Goal: Information Seeking & Learning: Check status

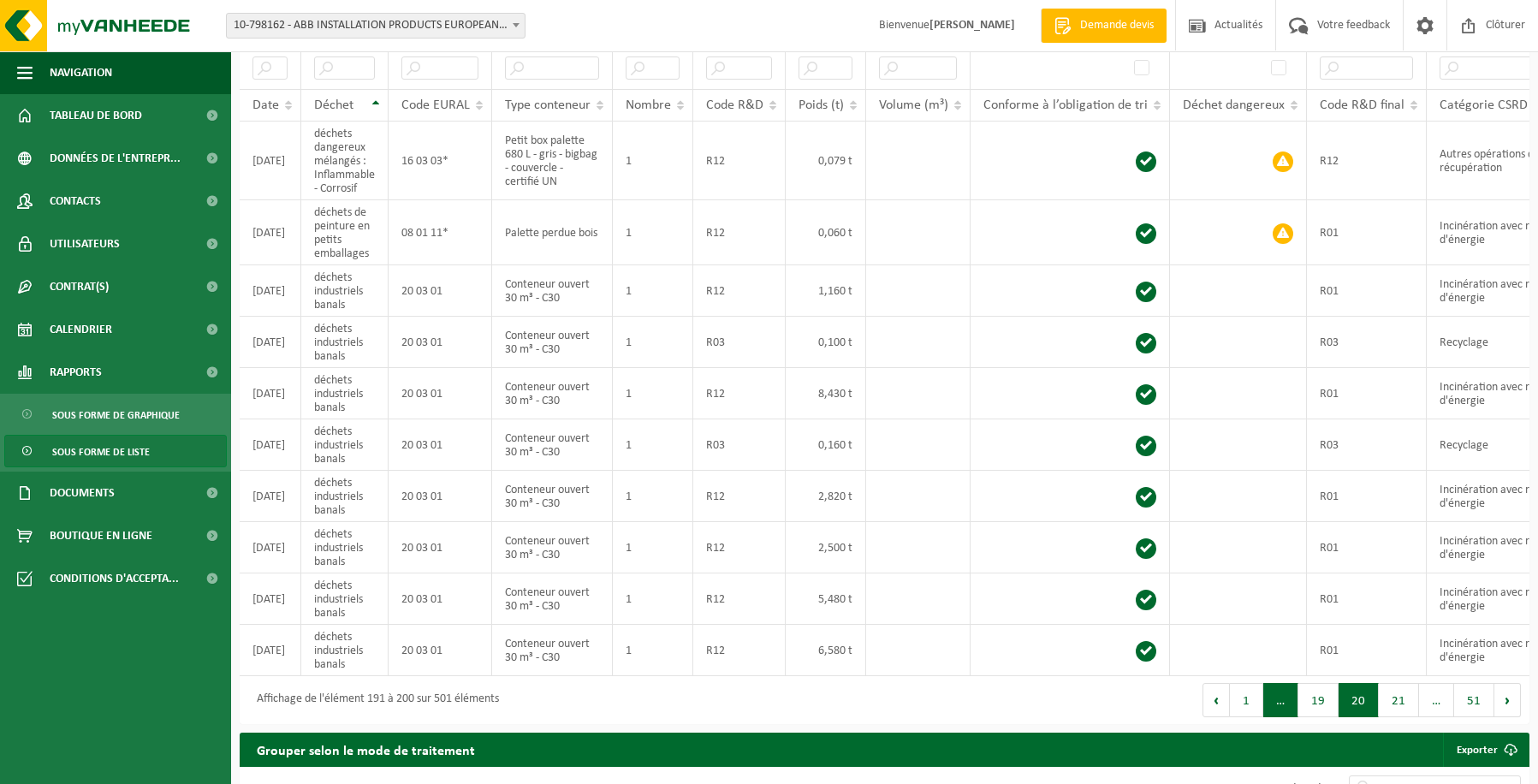
scroll to position [326, 0]
click at [1393, 713] on button "21" at bounding box center [1399, 701] width 40 height 35
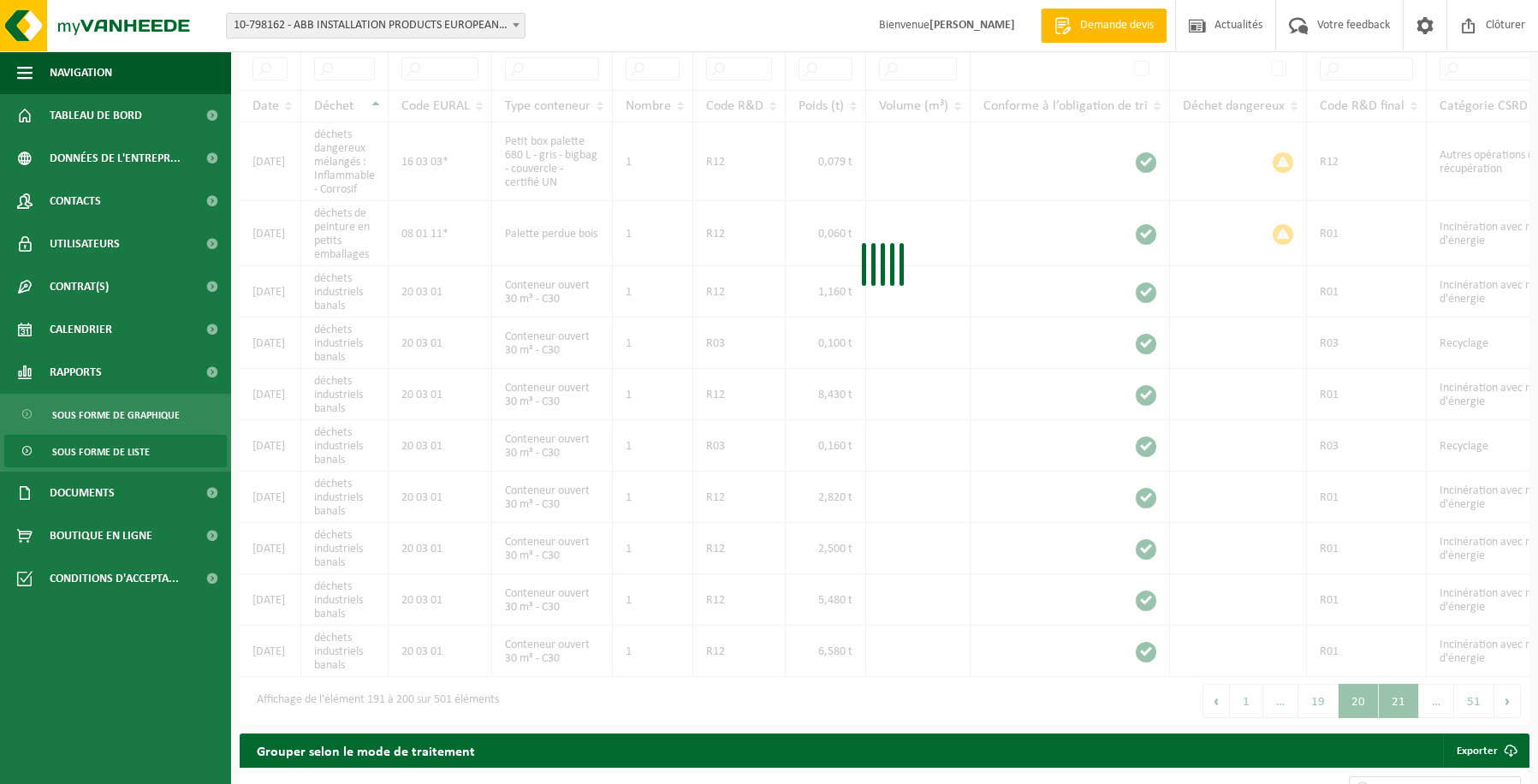
scroll to position [336, 0]
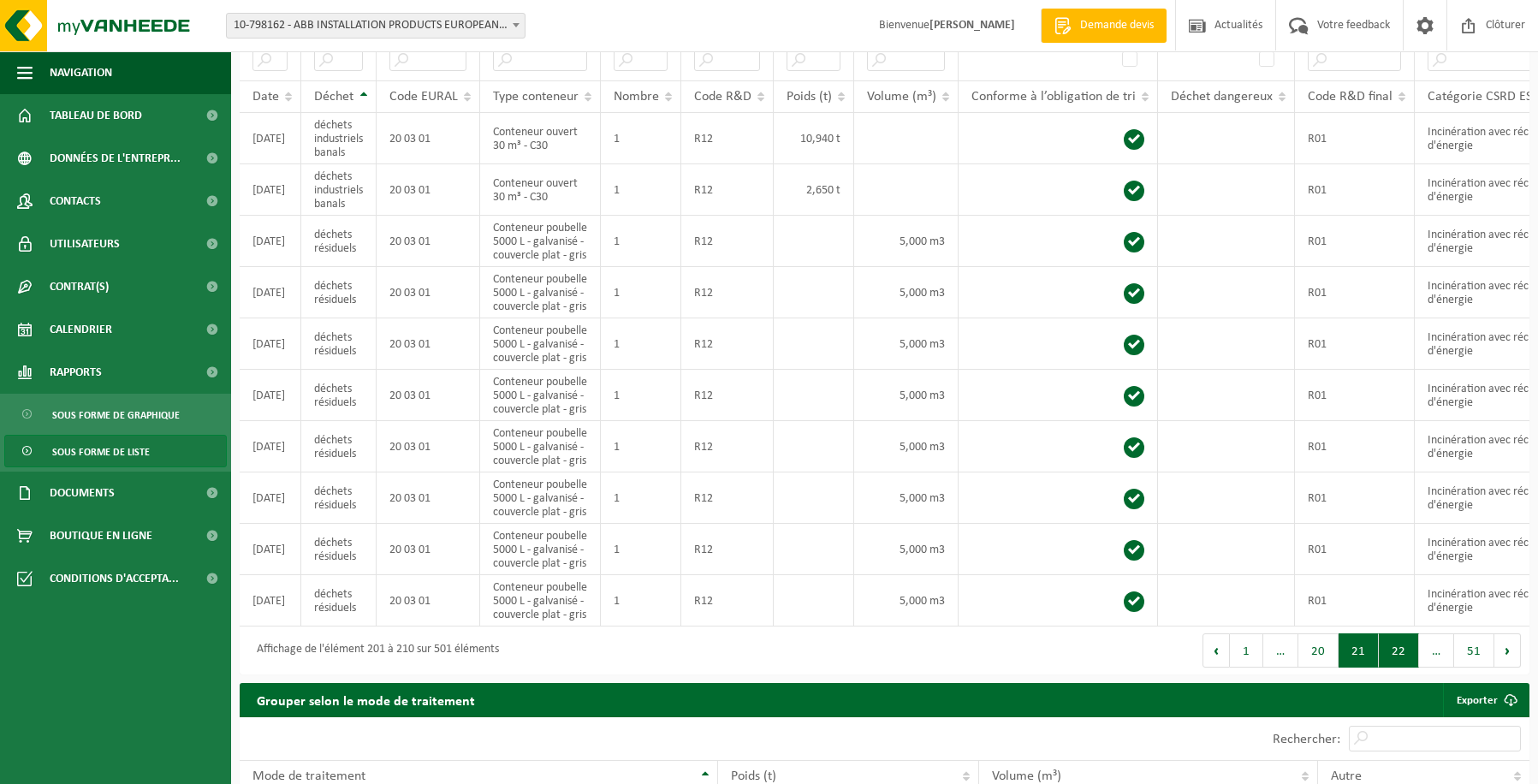
click at [1391, 667] on button "22" at bounding box center [1399, 651] width 40 height 35
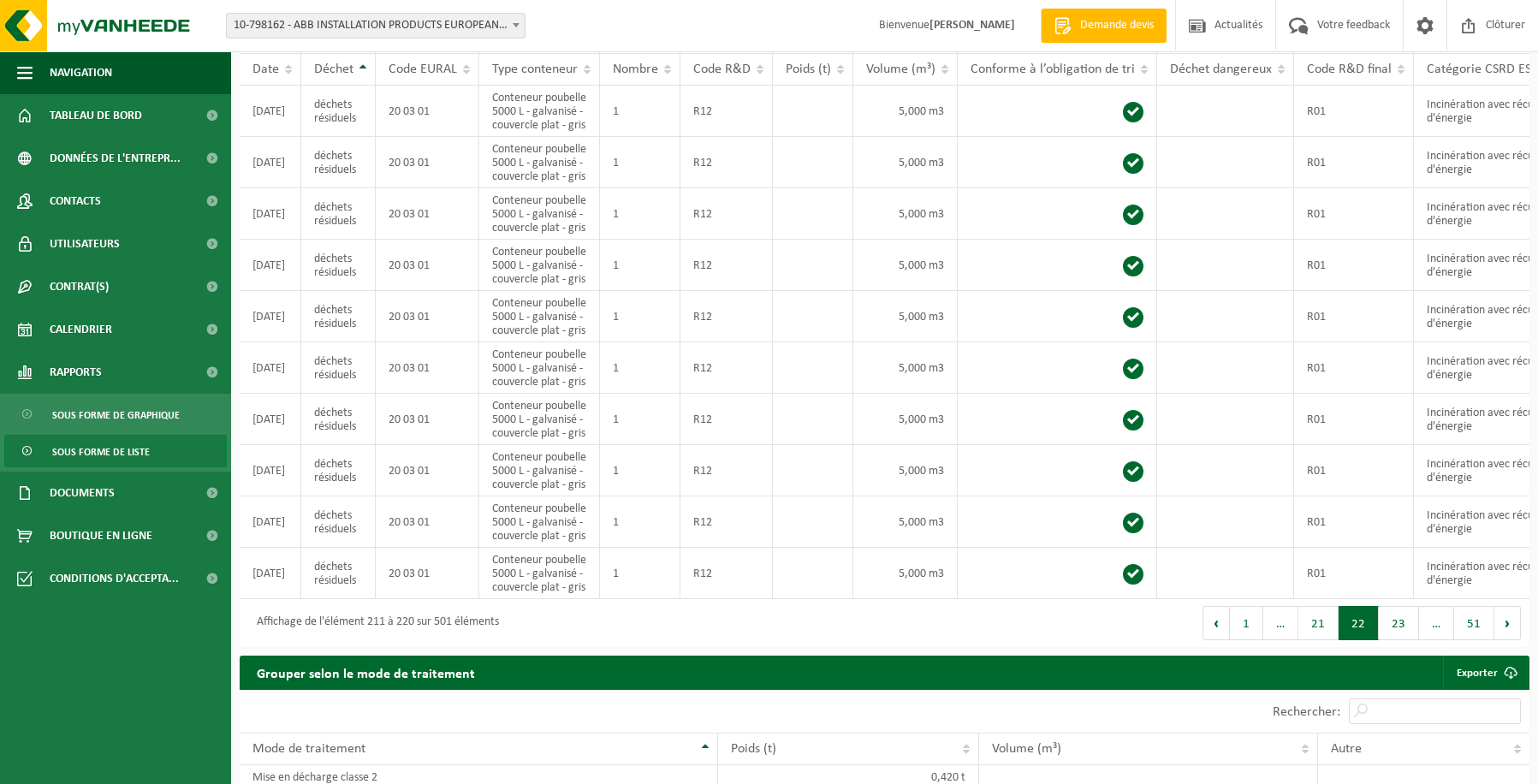
click at [1391, 639] on button "23" at bounding box center [1399, 623] width 40 height 35
click at [1391, 639] on button "24" at bounding box center [1399, 623] width 40 height 35
click at [1391, 639] on button "25" at bounding box center [1399, 623] width 40 height 35
click at [1394, 639] on button "26" at bounding box center [1399, 623] width 40 height 35
click at [1394, 639] on button "27" at bounding box center [1399, 623] width 40 height 35
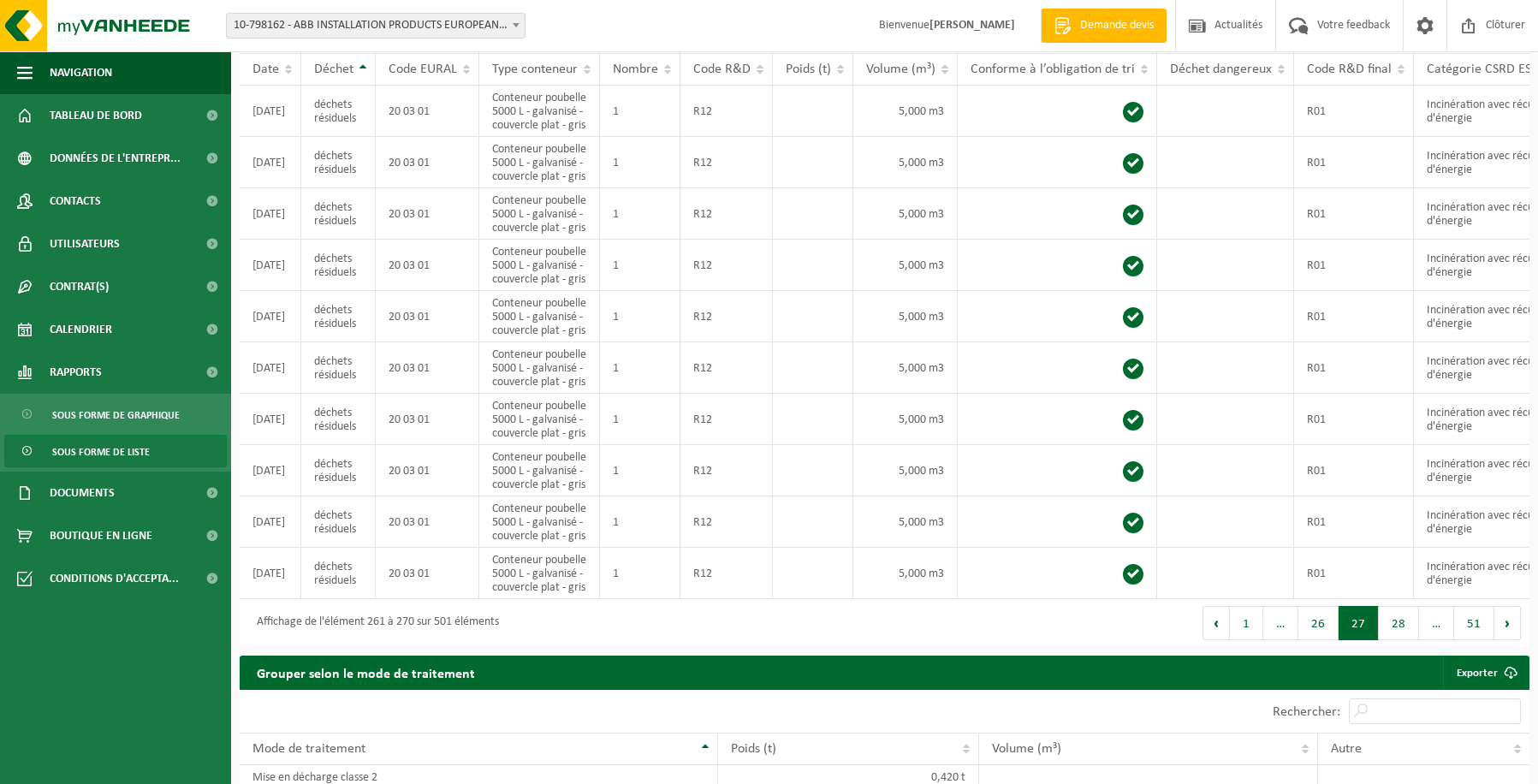
click at [1394, 639] on button "28" at bounding box center [1399, 623] width 40 height 35
click at [1394, 639] on button "29" at bounding box center [1399, 623] width 40 height 35
click at [1394, 639] on button "30" at bounding box center [1399, 623] width 40 height 35
click at [1394, 639] on button "31" at bounding box center [1399, 623] width 40 height 35
click at [1394, 639] on button "32" at bounding box center [1399, 623] width 40 height 35
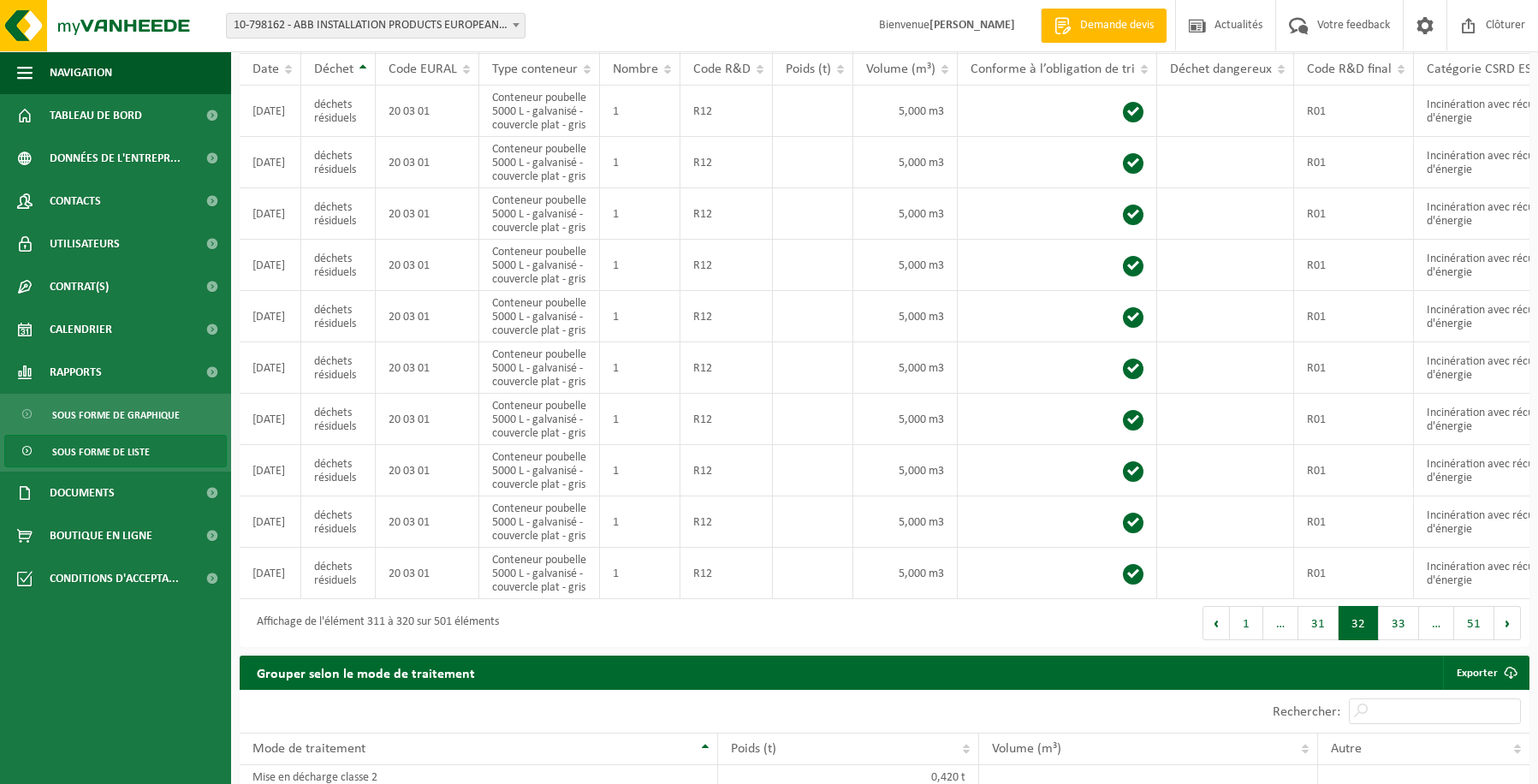
click at [1394, 639] on button "33" at bounding box center [1399, 623] width 40 height 35
click at [1394, 639] on button "34" at bounding box center [1399, 623] width 40 height 35
click at [1394, 639] on button "35" at bounding box center [1399, 623] width 40 height 35
click at [1394, 639] on button "36" at bounding box center [1399, 623] width 40 height 35
click at [1394, 639] on button "37" at bounding box center [1399, 623] width 40 height 35
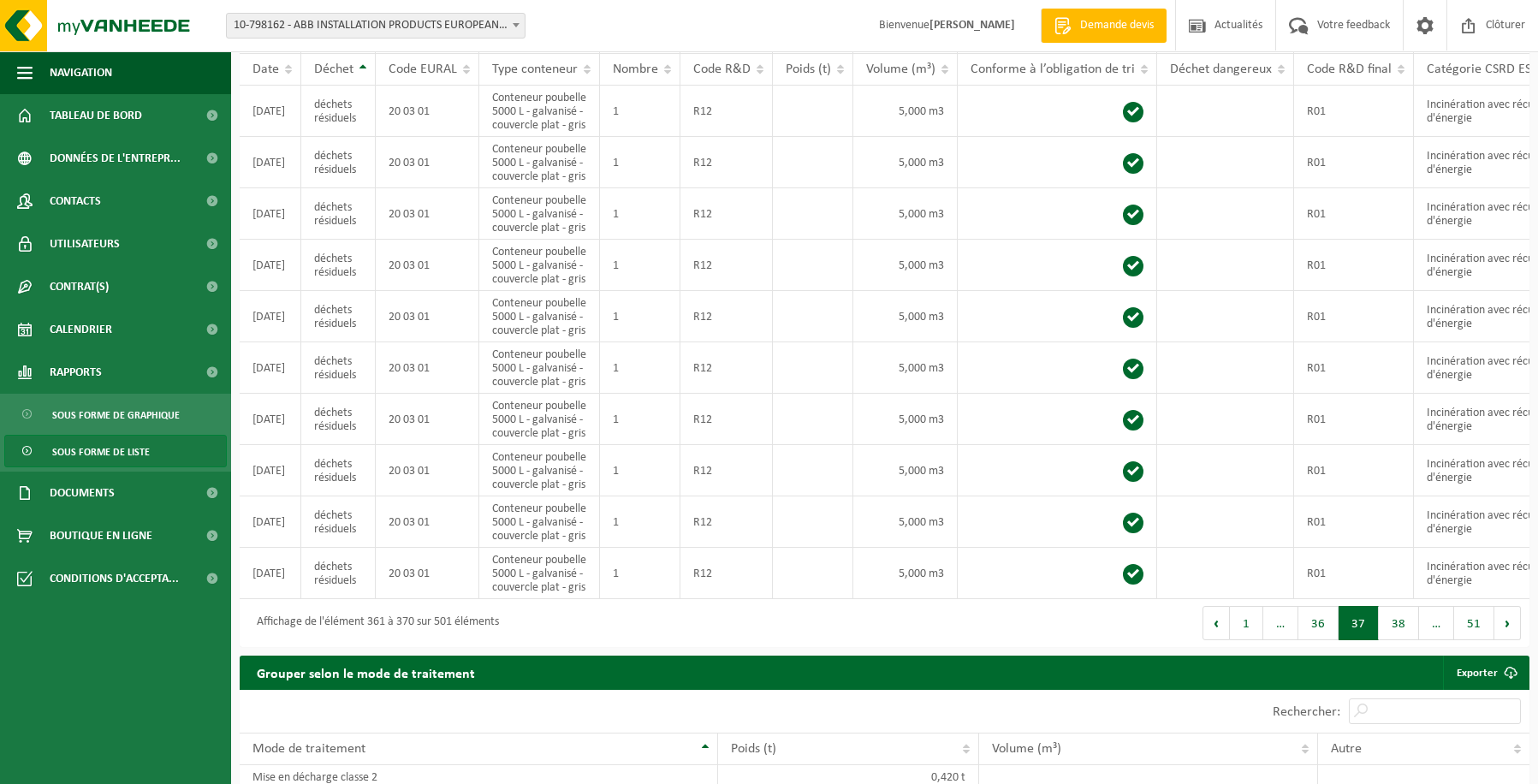
click at [1394, 639] on button "38" at bounding box center [1399, 623] width 40 height 35
click at [1394, 639] on button "39" at bounding box center [1399, 623] width 40 height 35
click at [1394, 639] on button "40" at bounding box center [1399, 623] width 40 height 35
click at [1394, 639] on button "41" at bounding box center [1399, 623] width 40 height 35
click at [1394, 639] on button "42" at bounding box center [1399, 623] width 40 height 35
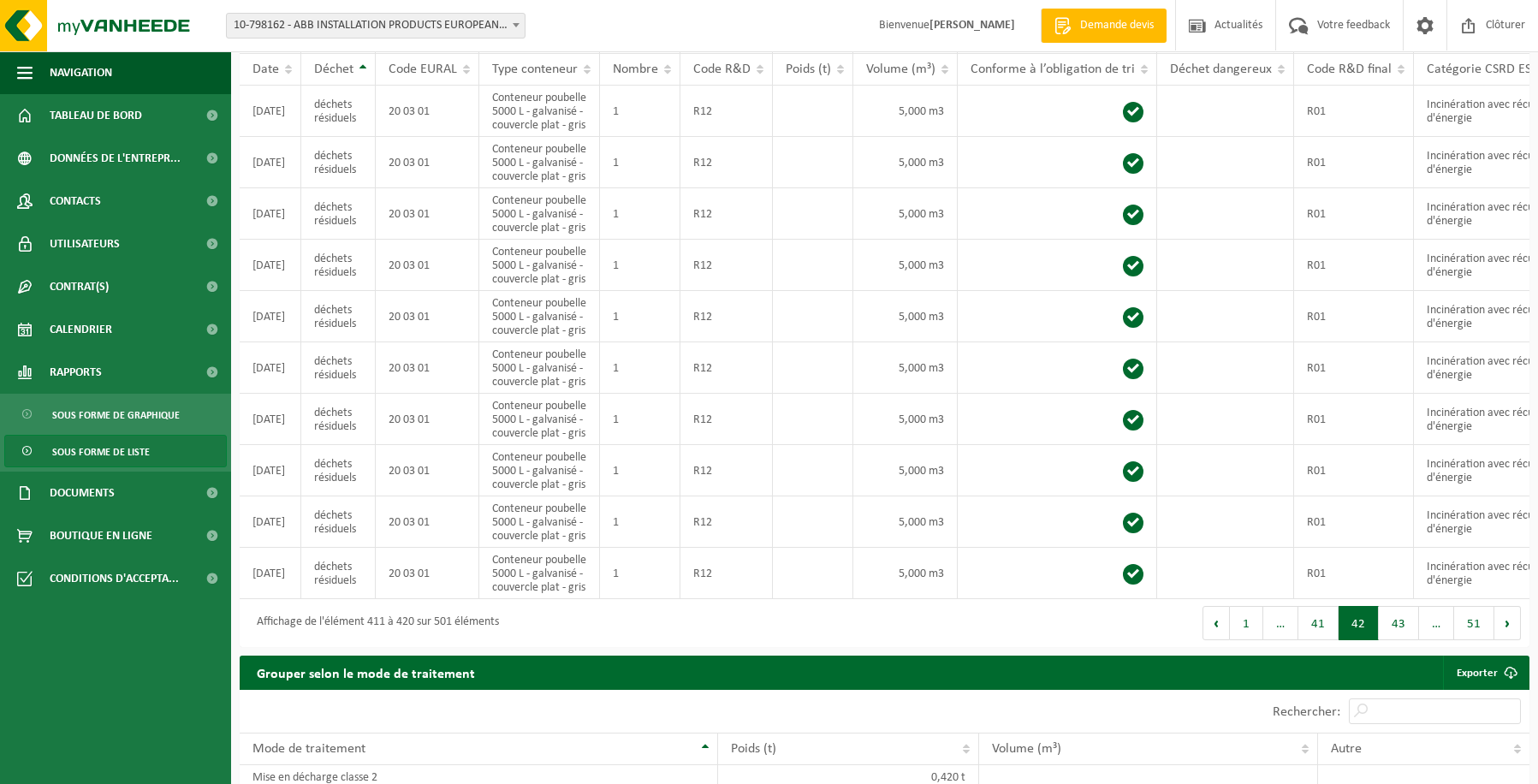
click at [1394, 639] on button "43" at bounding box center [1399, 623] width 40 height 35
click at [1394, 639] on button "44" at bounding box center [1399, 623] width 40 height 35
click at [1394, 639] on button "45" at bounding box center [1399, 623] width 40 height 35
click at [1394, 639] on button "46" at bounding box center [1399, 623] width 40 height 35
click at [1394, 639] on button "47" at bounding box center [1399, 623] width 40 height 35
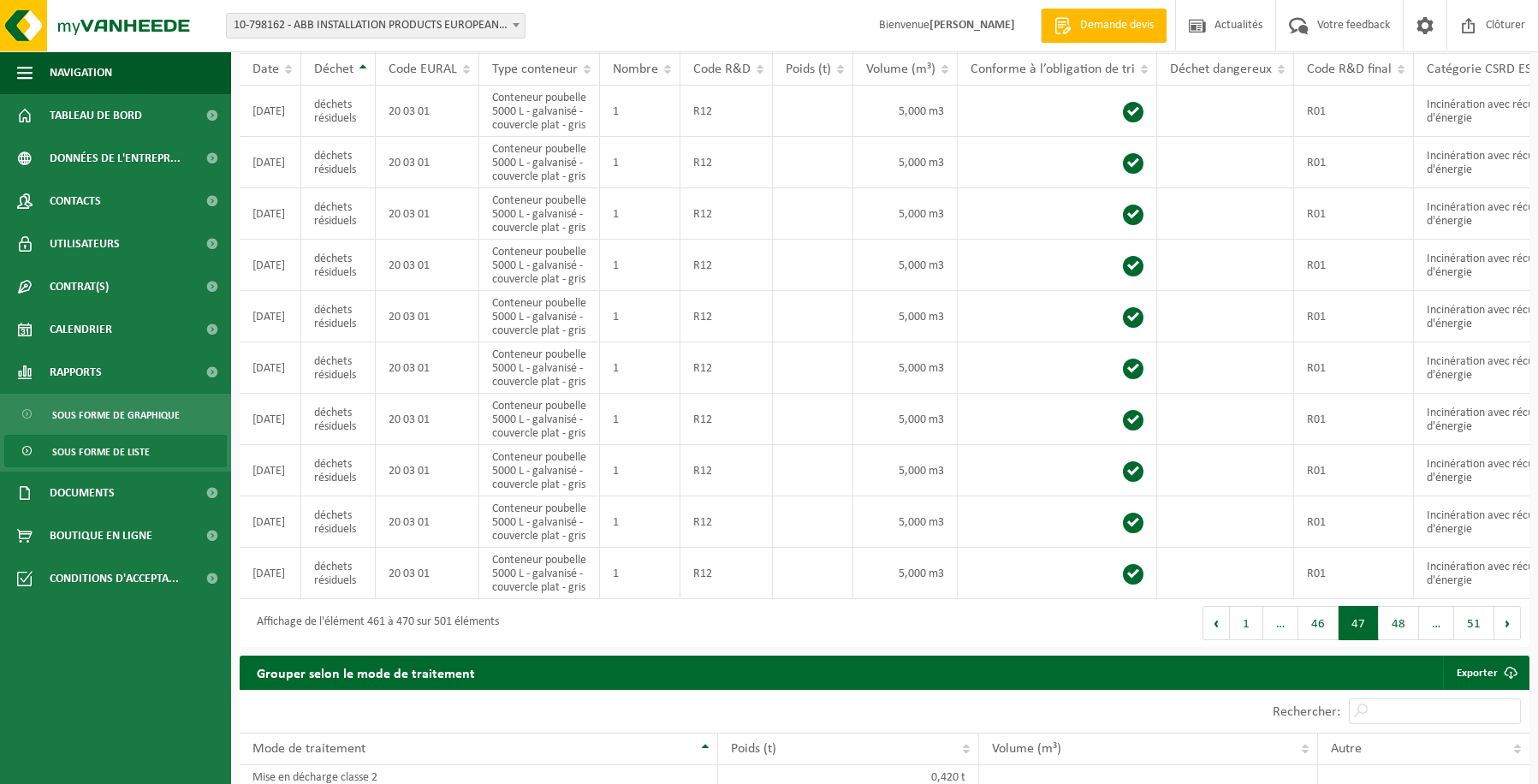
click at [1394, 639] on button "48" at bounding box center [1399, 623] width 40 height 35
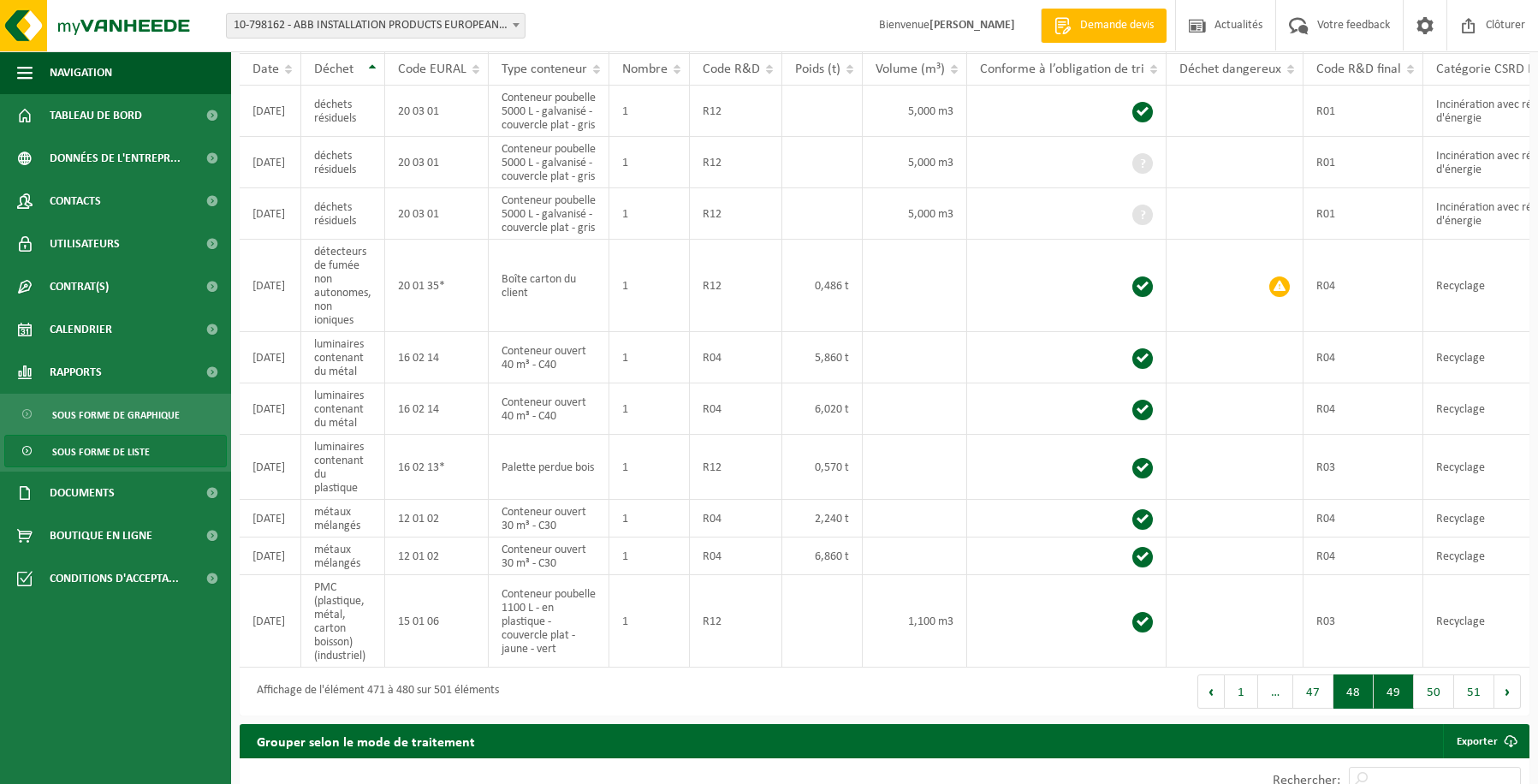
click at [1392, 709] on button "49" at bounding box center [1393, 691] width 40 height 35
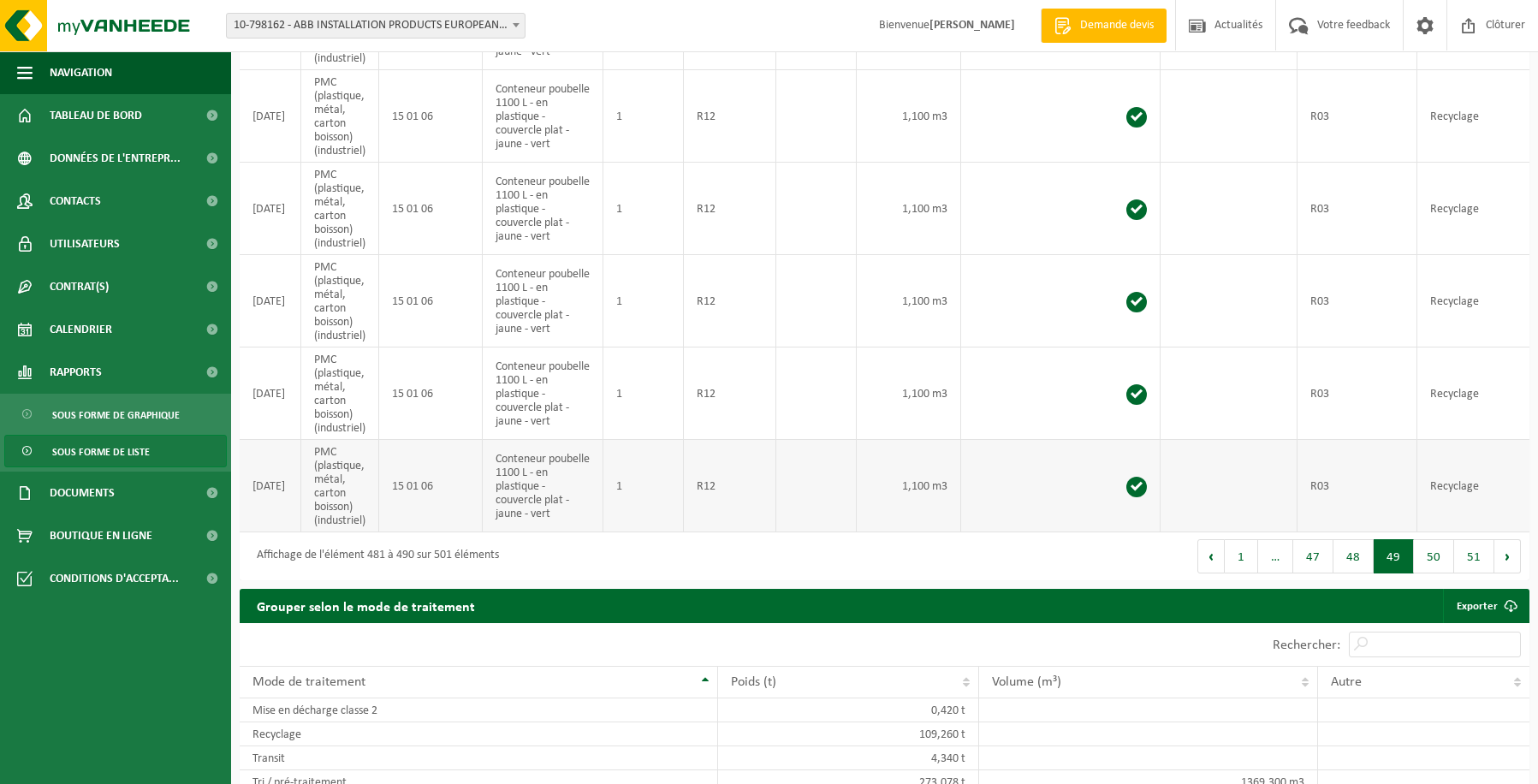
scroll to position [841, 0]
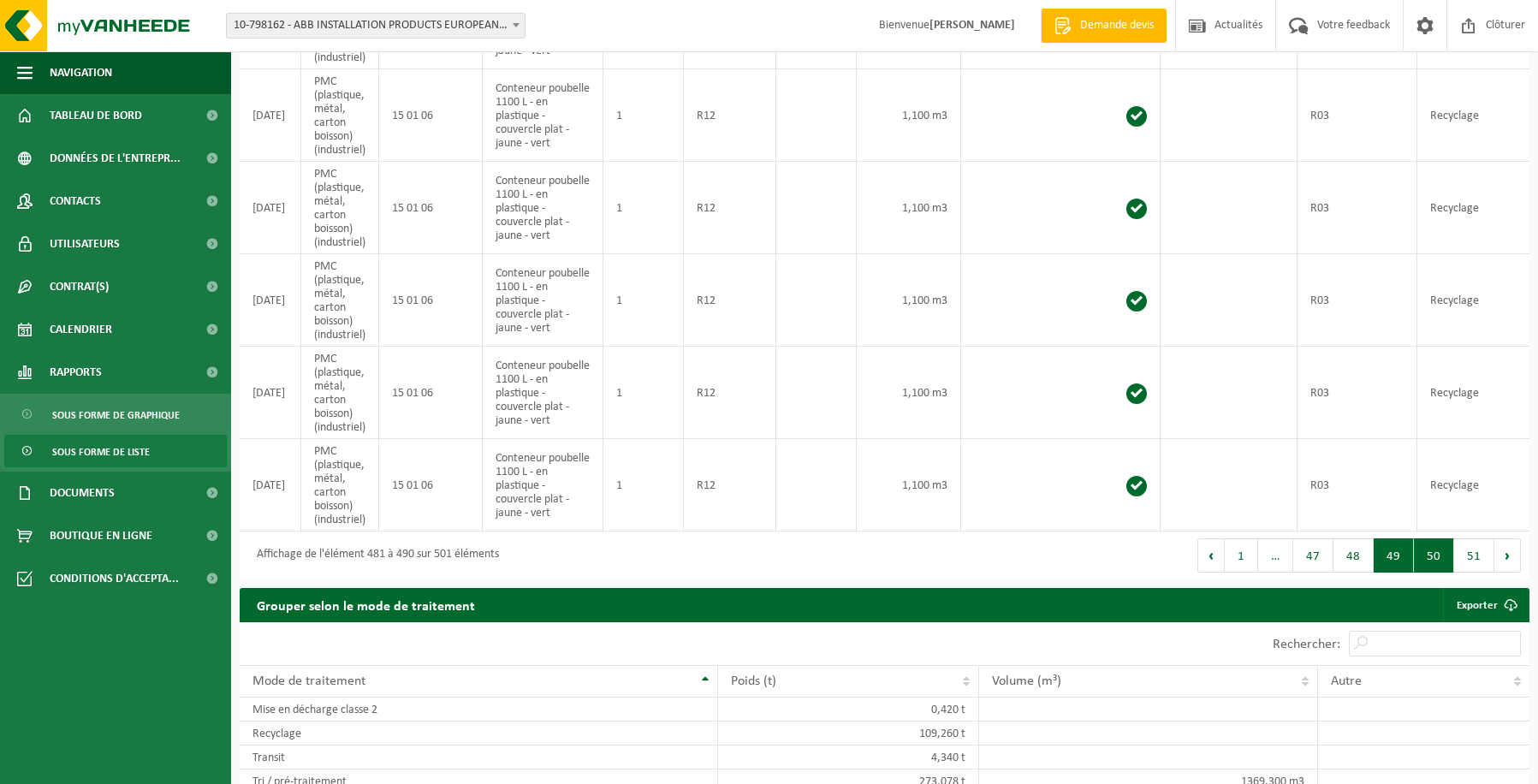
click at [1428, 562] on button "50" at bounding box center [1433, 556] width 40 height 35
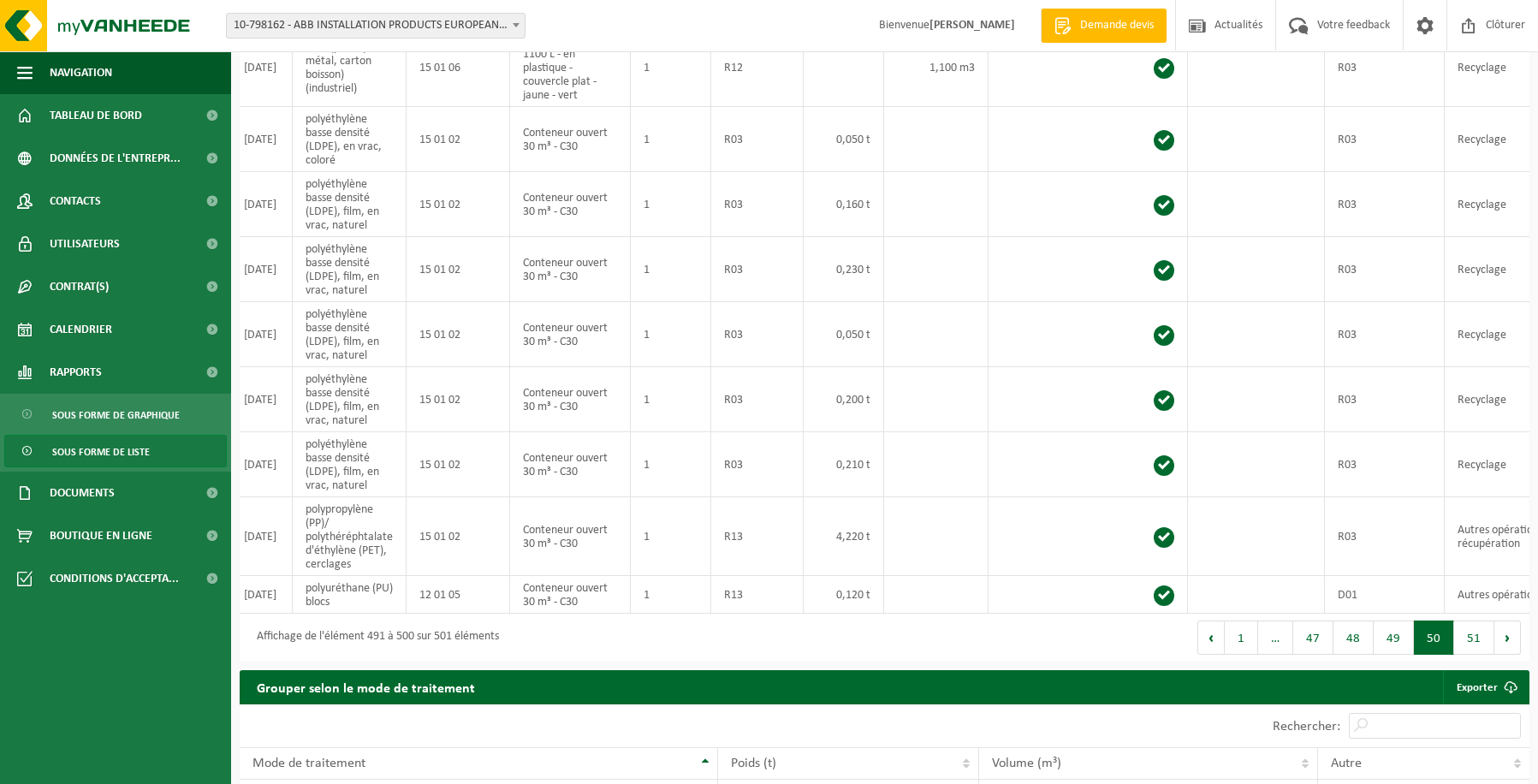
scroll to position [0, 0]
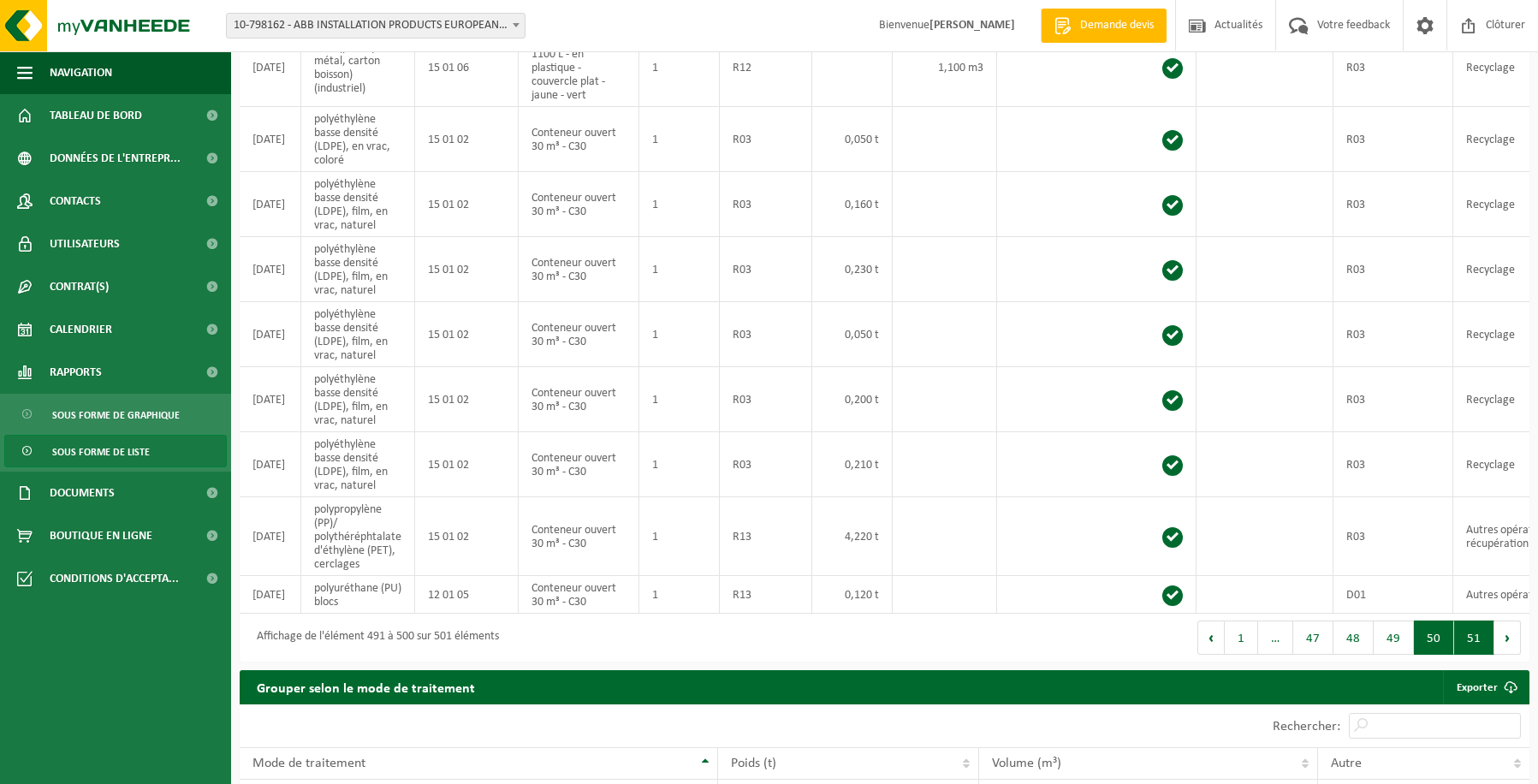
click at [1467, 644] on button "51" at bounding box center [1474, 638] width 40 height 35
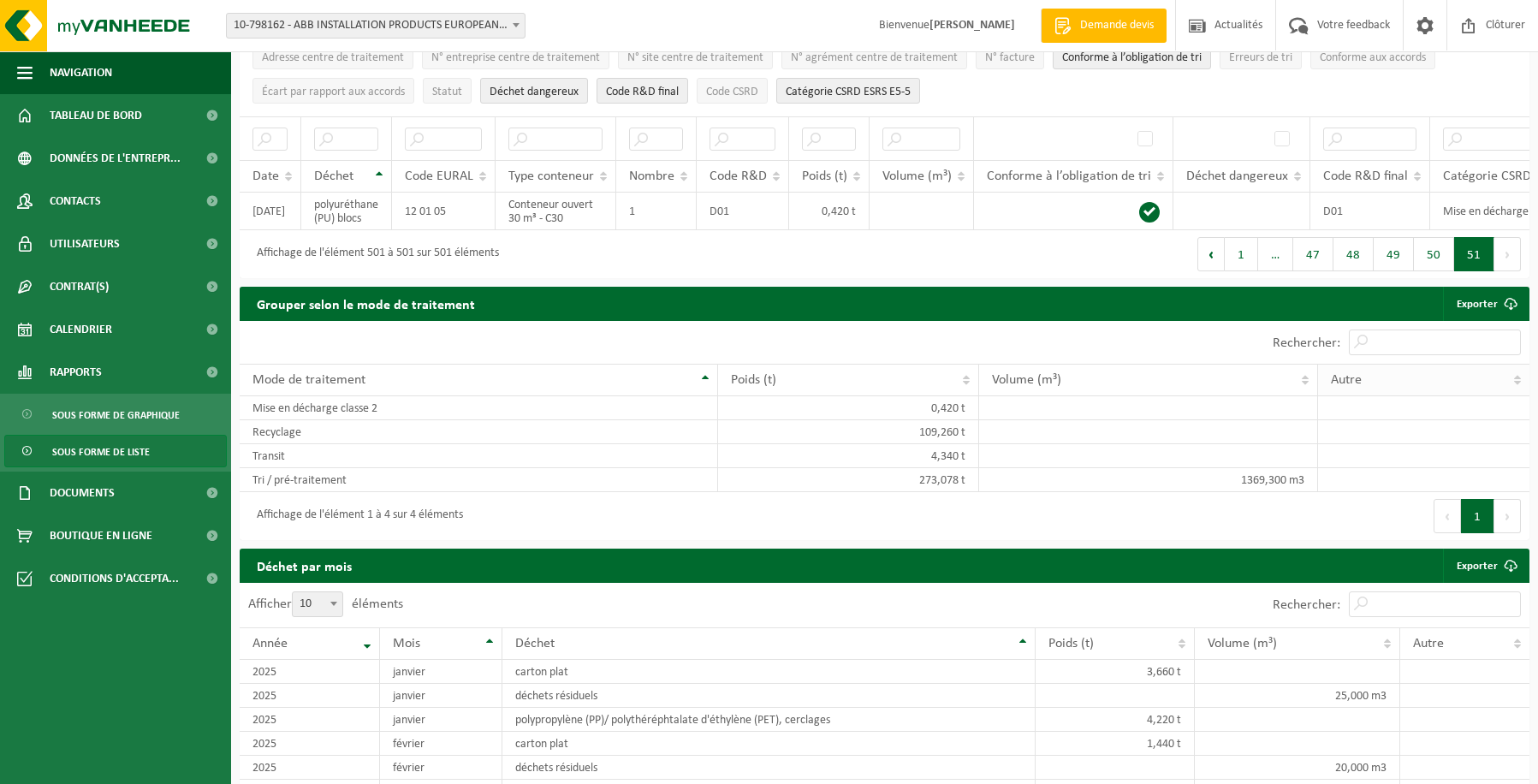
scroll to position [257, 0]
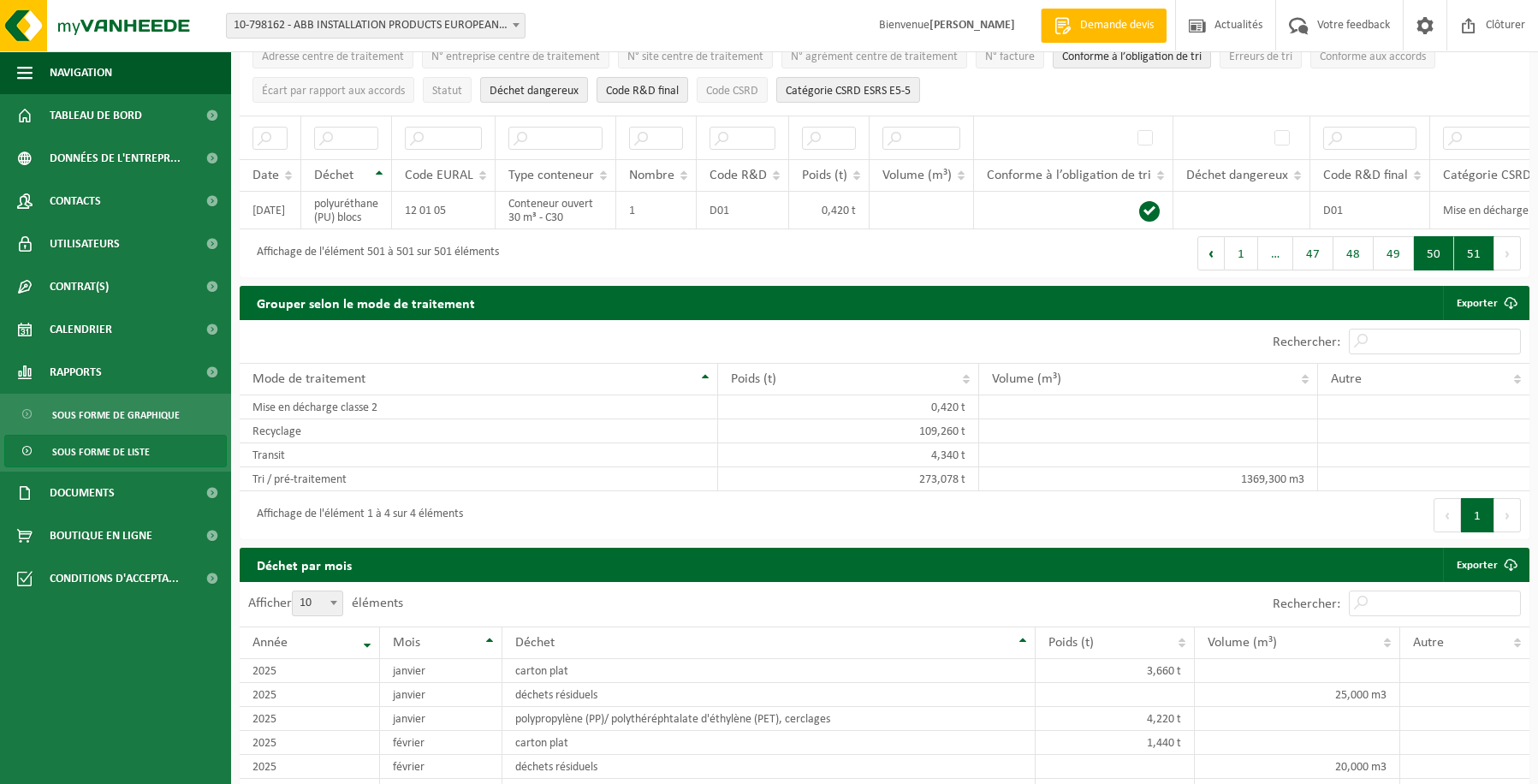
click at [1438, 268] on button "50" at bounding box center [1433, 254] width 40 height 35
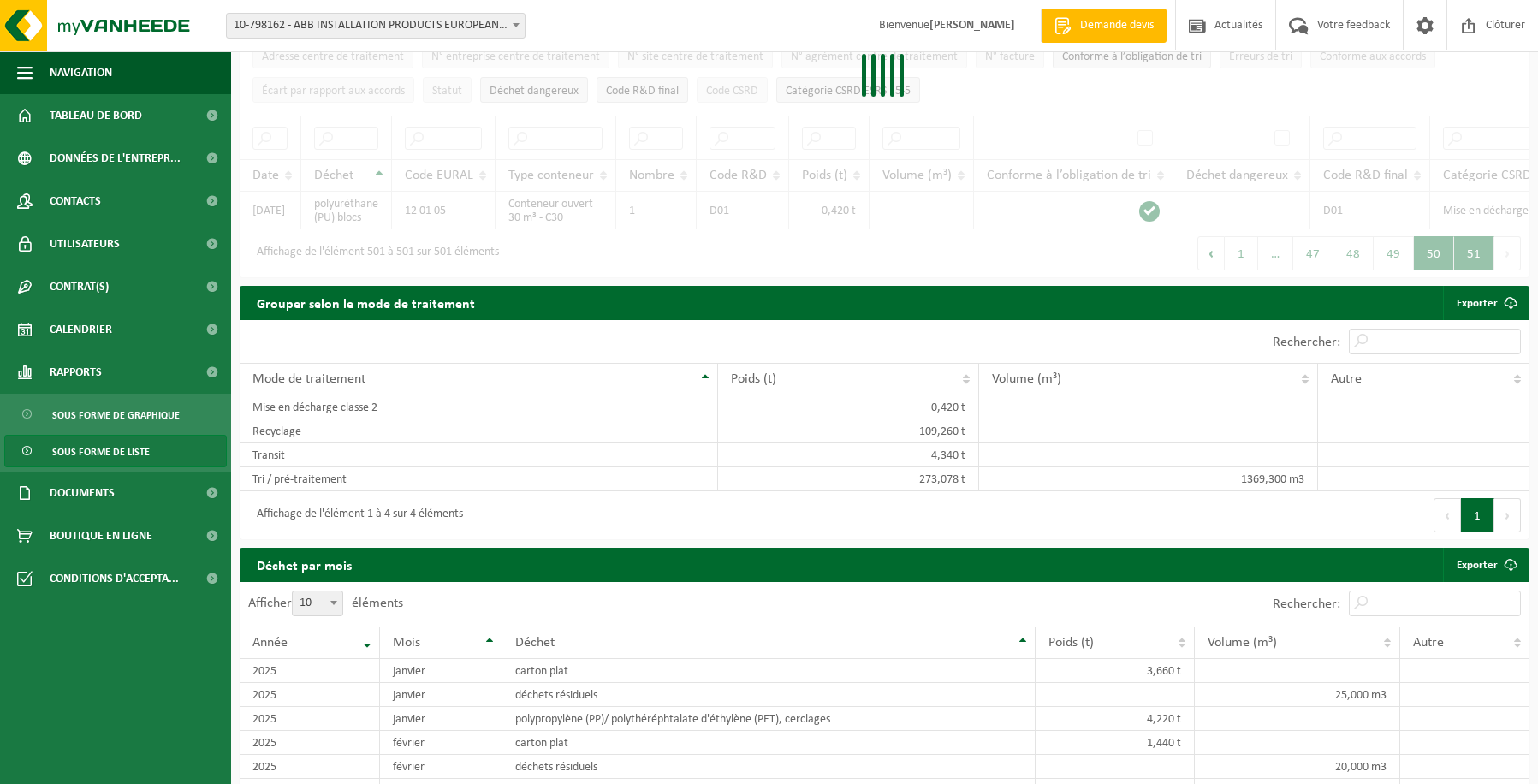
scroll to position [752, 0]
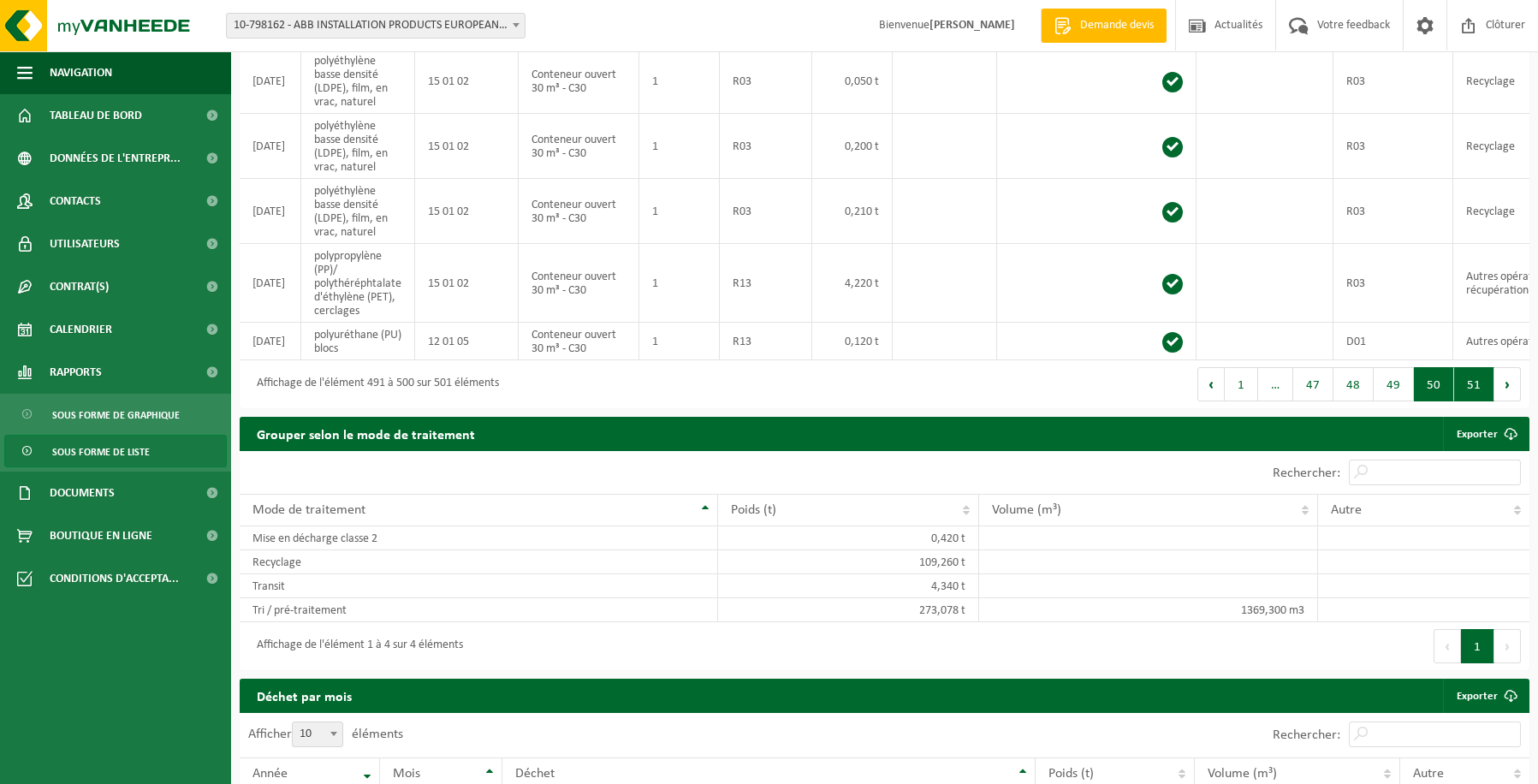
click at [1466, 393] on button "51" at bounding box center [1474, 384] width 40 height 35
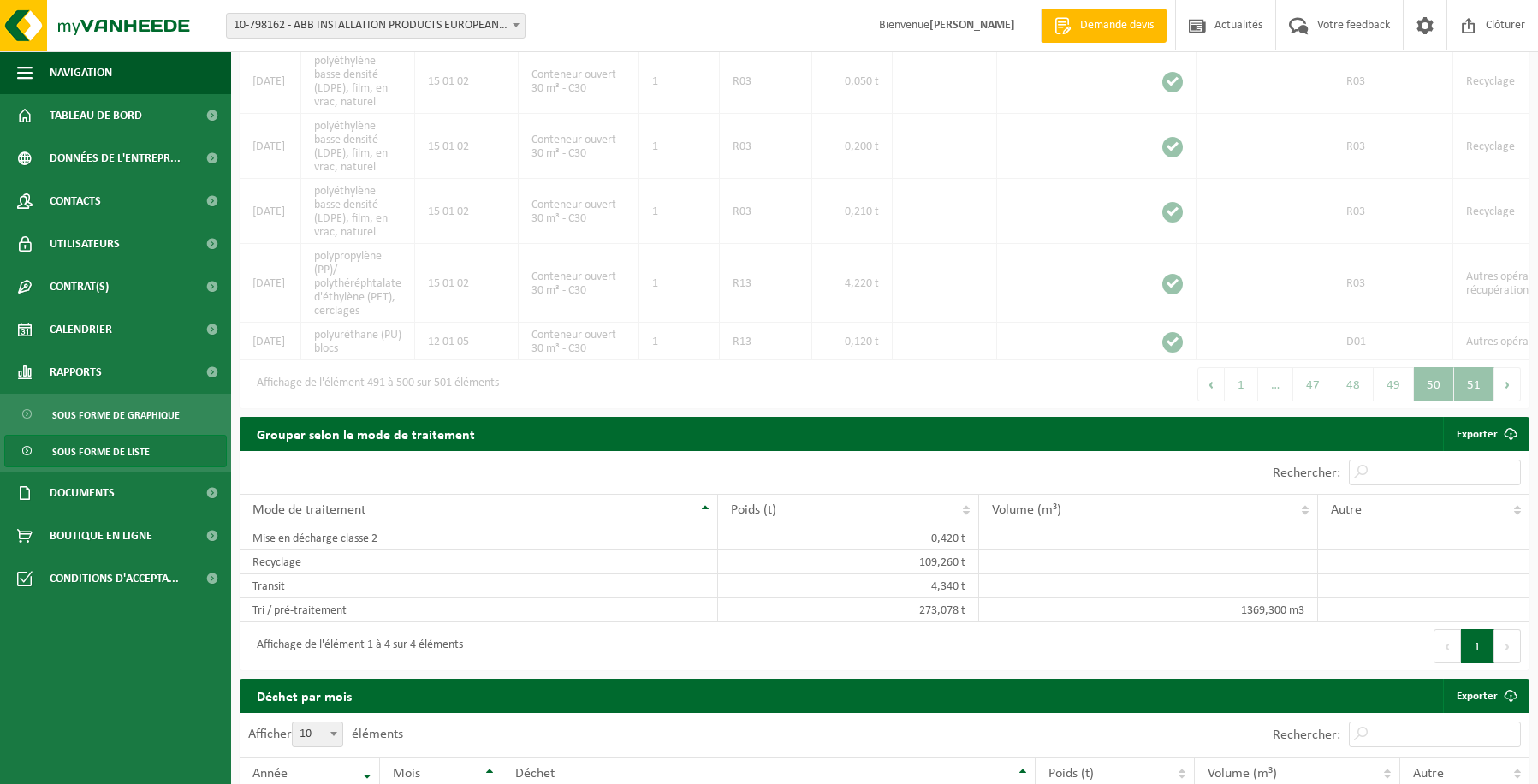
scroll to position [125, 0]
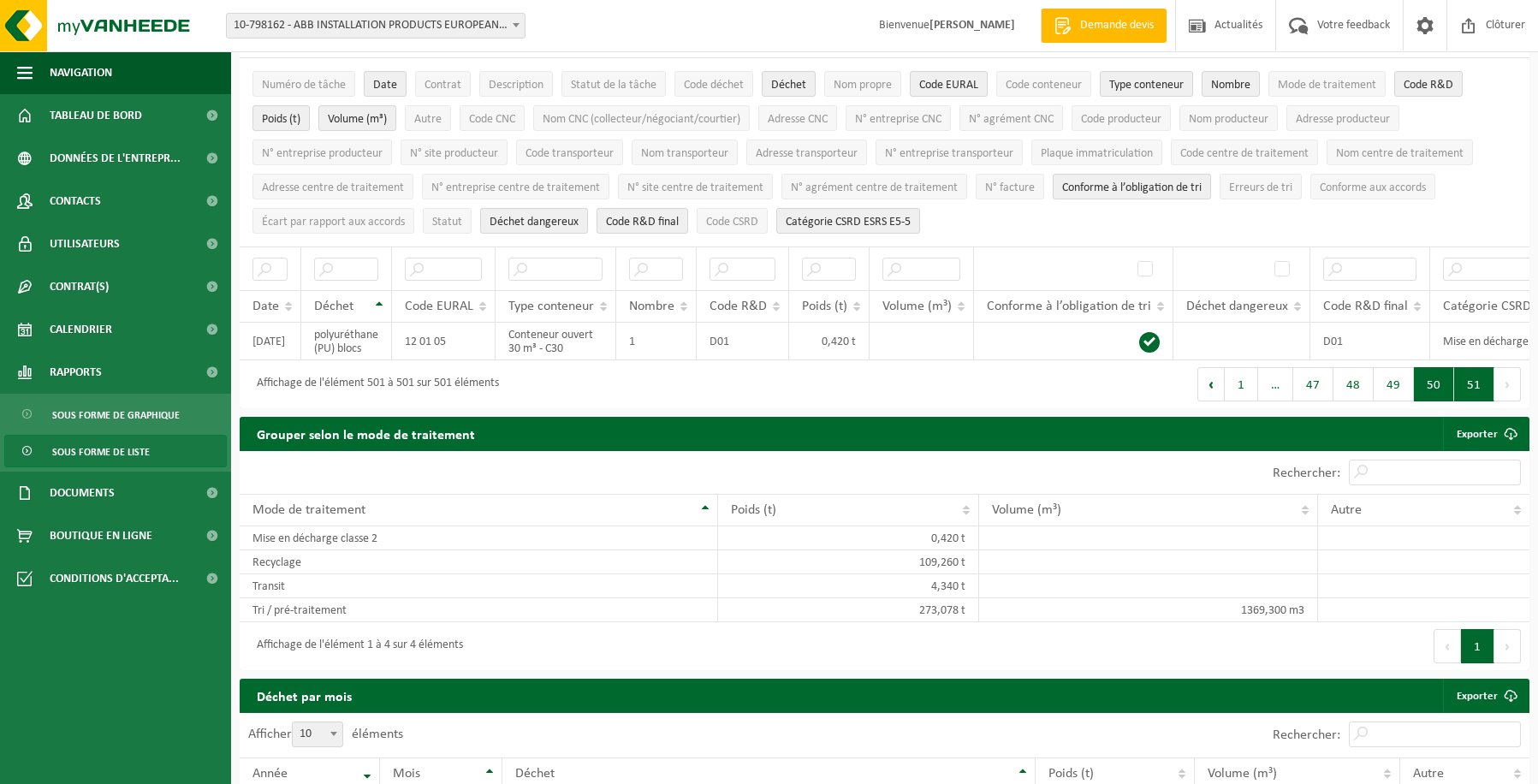
click at [1427, 394] on button "50" at bounding box center [1433, 384] width 40 height 35
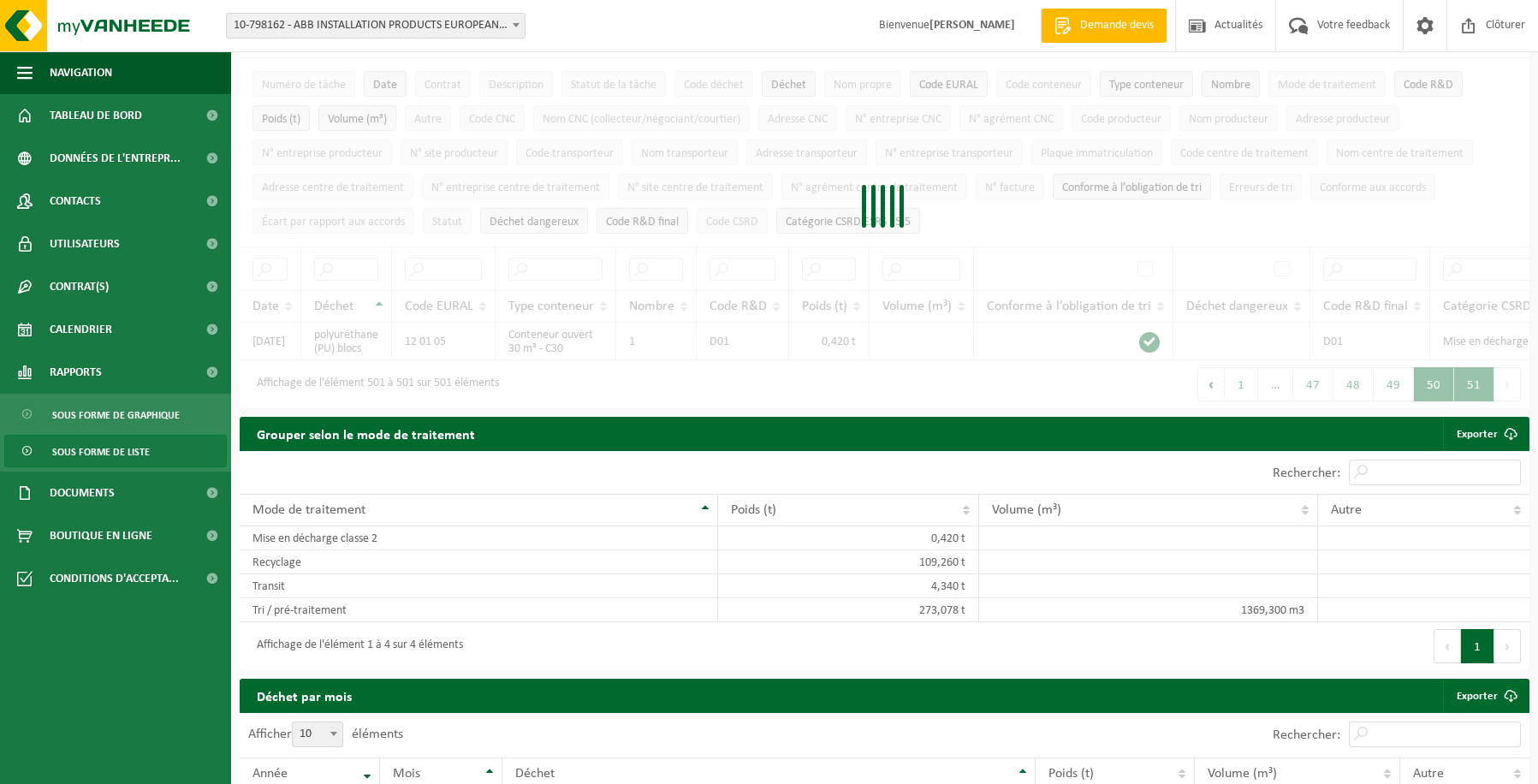
scroll to position [752, 0]
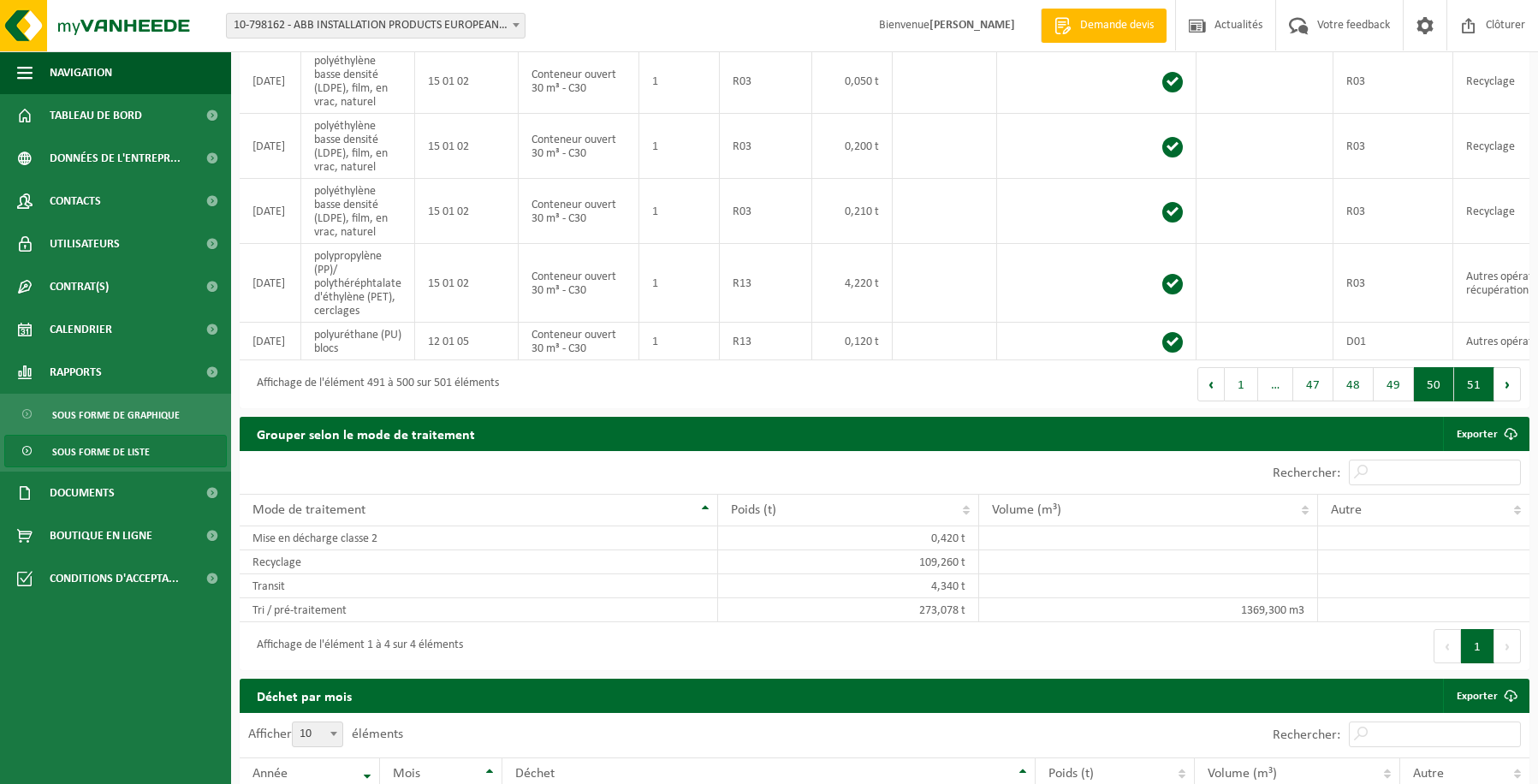
click at [1475, 393] on button "51" at bounding box center [1474, 384] width 40 height 35
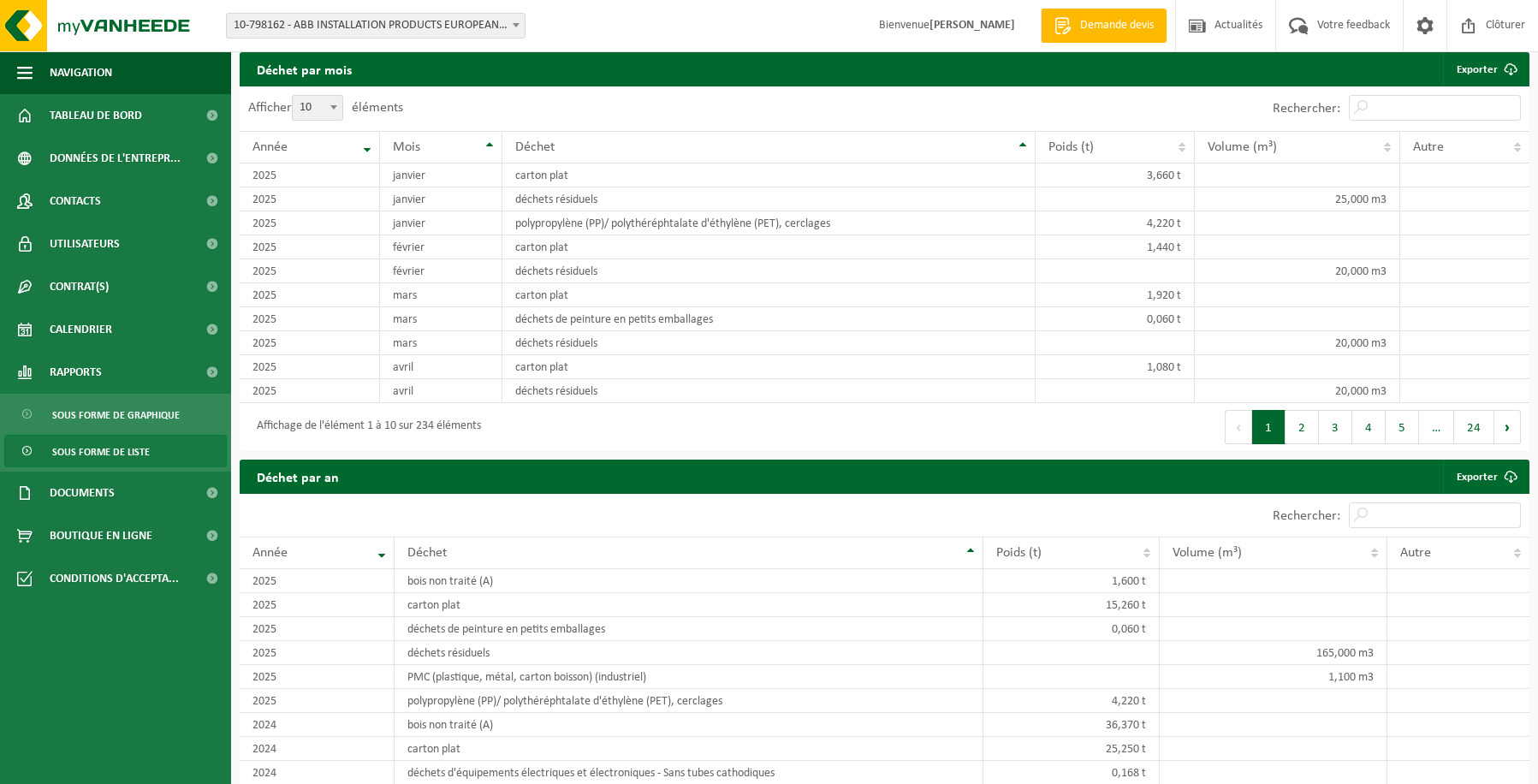
scroll to position [125, 0]
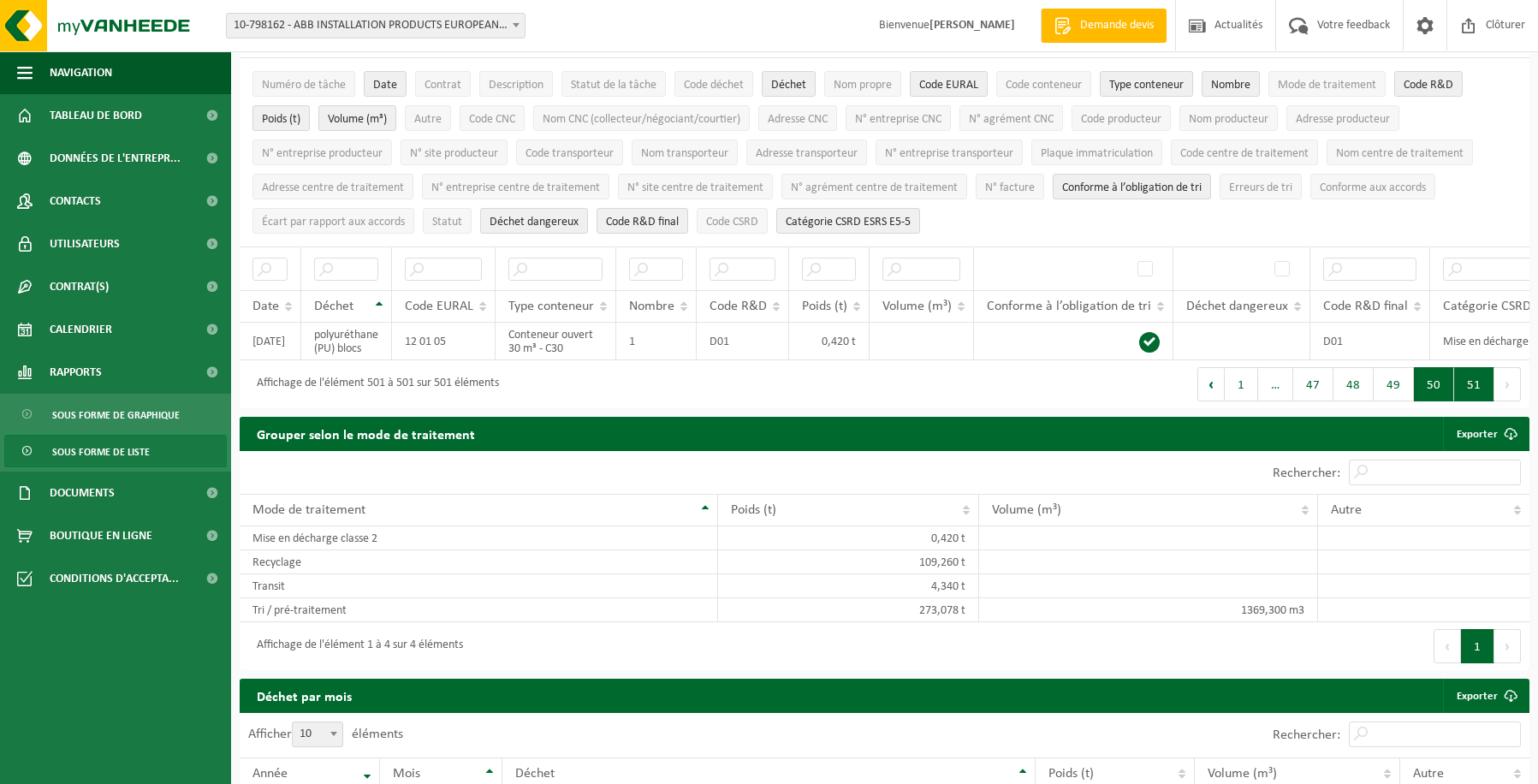
click at [1428, 389] on button "50" at bounding box center [1433, 384] width 40 height 35
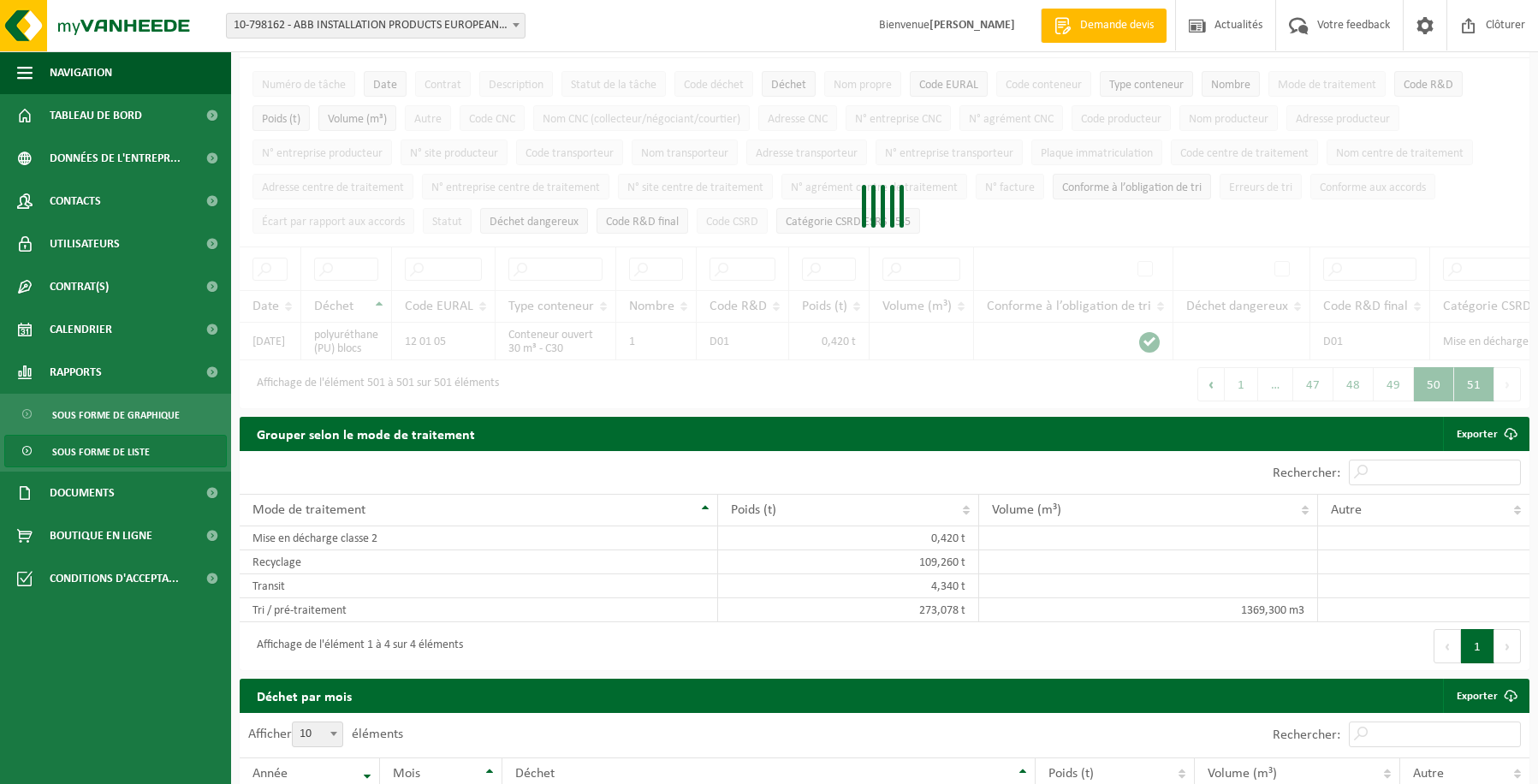
scroll to position [752, 0]
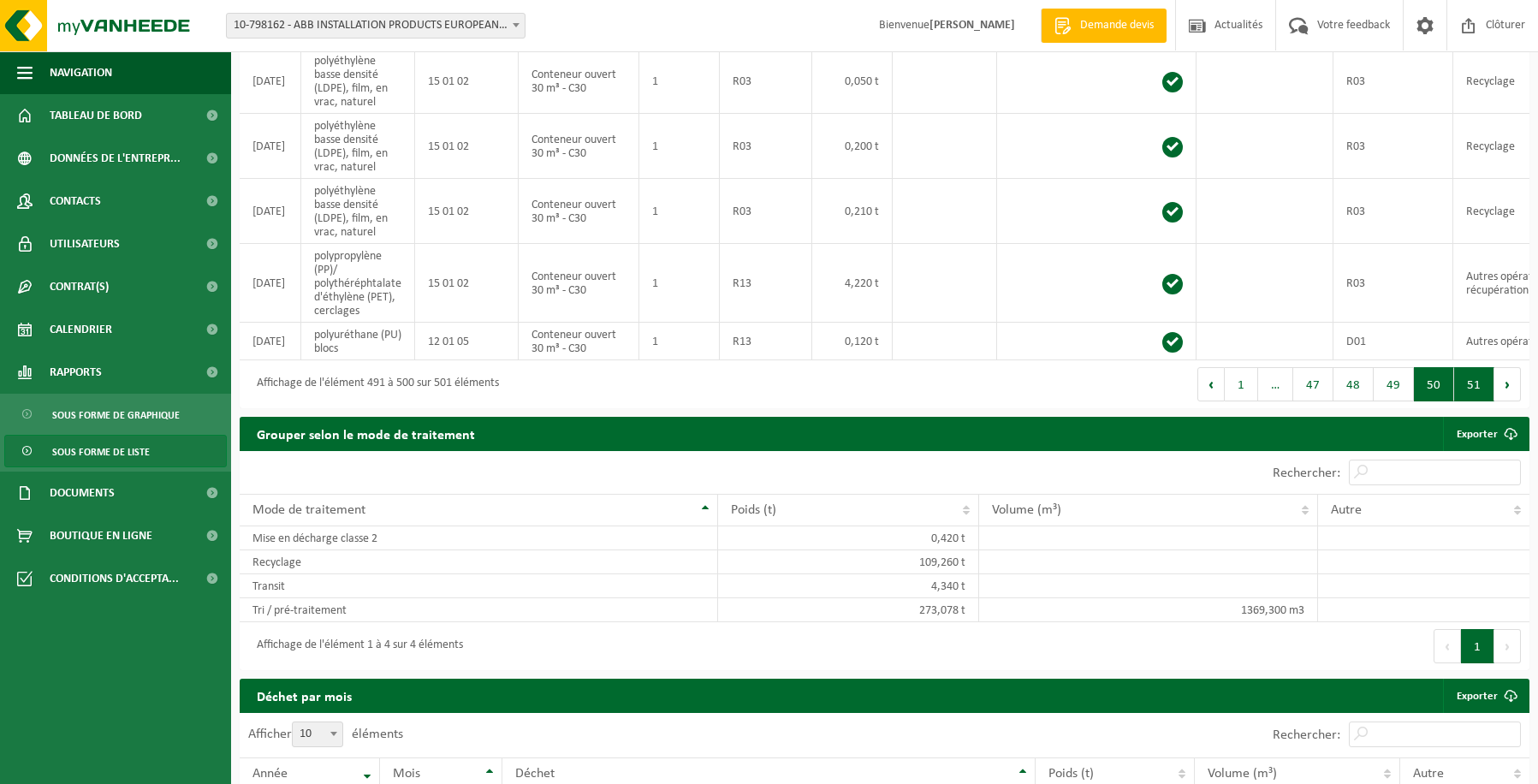
click at [1469, 390] on button "51" at bounding box center [1474, 384] width 40 height 35
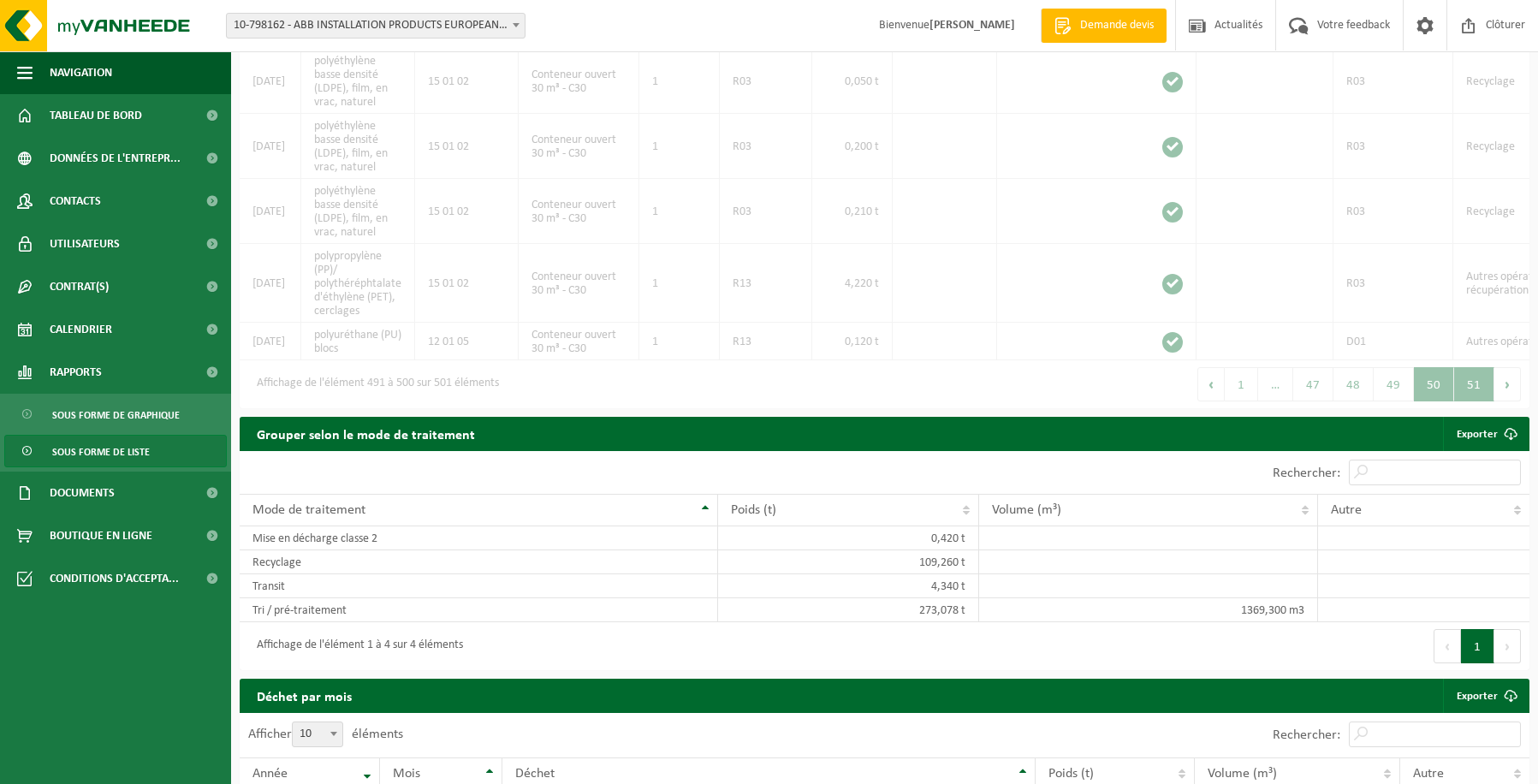
scroll to position [125, 0]
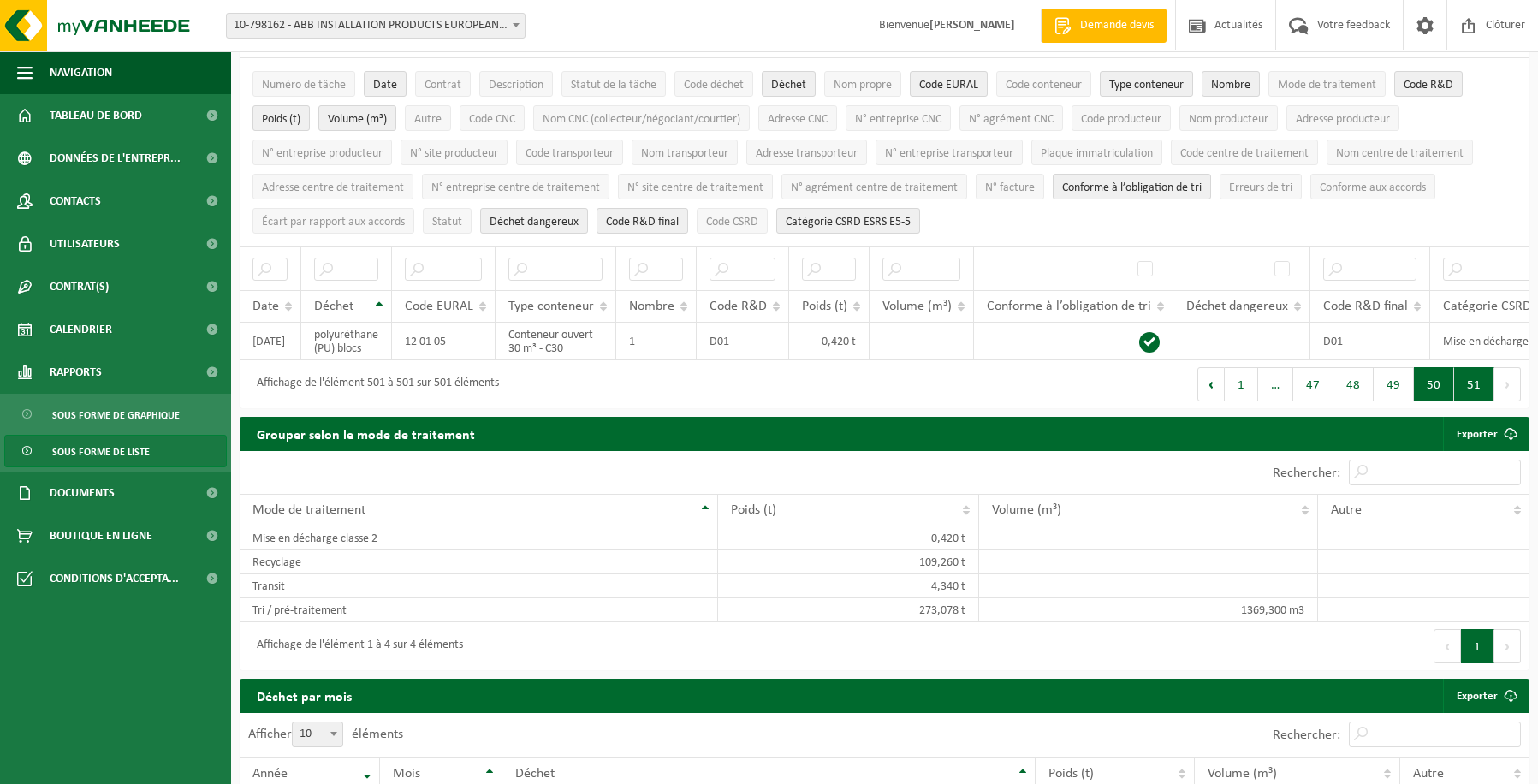
click at [1432, 391] on button "50" at bounding box center [1433, 384] width 40 height 35
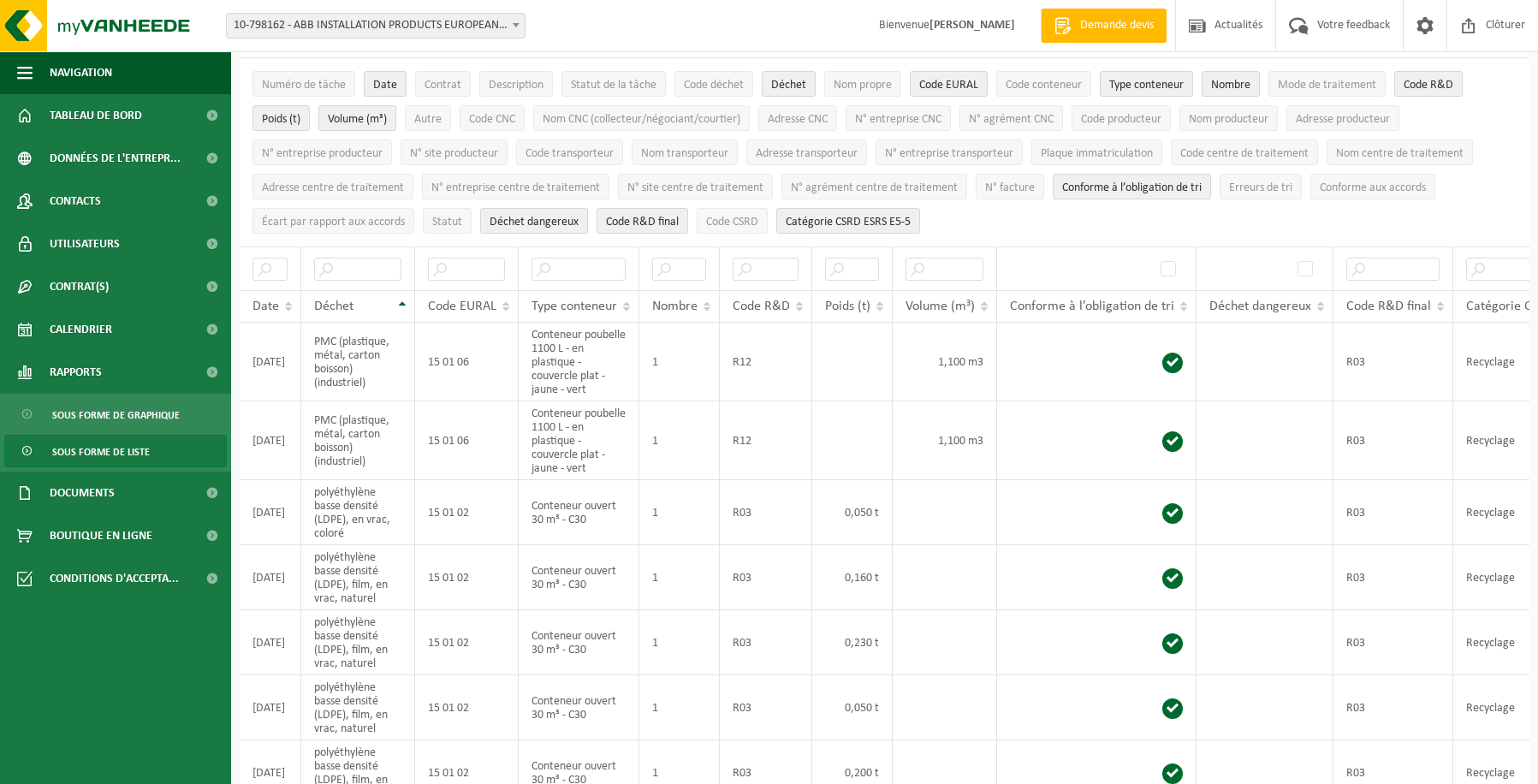
scroll to position [752, 0]
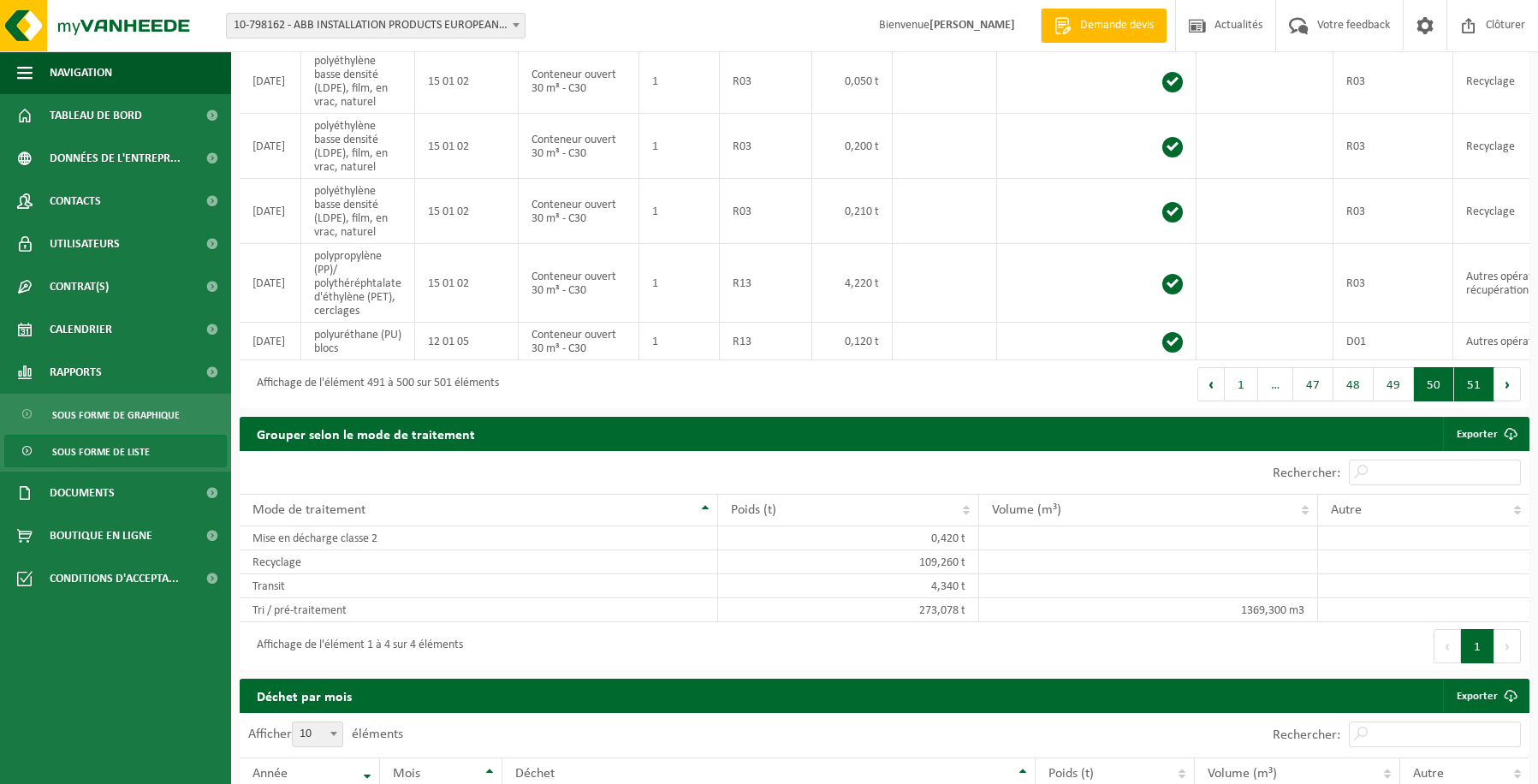
click at [1473, 400] on button "51" at bounding box center [1474, 384] width 40 height 35
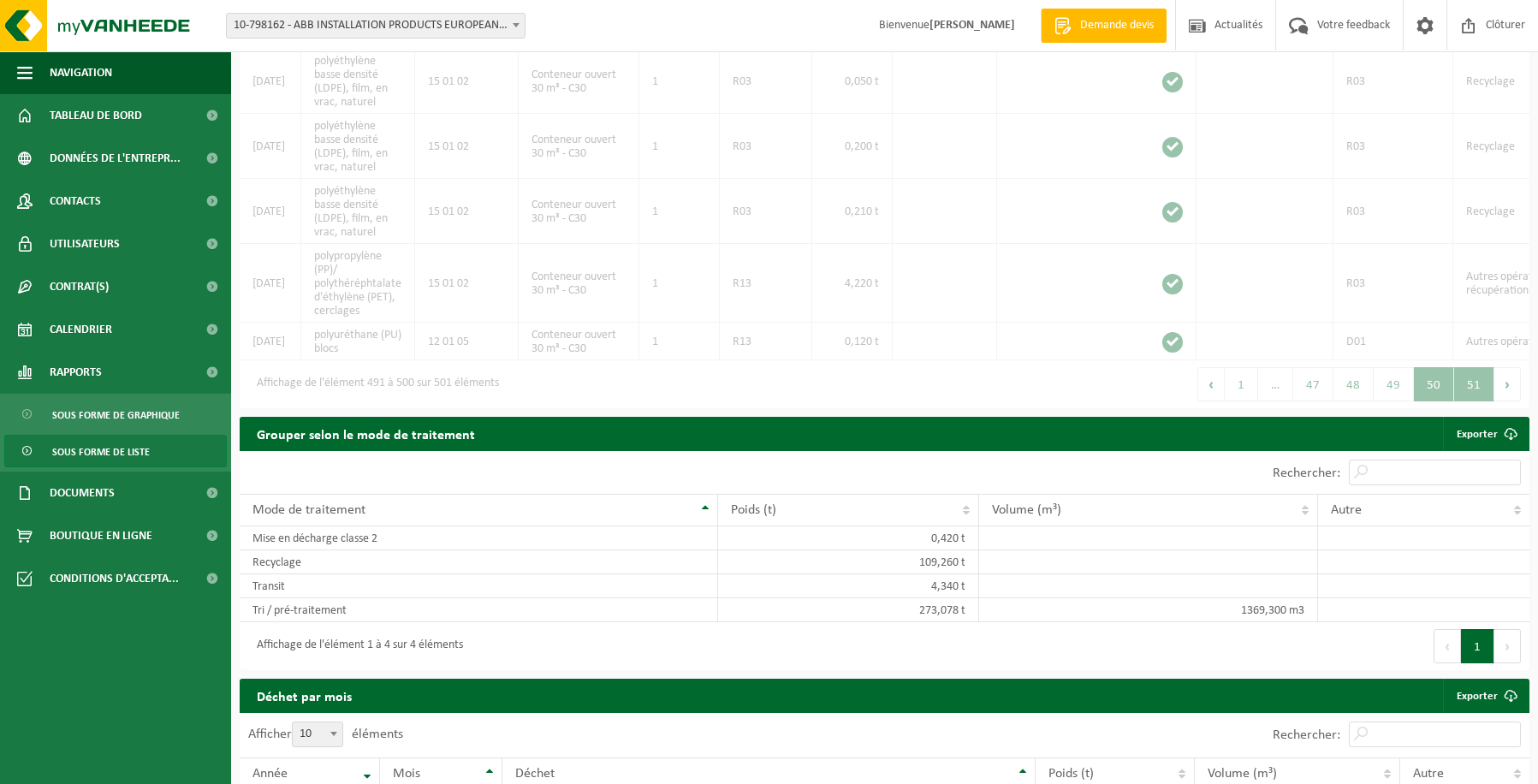
scroll to position [125, 0]
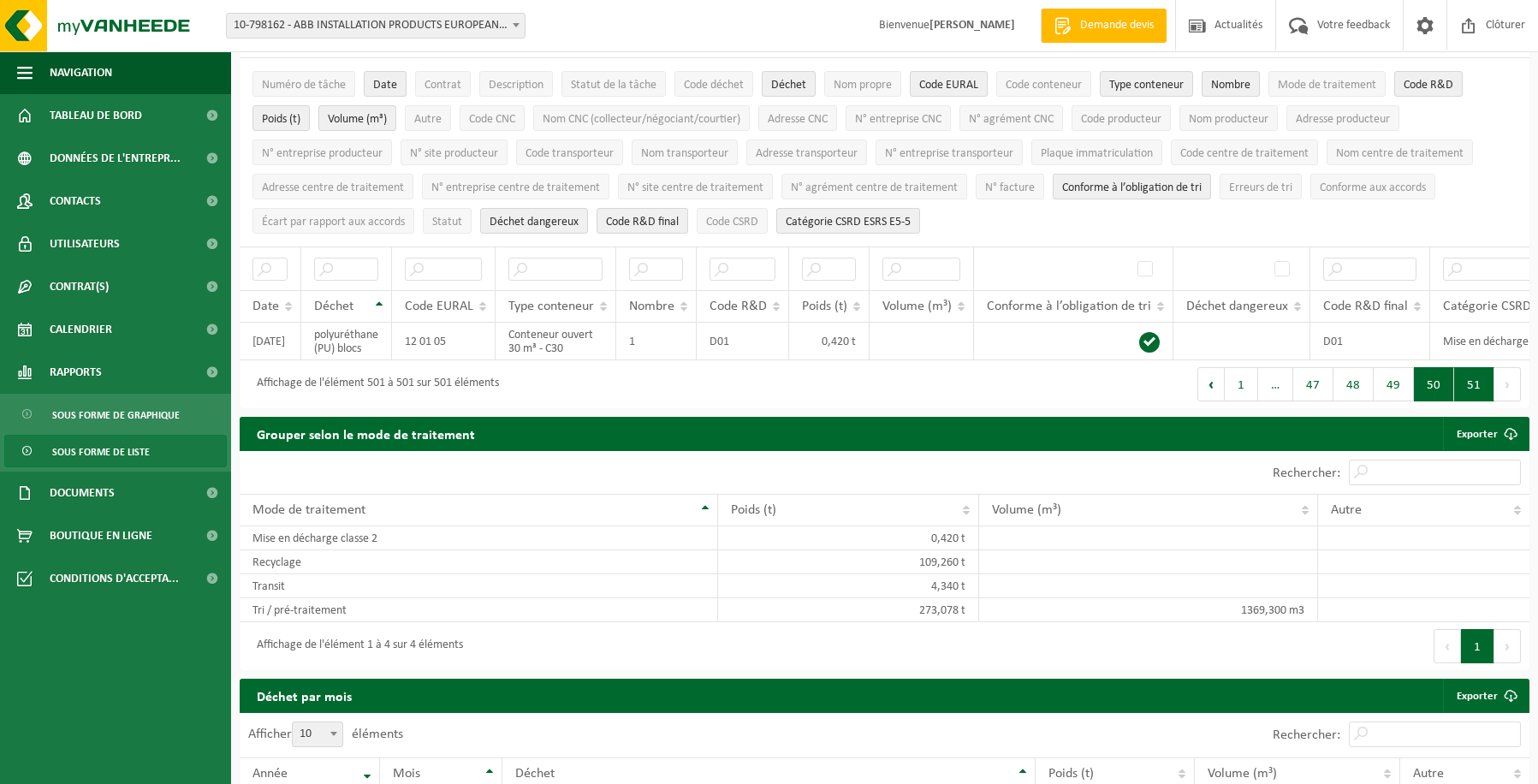
click at [1438, 396] on button "50" at bounding box center [1433, 384] width 40 height 35
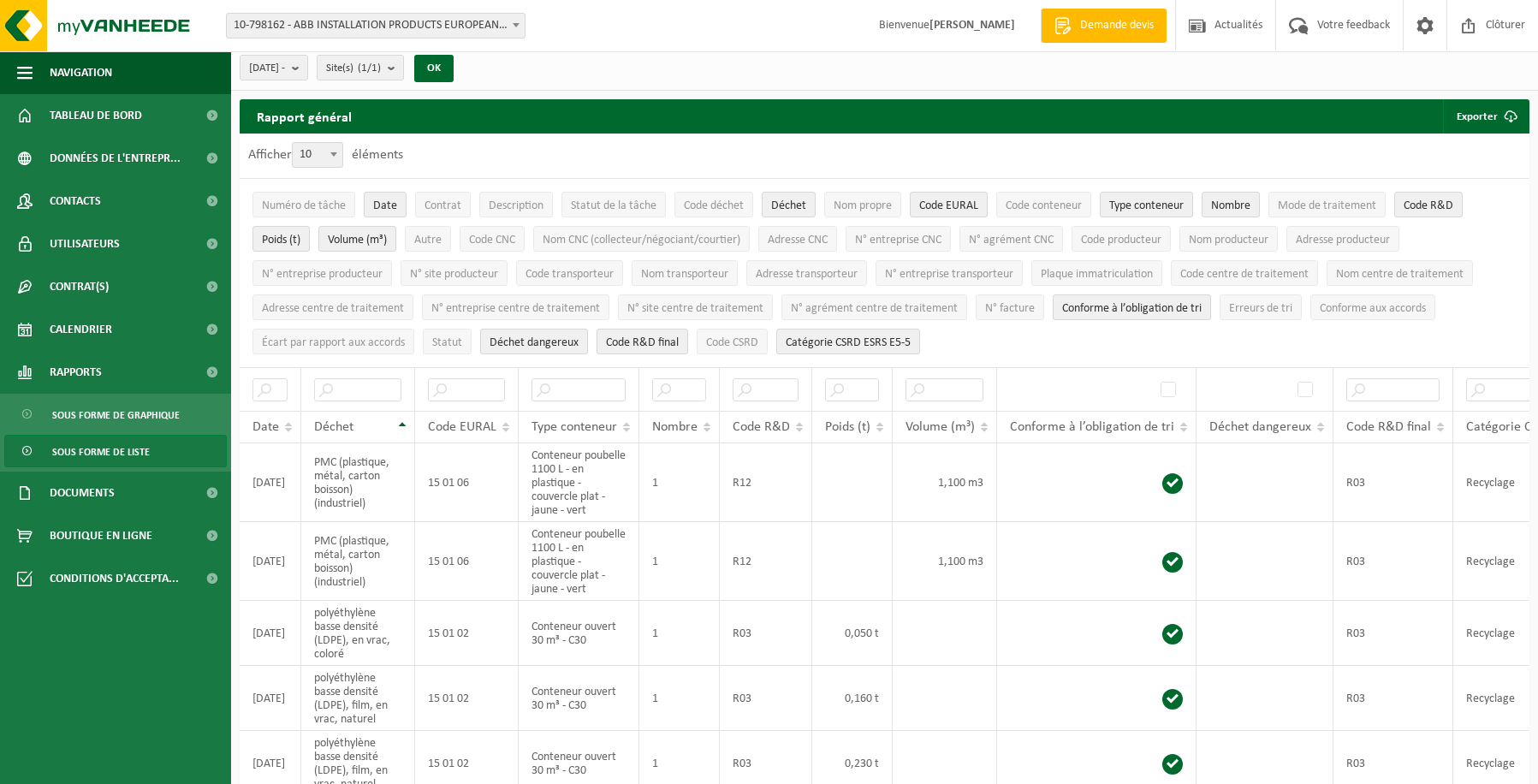
scroll to position [0, 0]
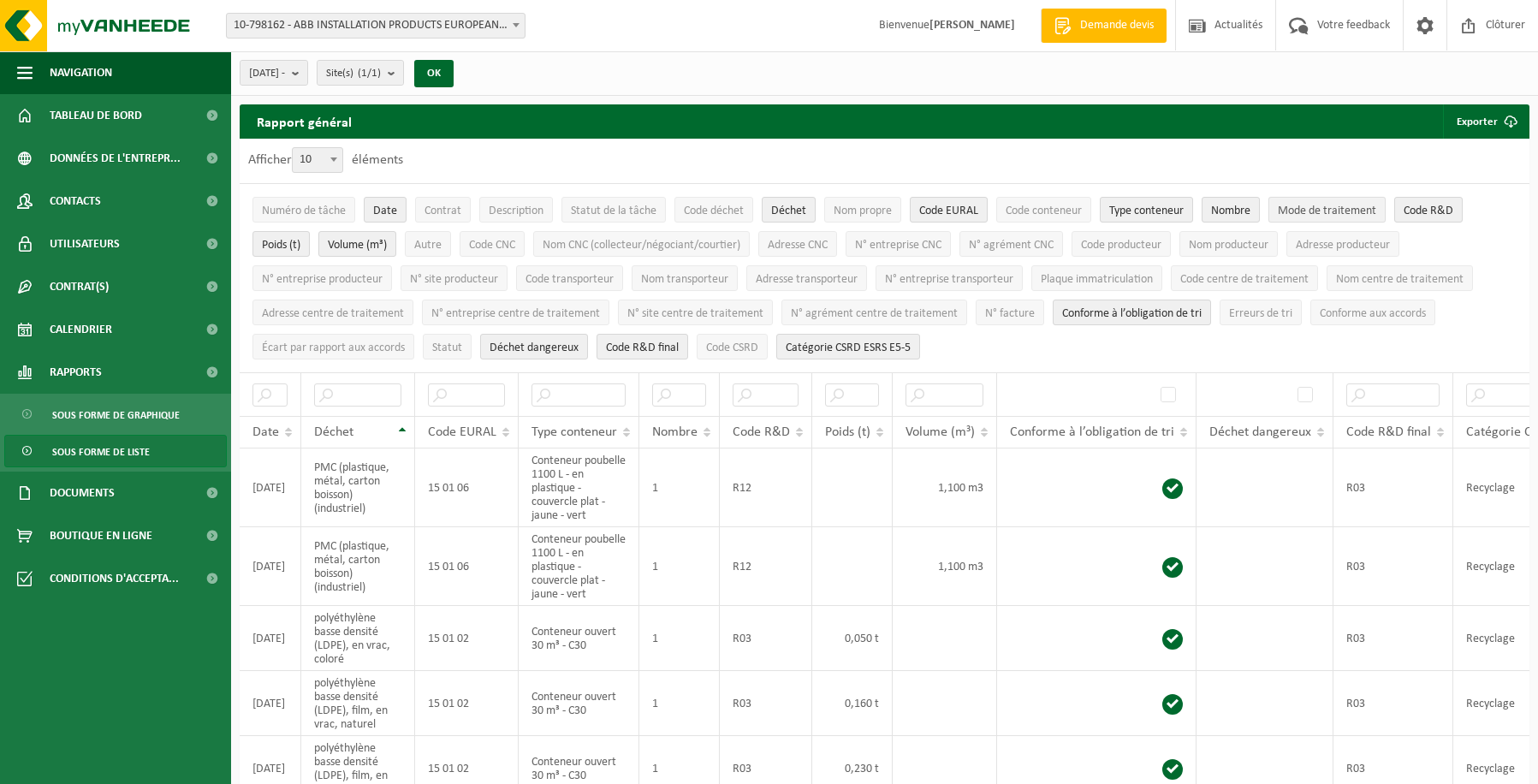
click at [1306, 209] on span "Mode de traitement" at bounding box center [1327, 210] width 99 height 13
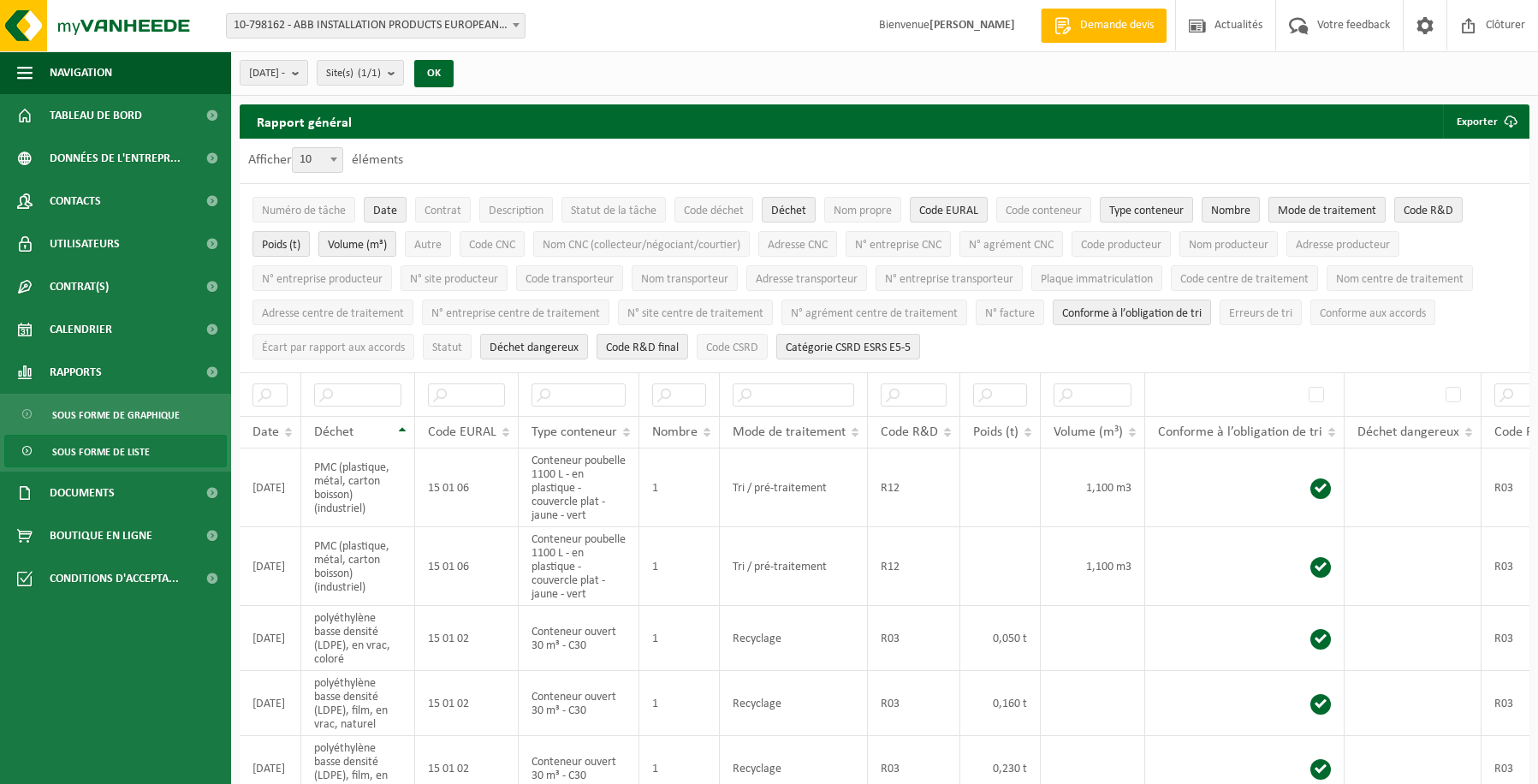
click at [1306, 209] on span "Mode de traitement" at bounding box center [1327, 210] width 99 height 13
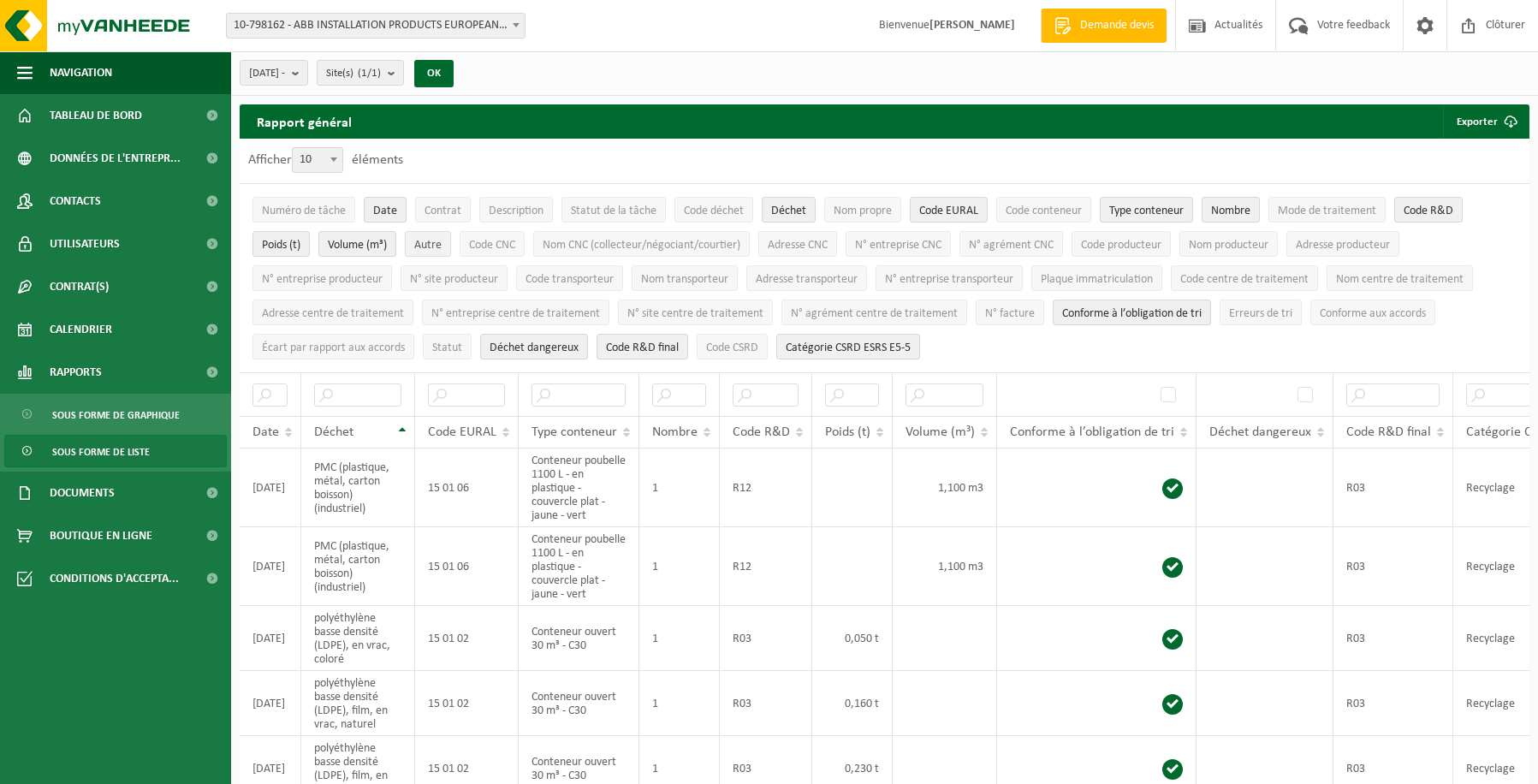
click at [434, 243] on span "Autre" at bounding box center [428, 245] width 28 height 13
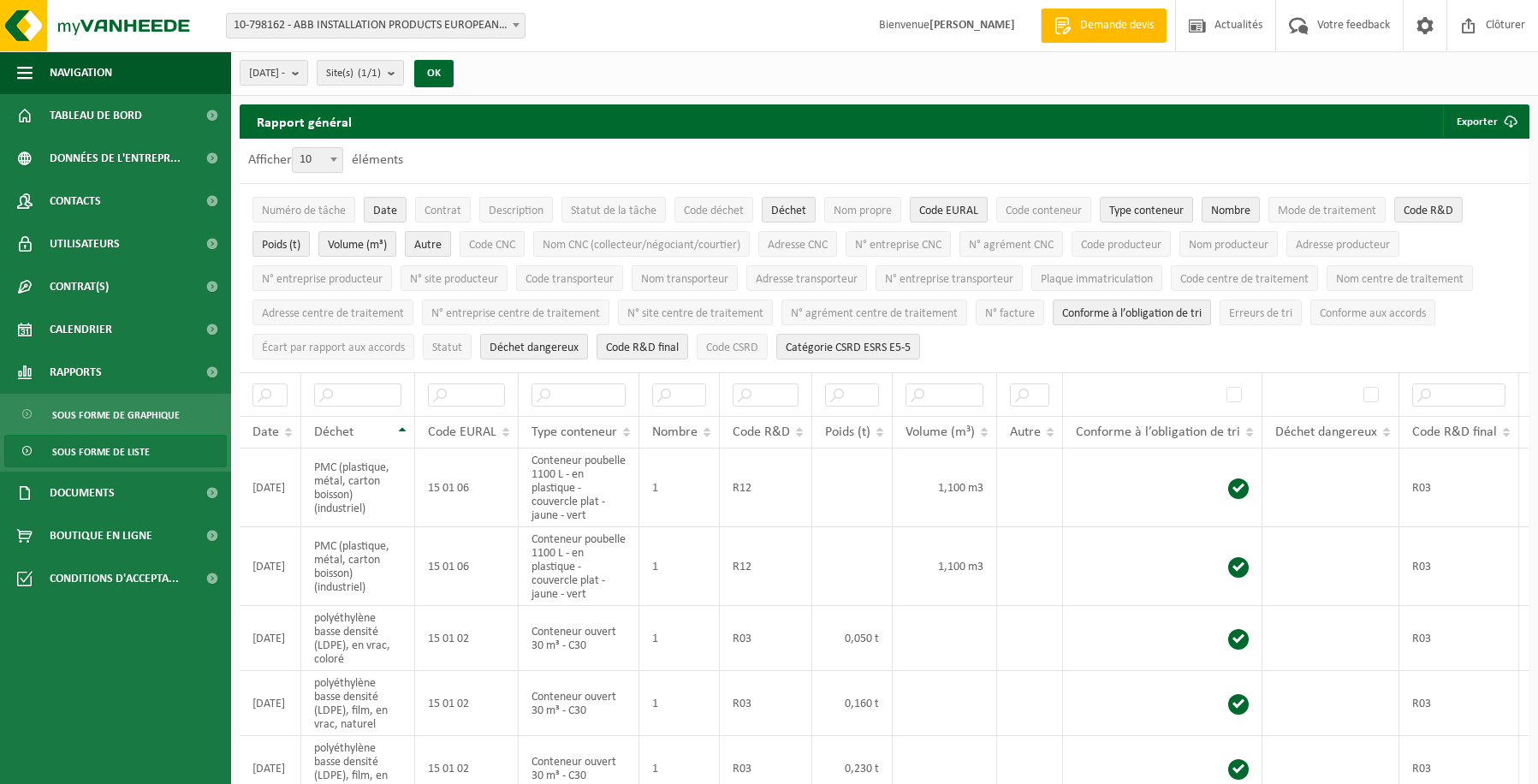
click at [434, 243] on span "Autre" at bounding box center [428, 245] width 28 height 13
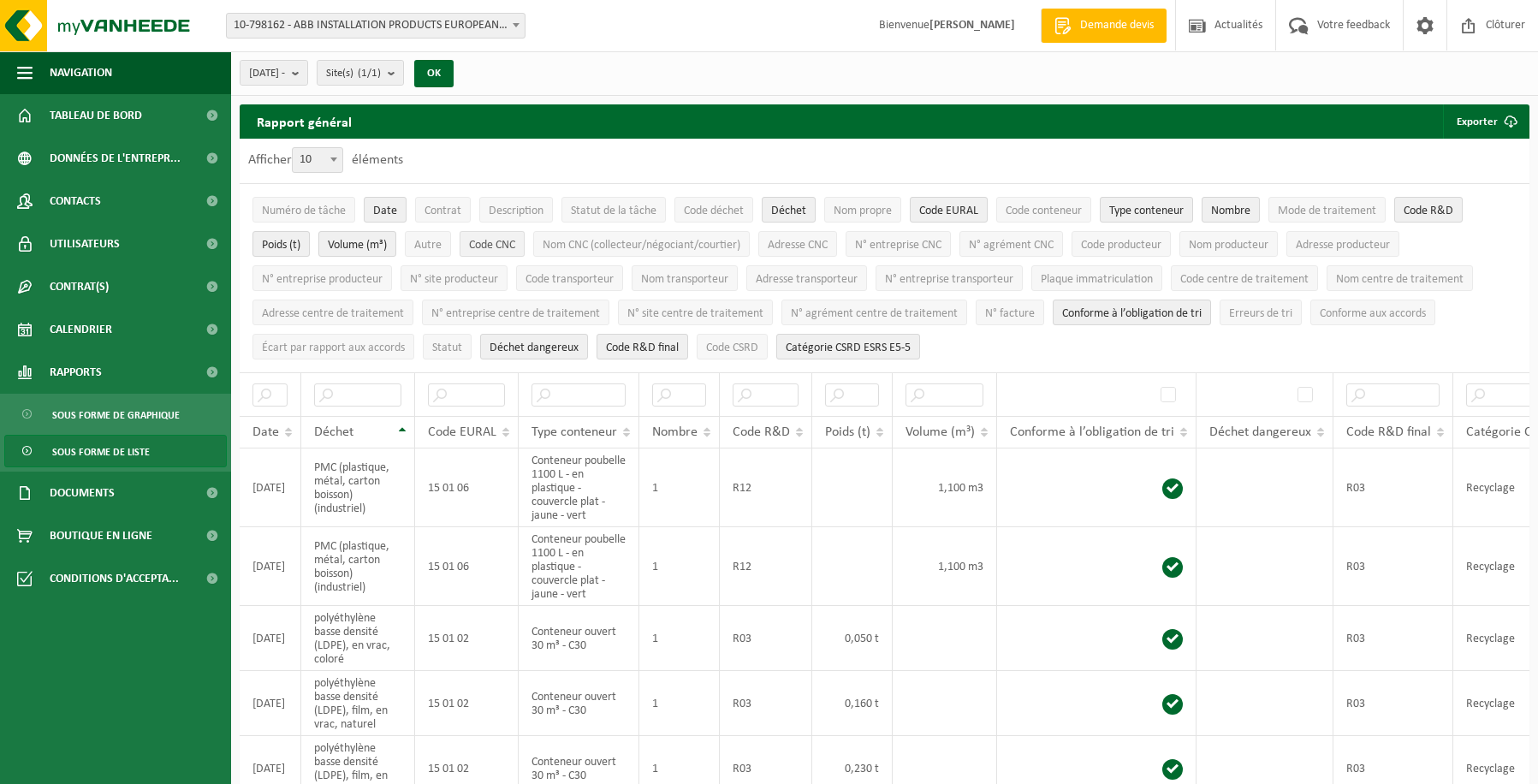
click at [492, 242] on span "Code CNC" at bounding box center [492, 245] width 46 height 13
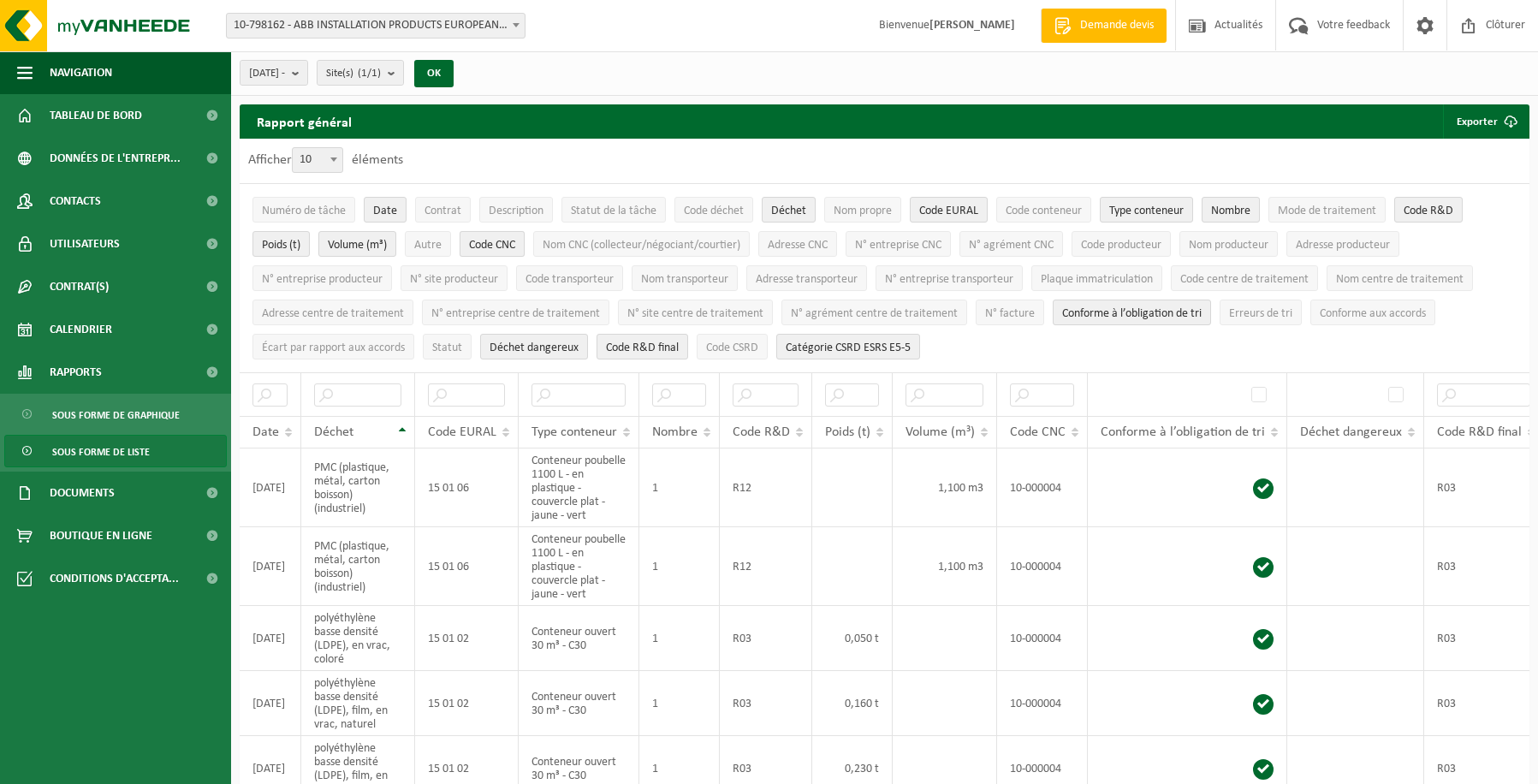
click at [492, 242] on span "Code CNC" at bounding box center [492, 245] width 46 height 13
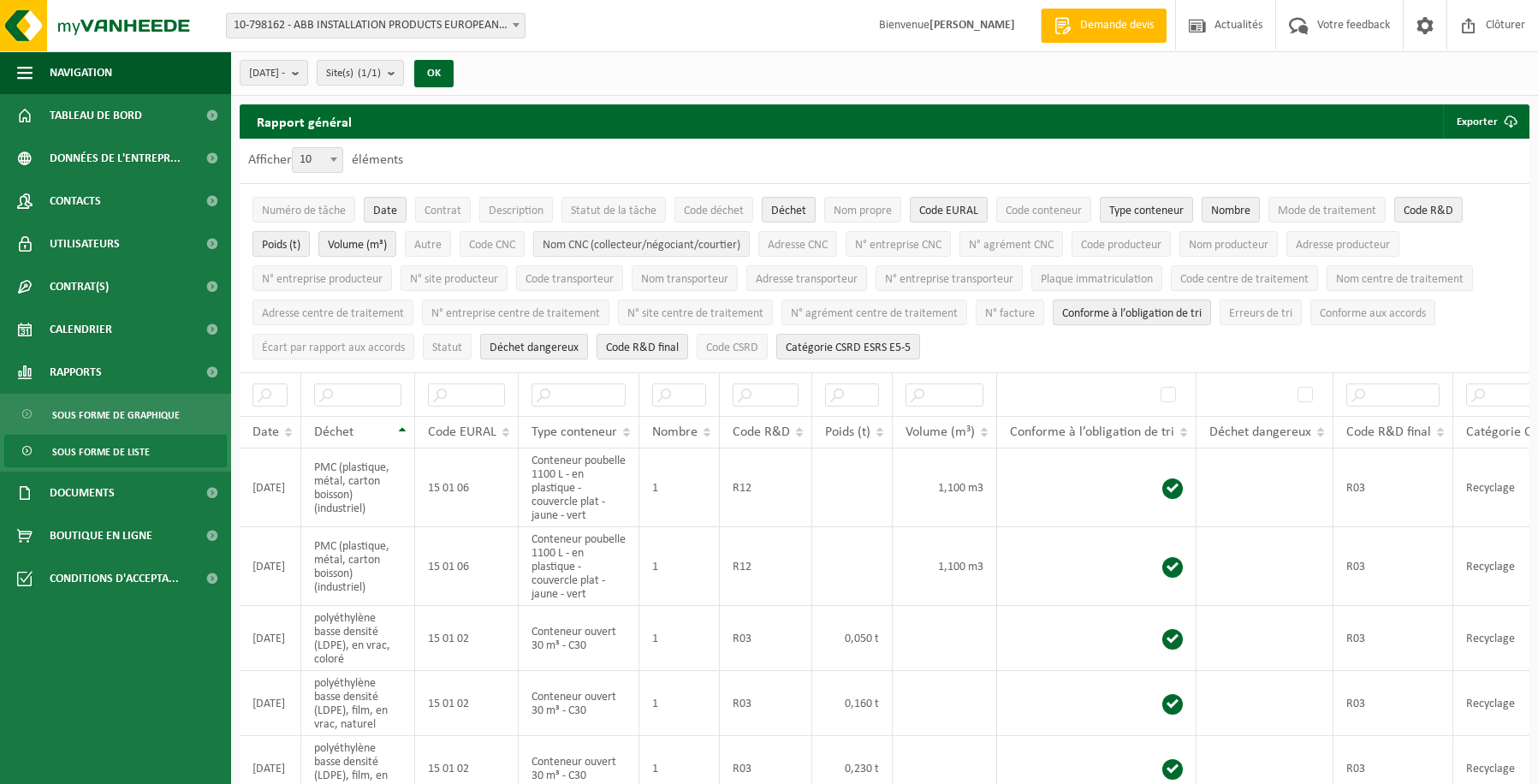
click at [568, 241] on span "Nom CNC (collecteur/négociant/courtier)" at bounding box center [641, 245] width 197 height 13
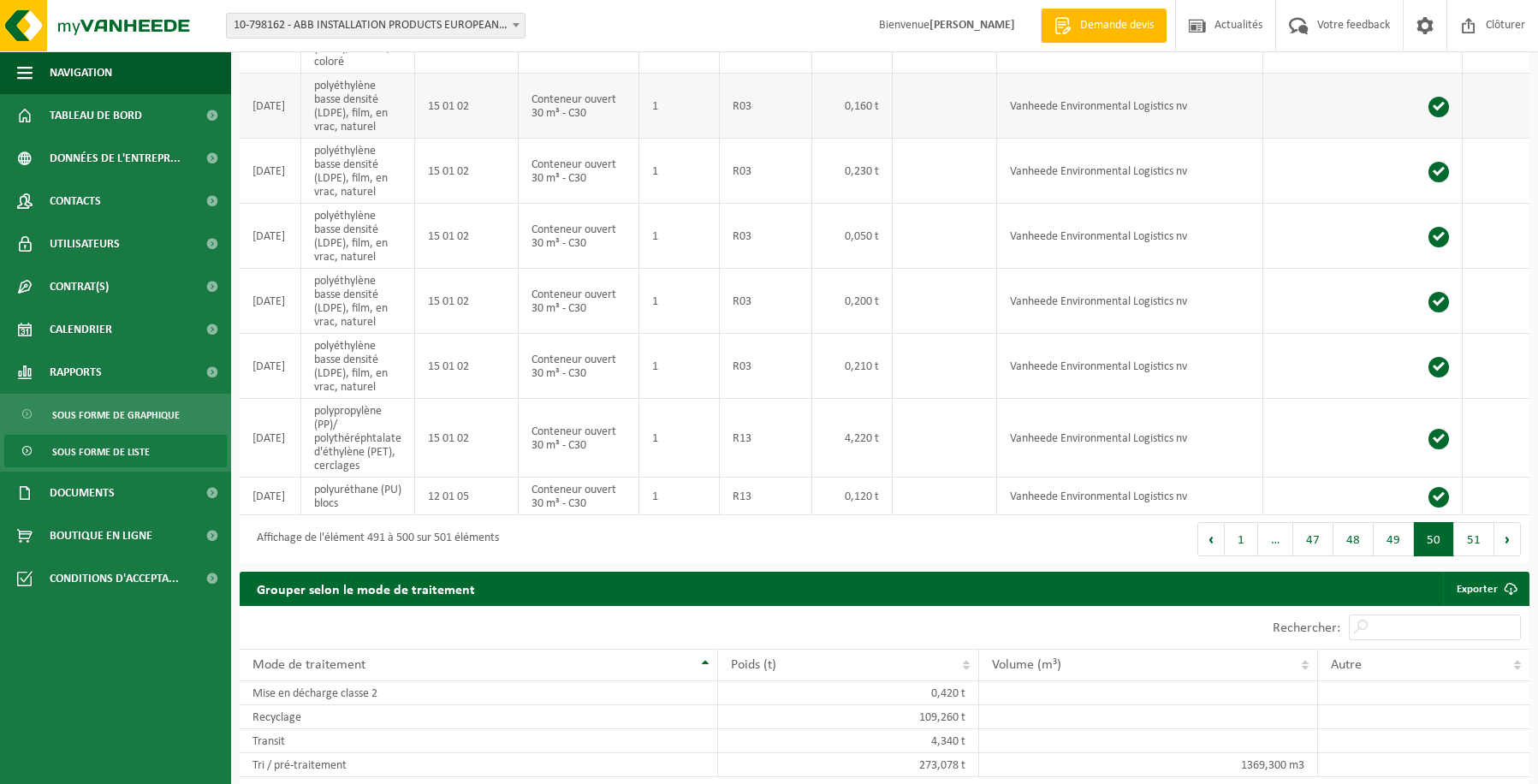
scroll to position [599, 0]
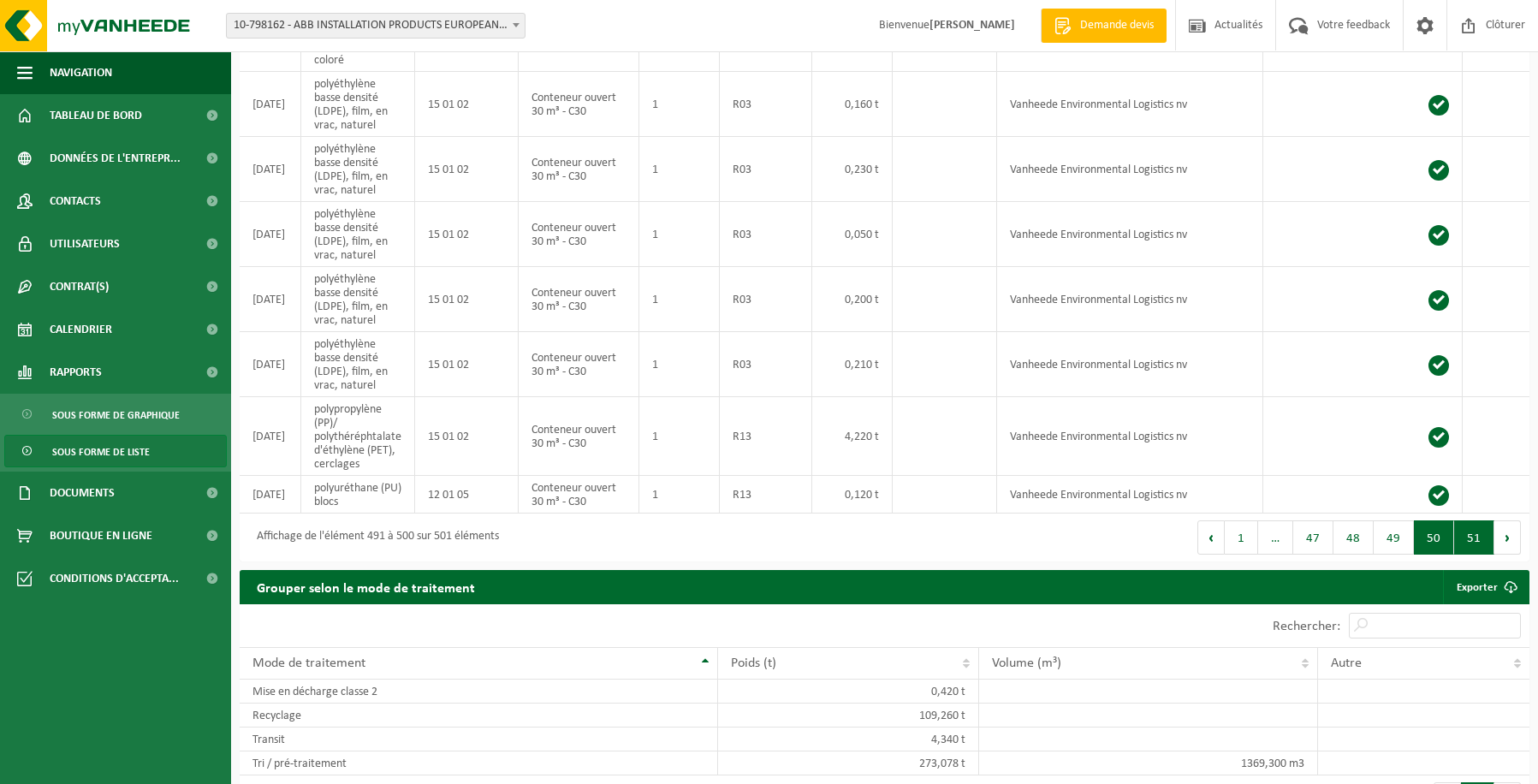
click at [1472, 551] on button "51" at bounding box center [1474, 537] width 40 height 35
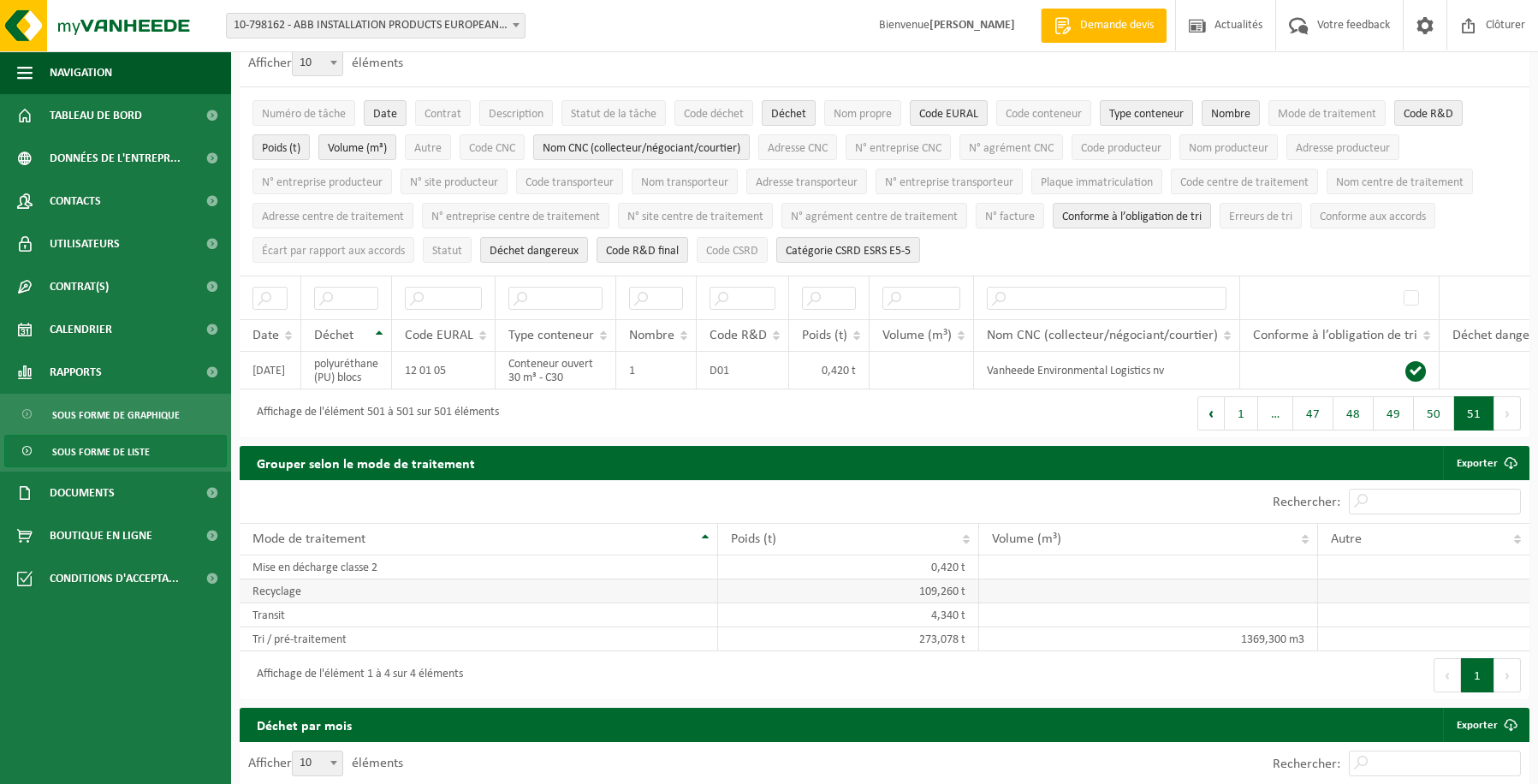
scroll to position [29, 0]
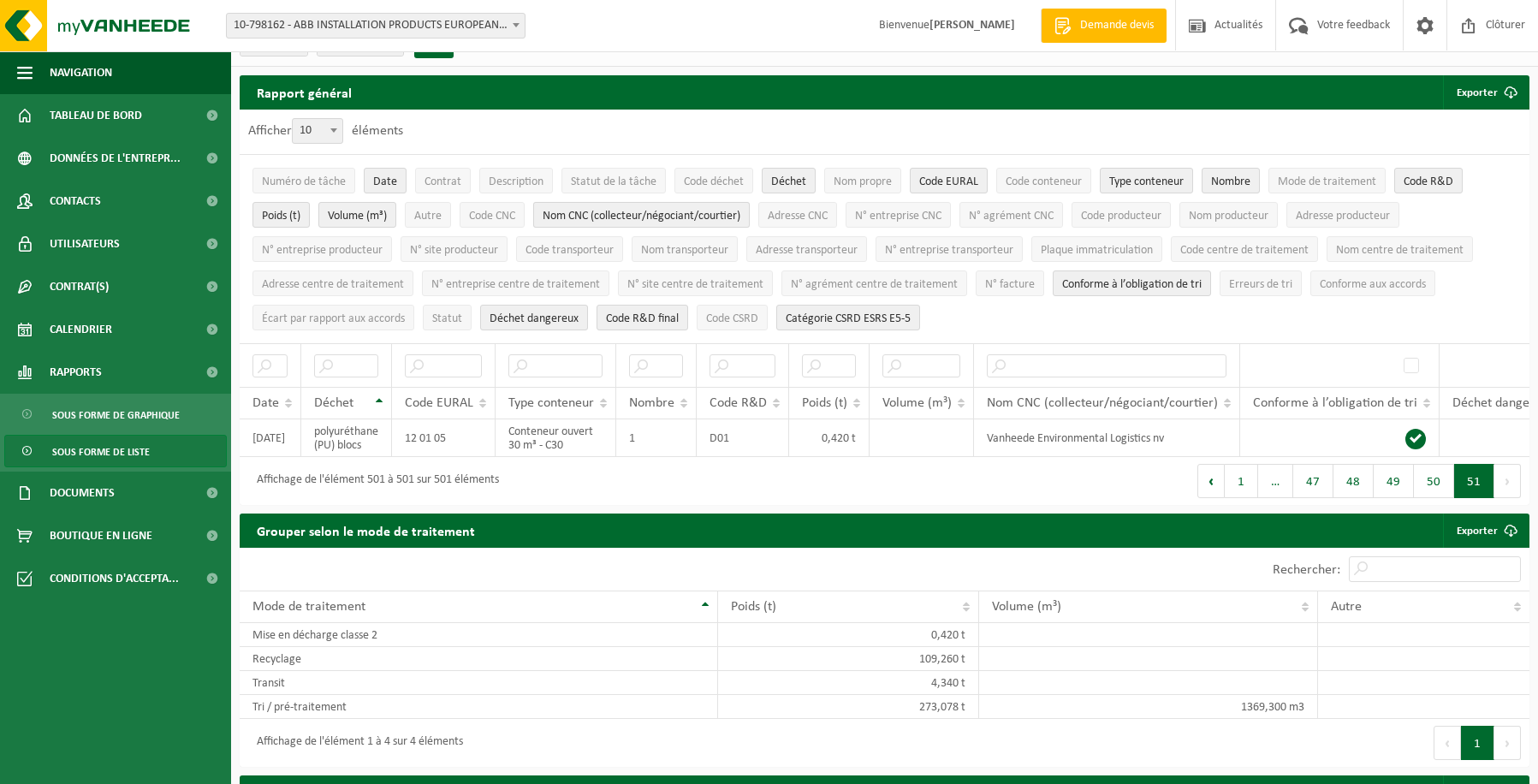
click at [698, 214] on span "Nom CNC (collecteur/négociant/courtier)" at bounding box center [641, 215] width 197 height 13
click at [789, 213] on span "Adresse CNC" at bounding box center [797, 215] width 60 height 13
click at [1442, 495] on button "50" at bounding box center [1433, 481] width 40 height 35
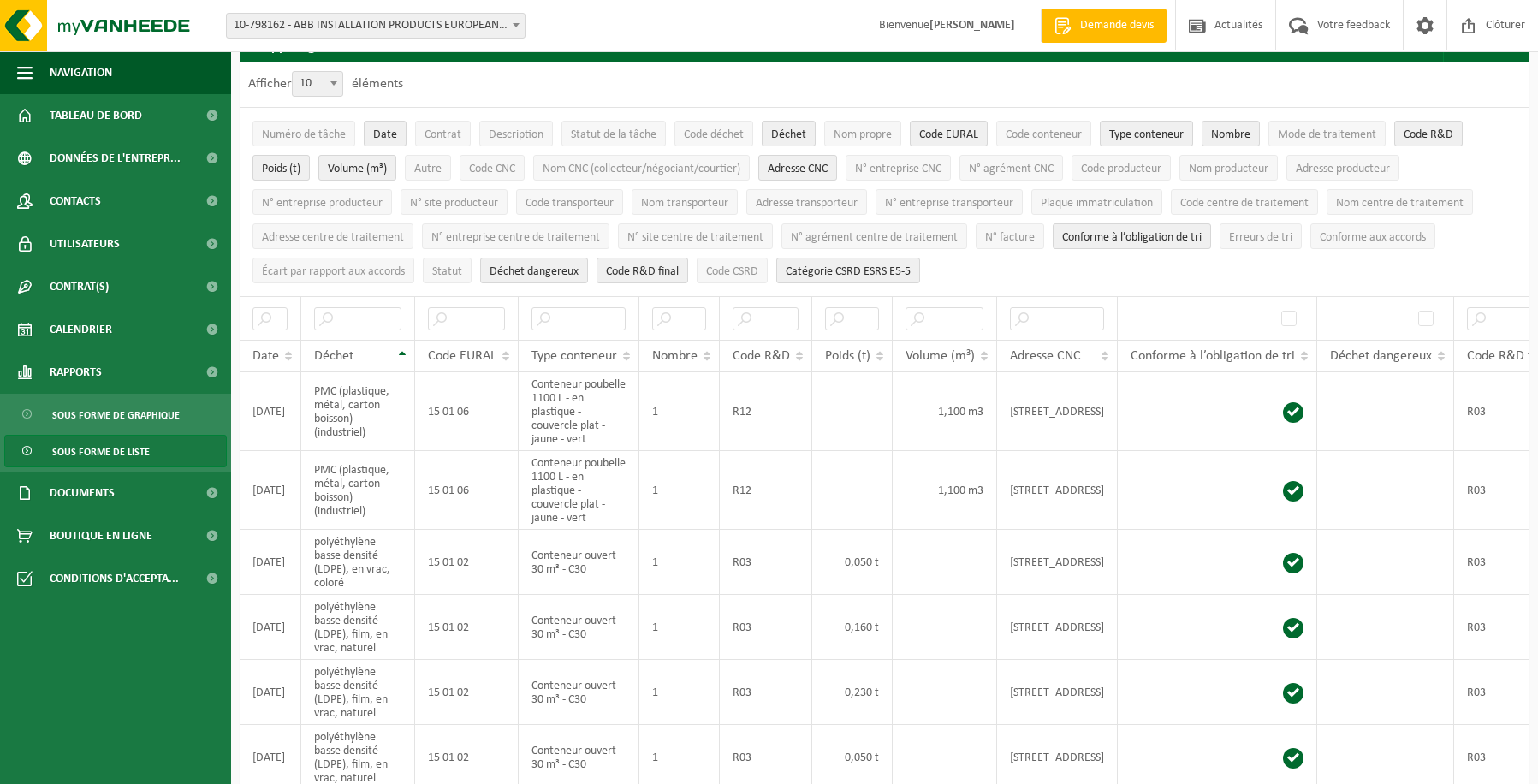
scroll to position [67, 0]
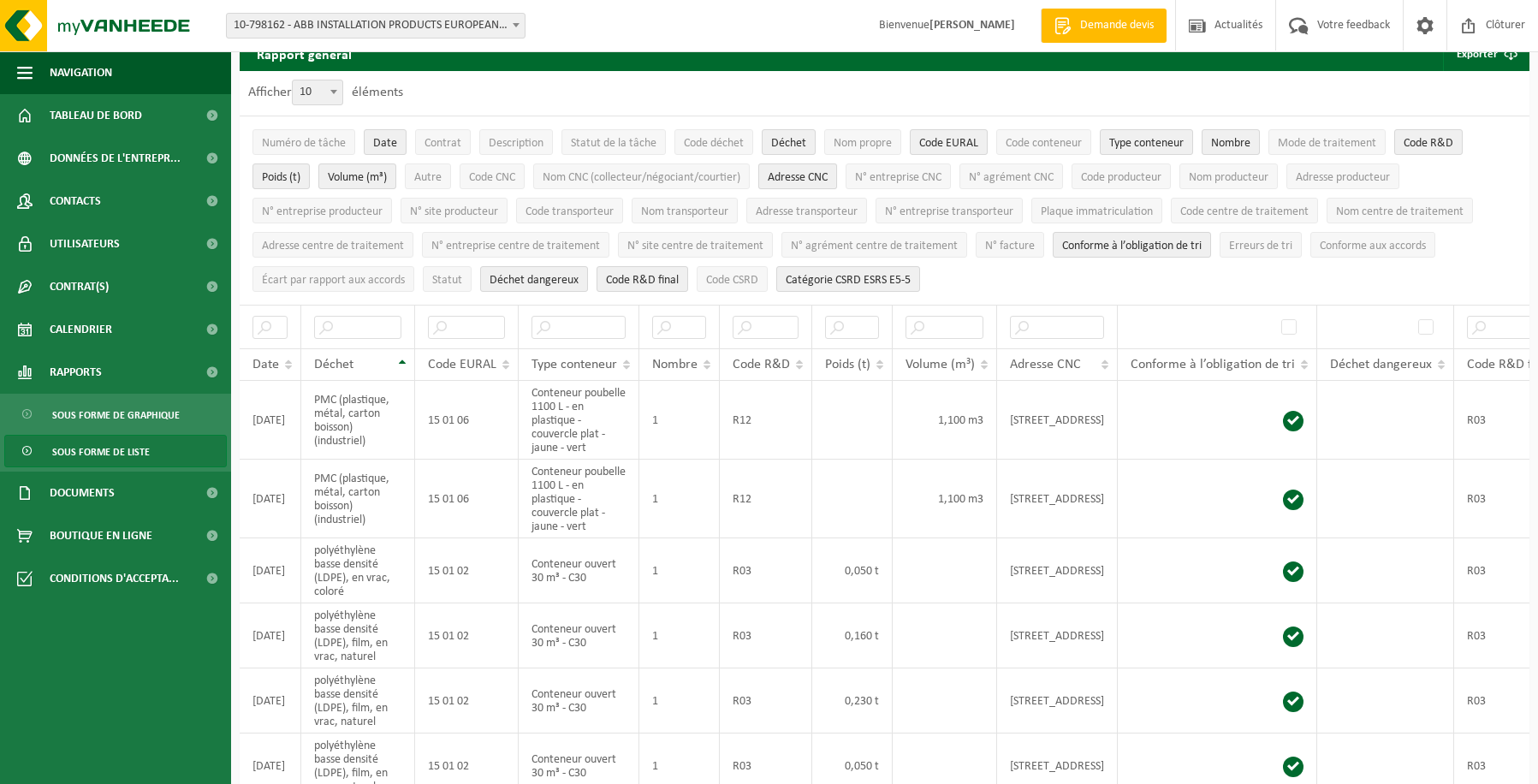
click at [815, 172] on span "Adresse CNC" at bounding box center [797, 177] width 60 height 13
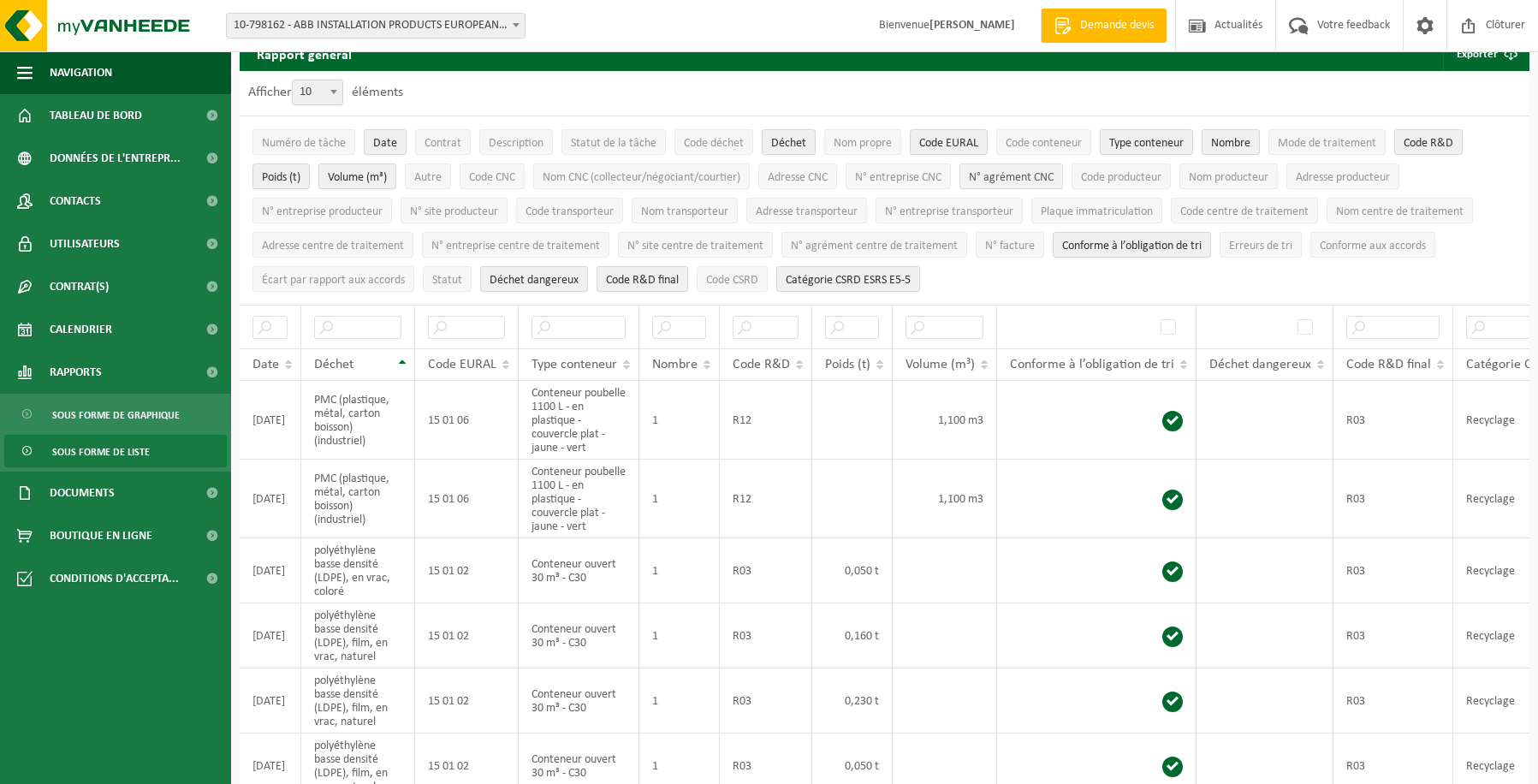
click at [1011, 174] on span "N° agrément CNC" at bounding box center [1011, 177] width 85 height 13
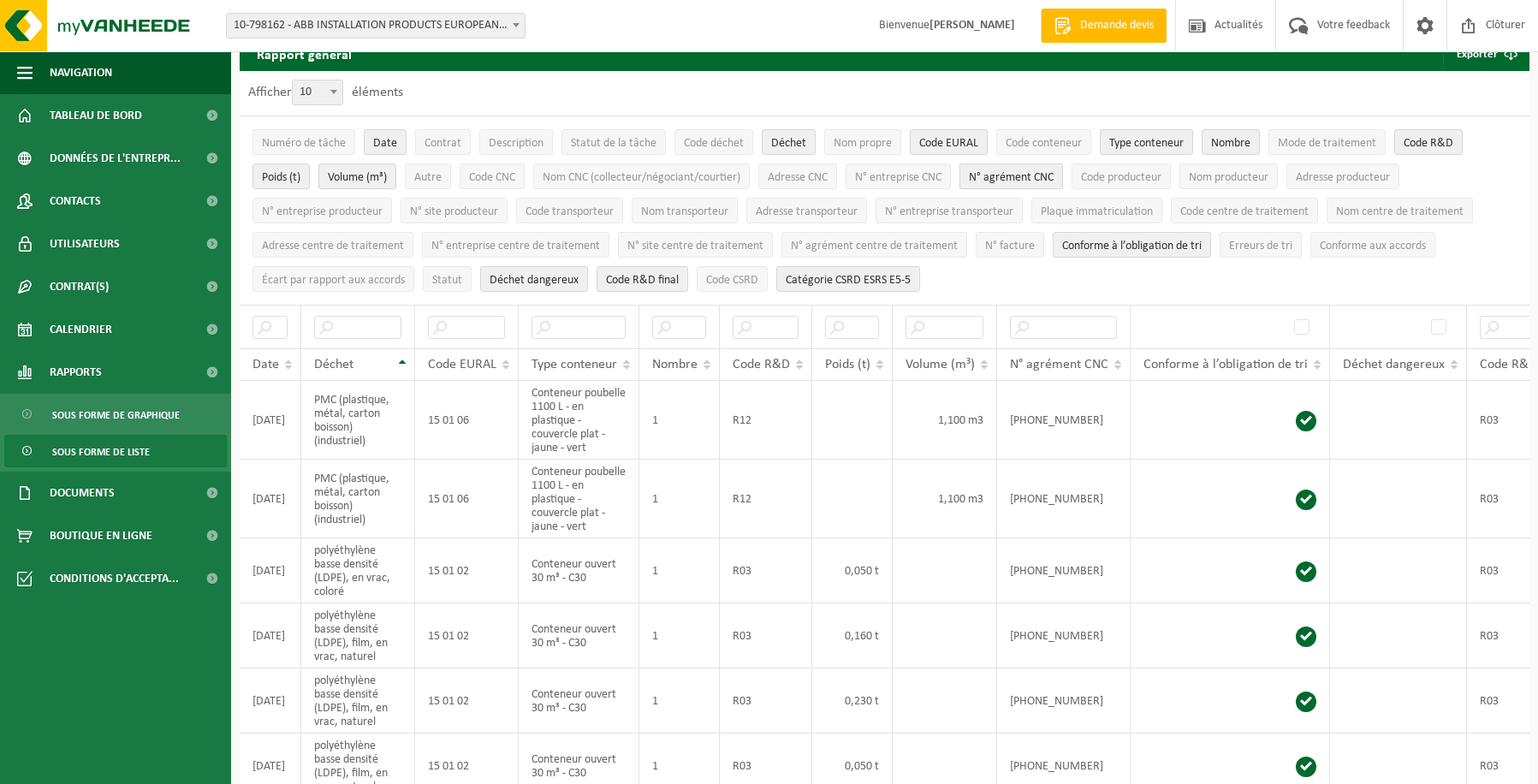
click at [1011, 174] on span "N° agrément CNC" at bounding box center [1011, 177] width 85 height 13
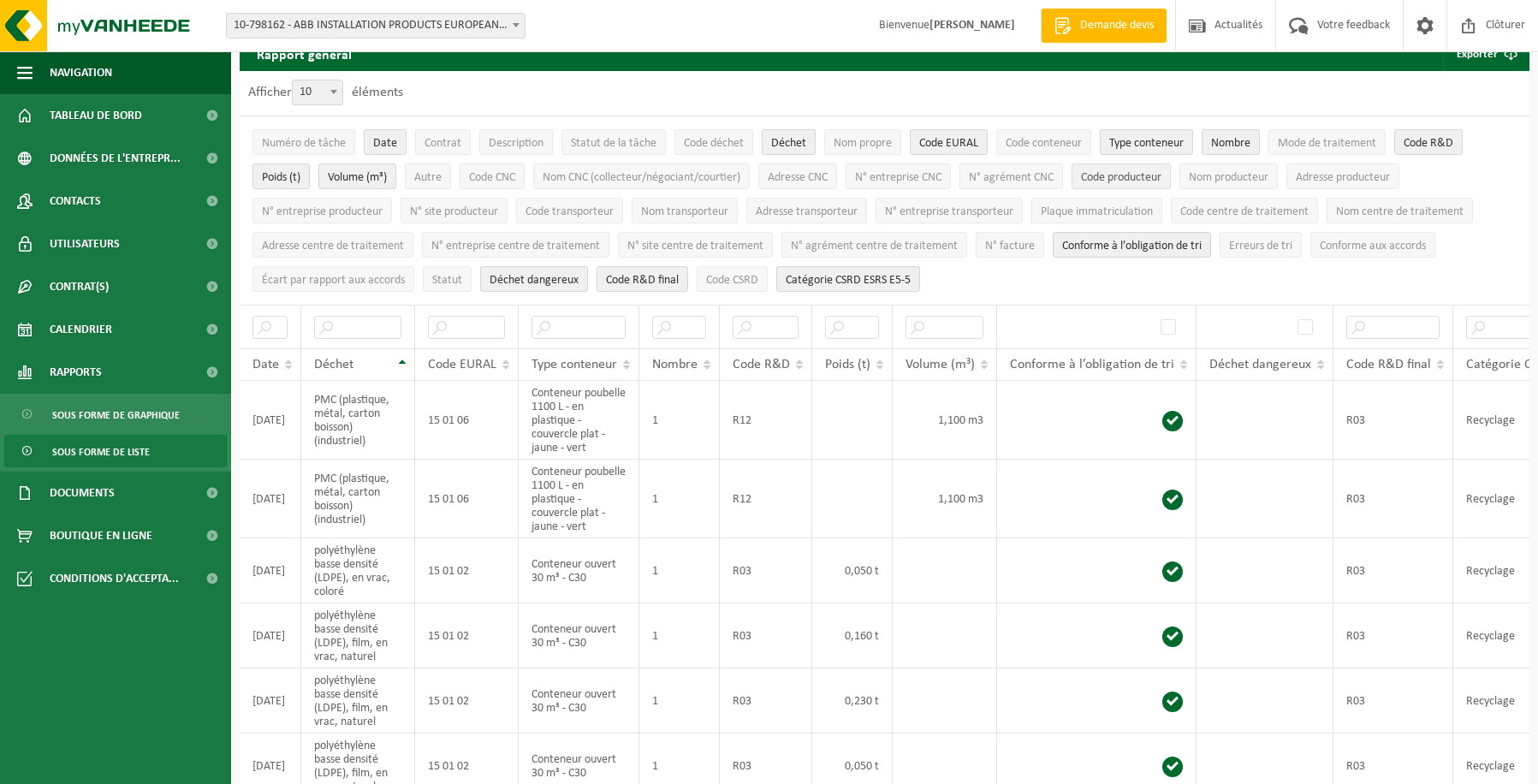
click at [1111, 174] on span "Code producteur" at bounding box center [1121, 177] width 80 height 13
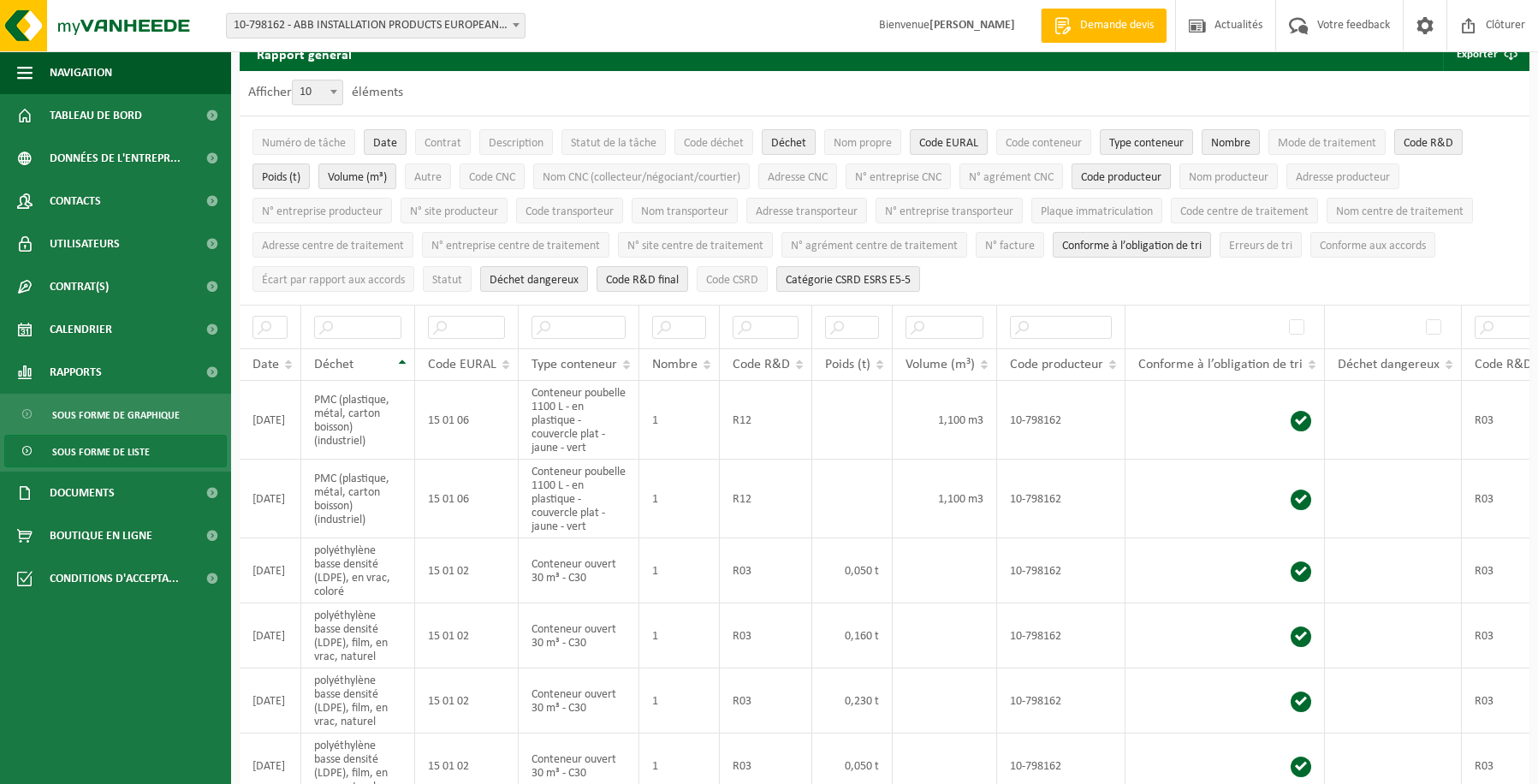
click at [1111, 174] on span "Code producteur" at bounding box center [1121, 177] width 80 height 13
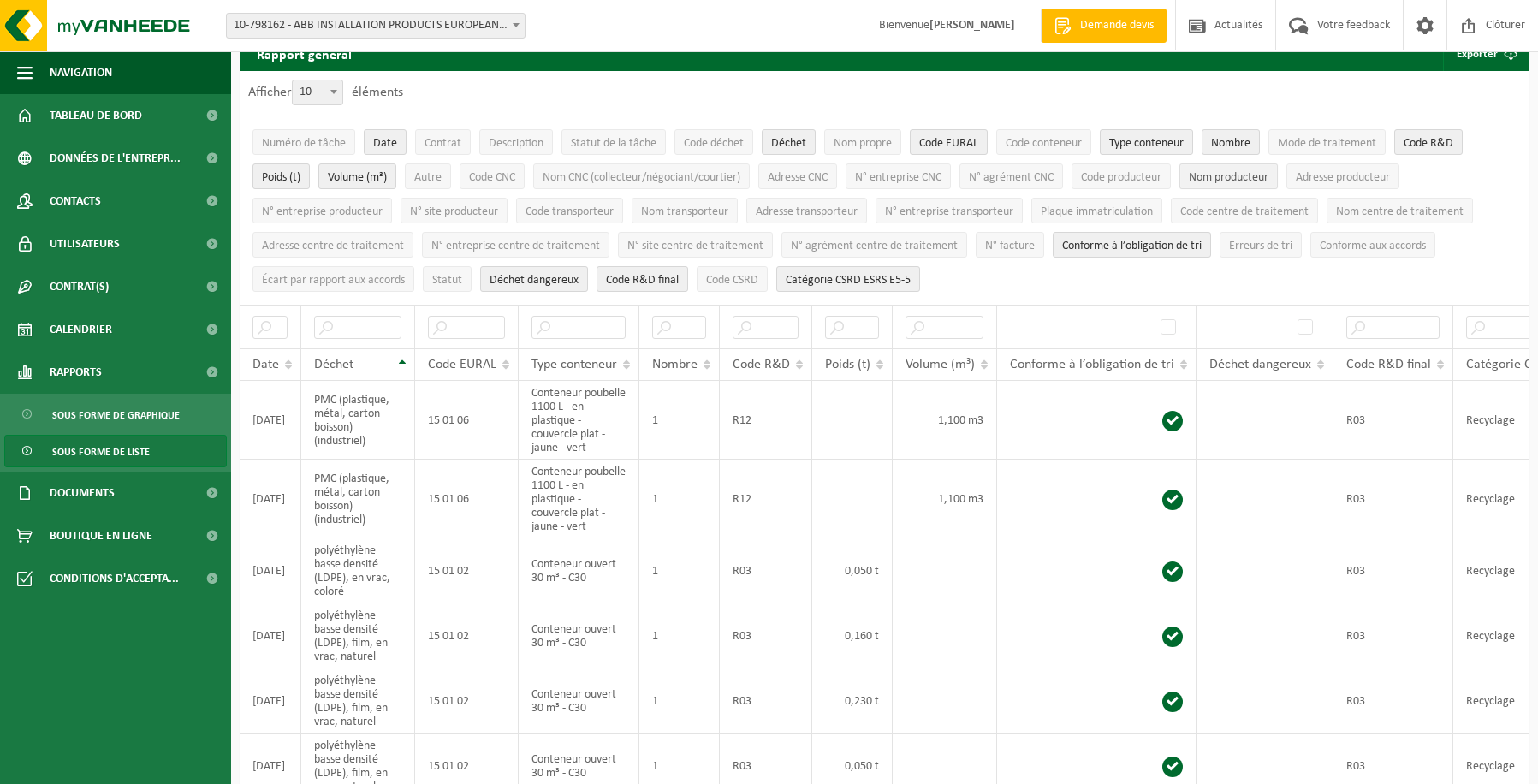
click at [1216, 182] on span "Nom producteur" at bounding box center [1228, 177] width 80 height 13
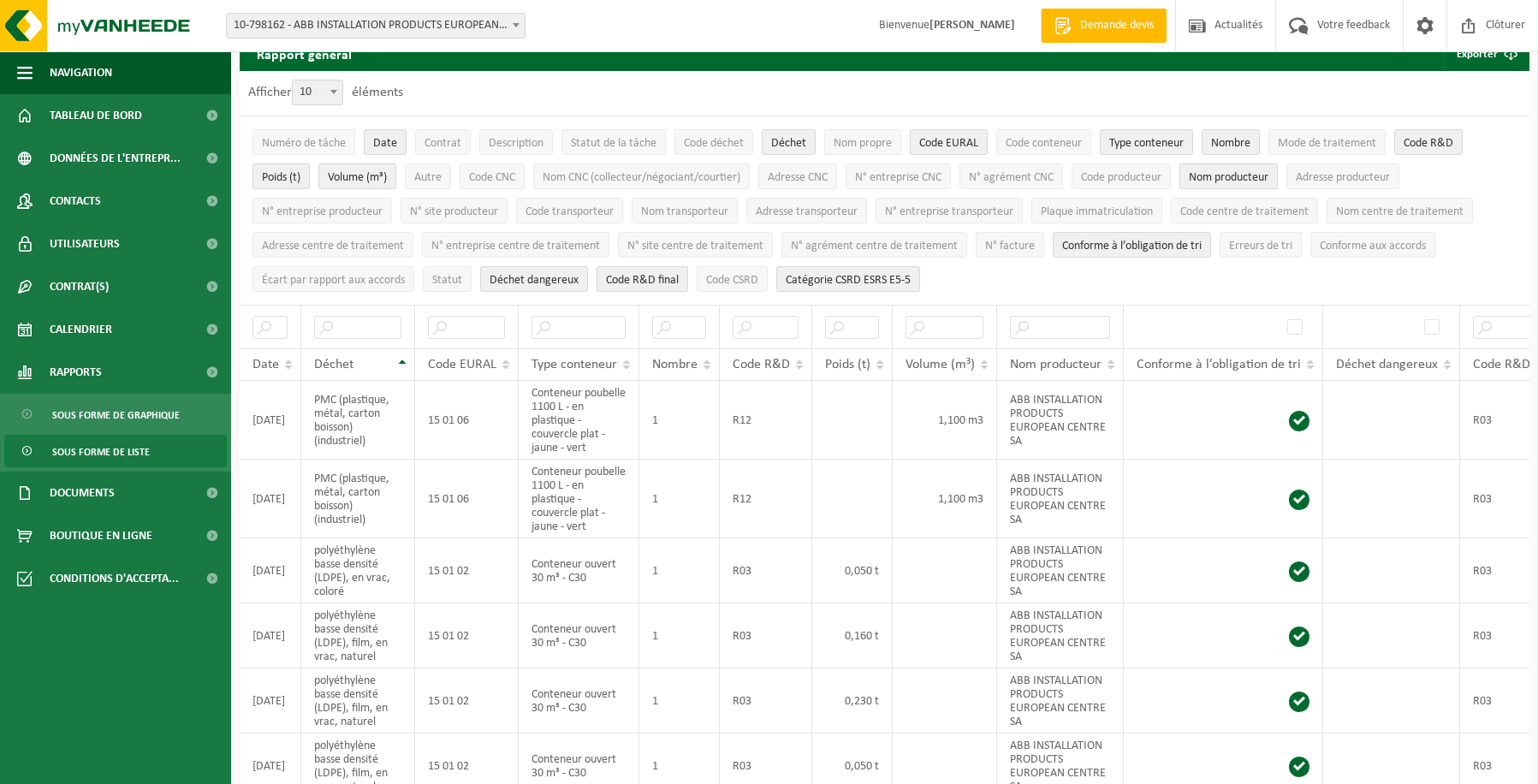
click at [1216, 182] on span "Nom producteur" at bounding box center [1228, 177] width 80 height 13
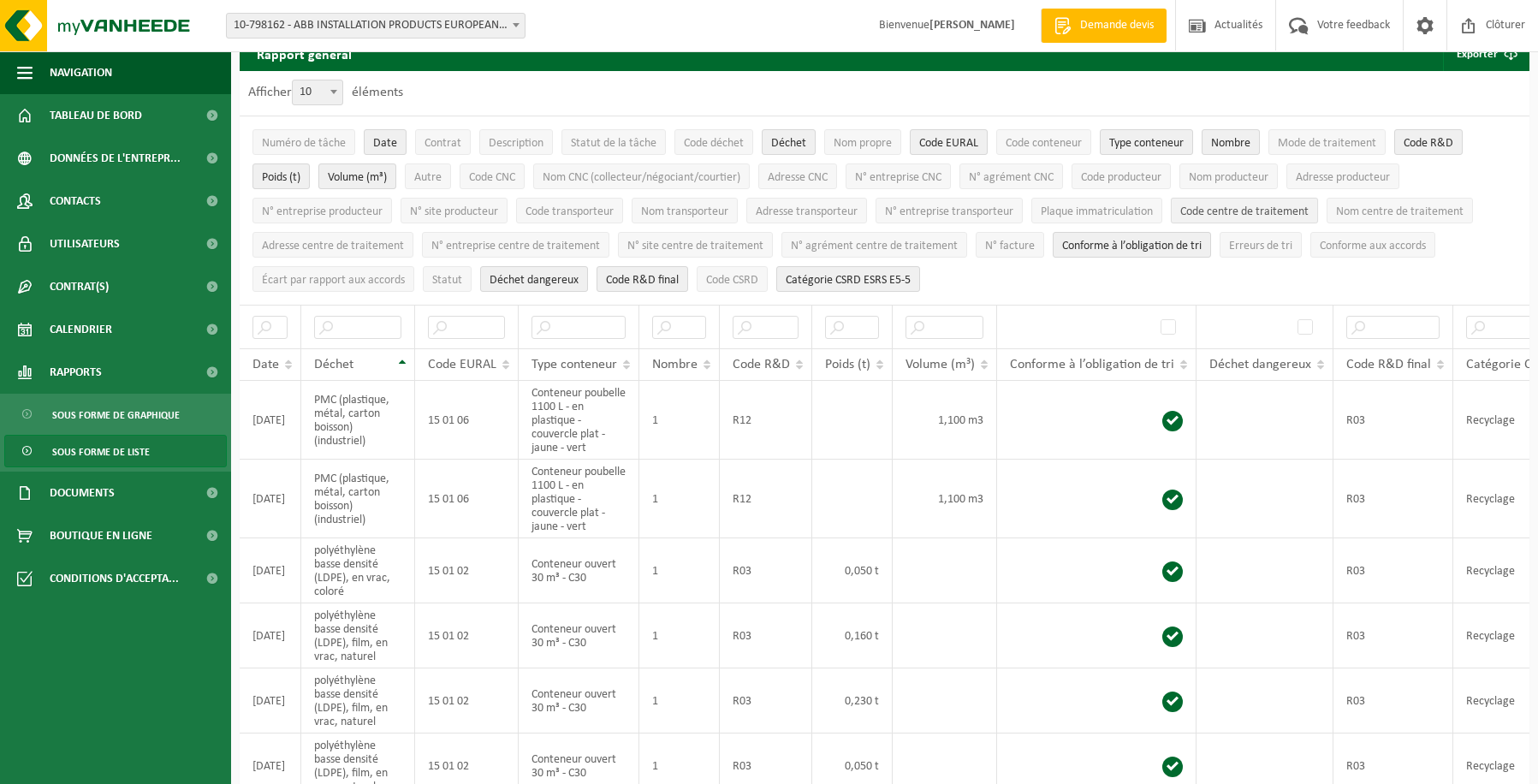
click at [1213, 209] on span "Code centre de traitement" at bounding box center [1244, 211] width 128 height 13
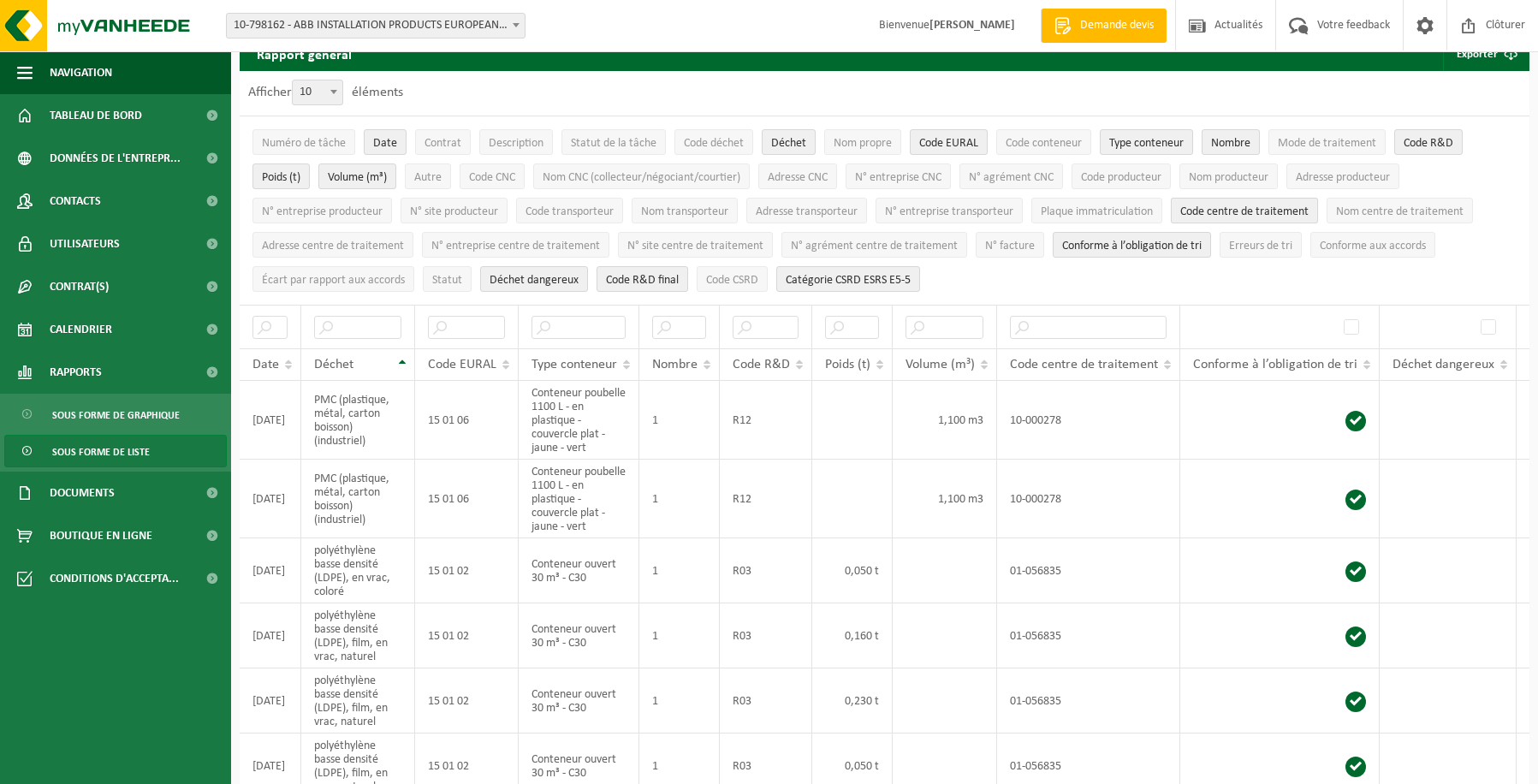
click at [1213, 209] on span "Code centre de traitement" at bounding box center [1244, 211] width 128 height 13
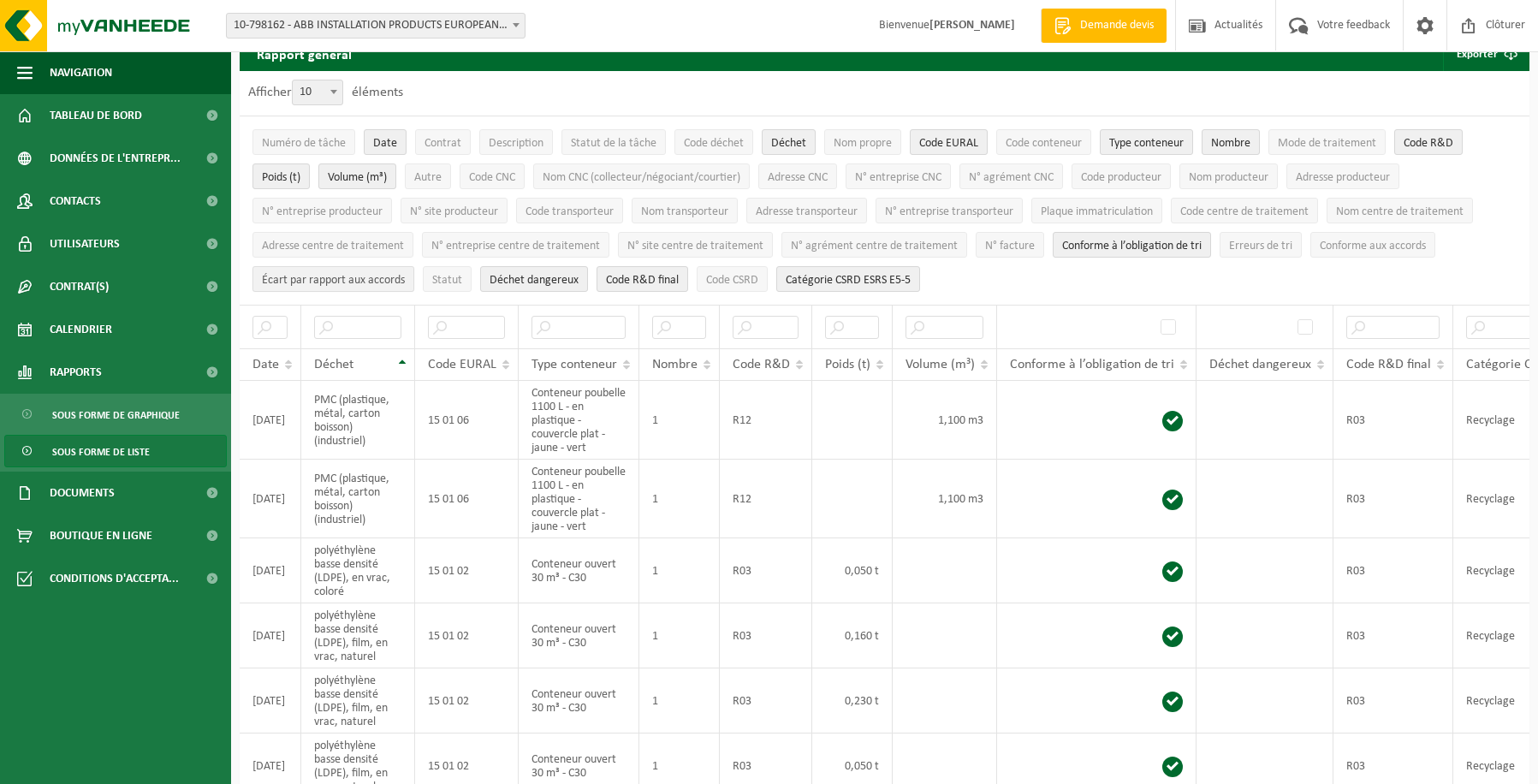
click at [338, 280] on span "Écart par rapport aux accords" at bounding box center [333, 280] width 143 height 13
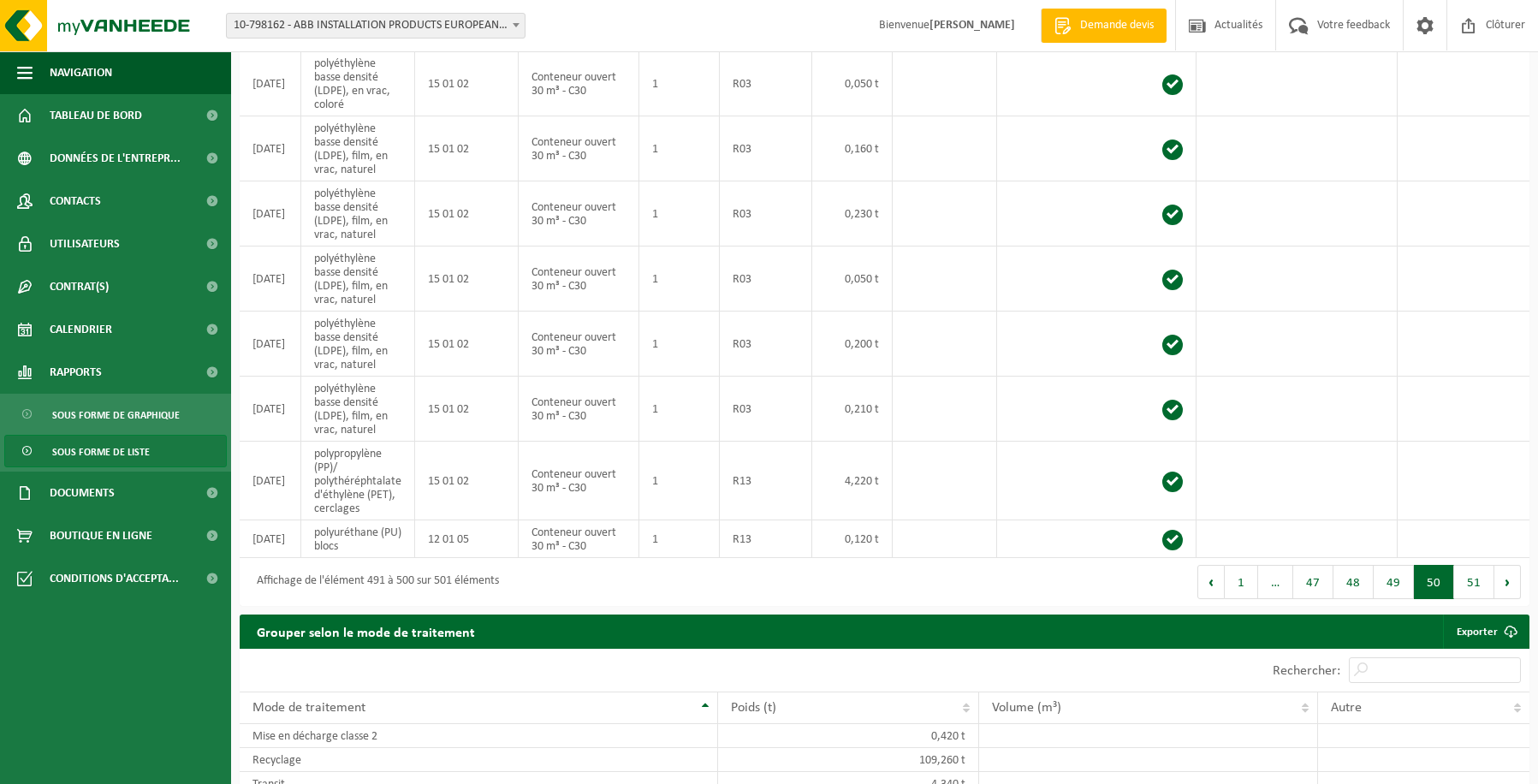
scroll to position [581, 0]
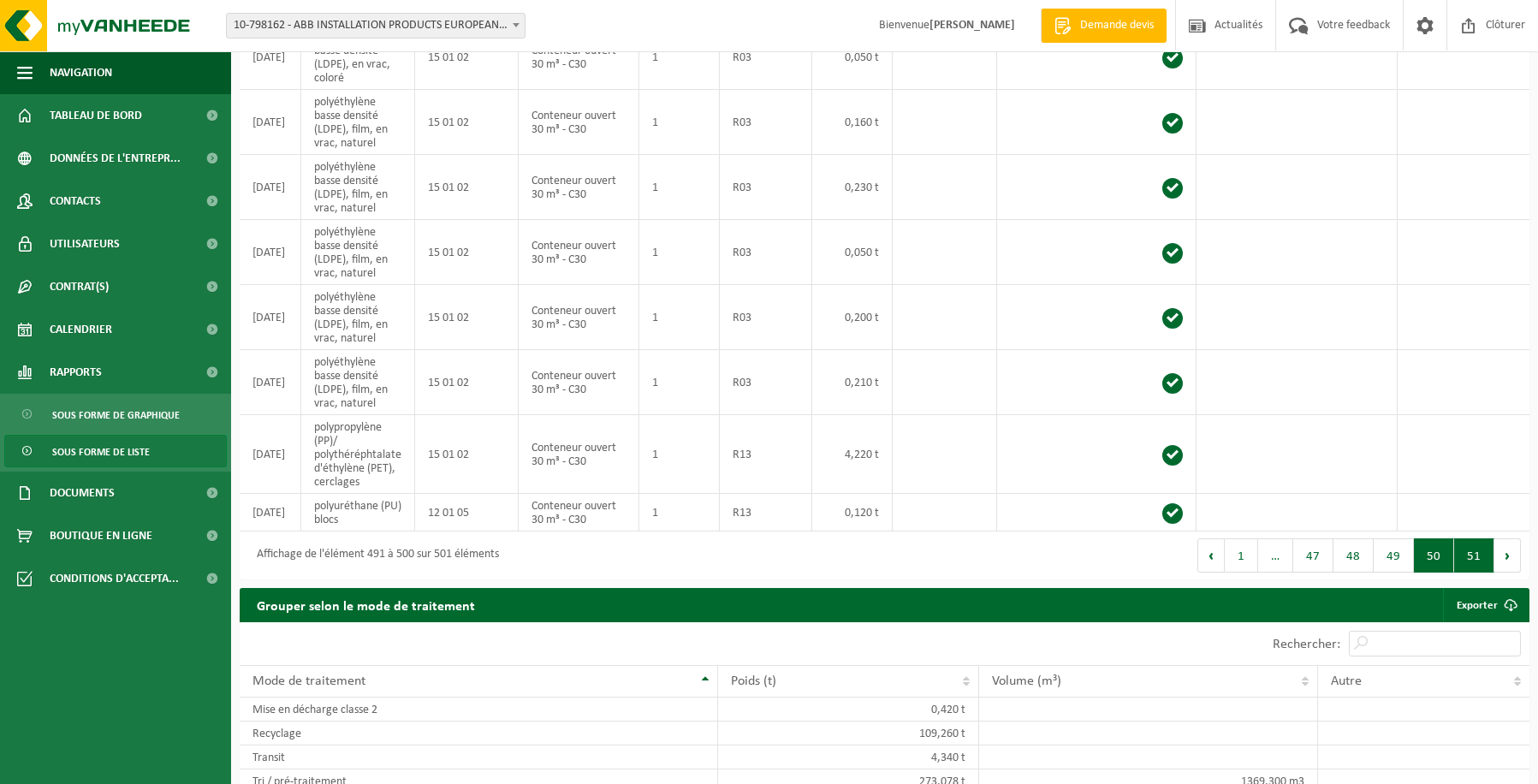
click at [1471, 565] on button "51" at bounding box center [1474, 556] width 40 height 35
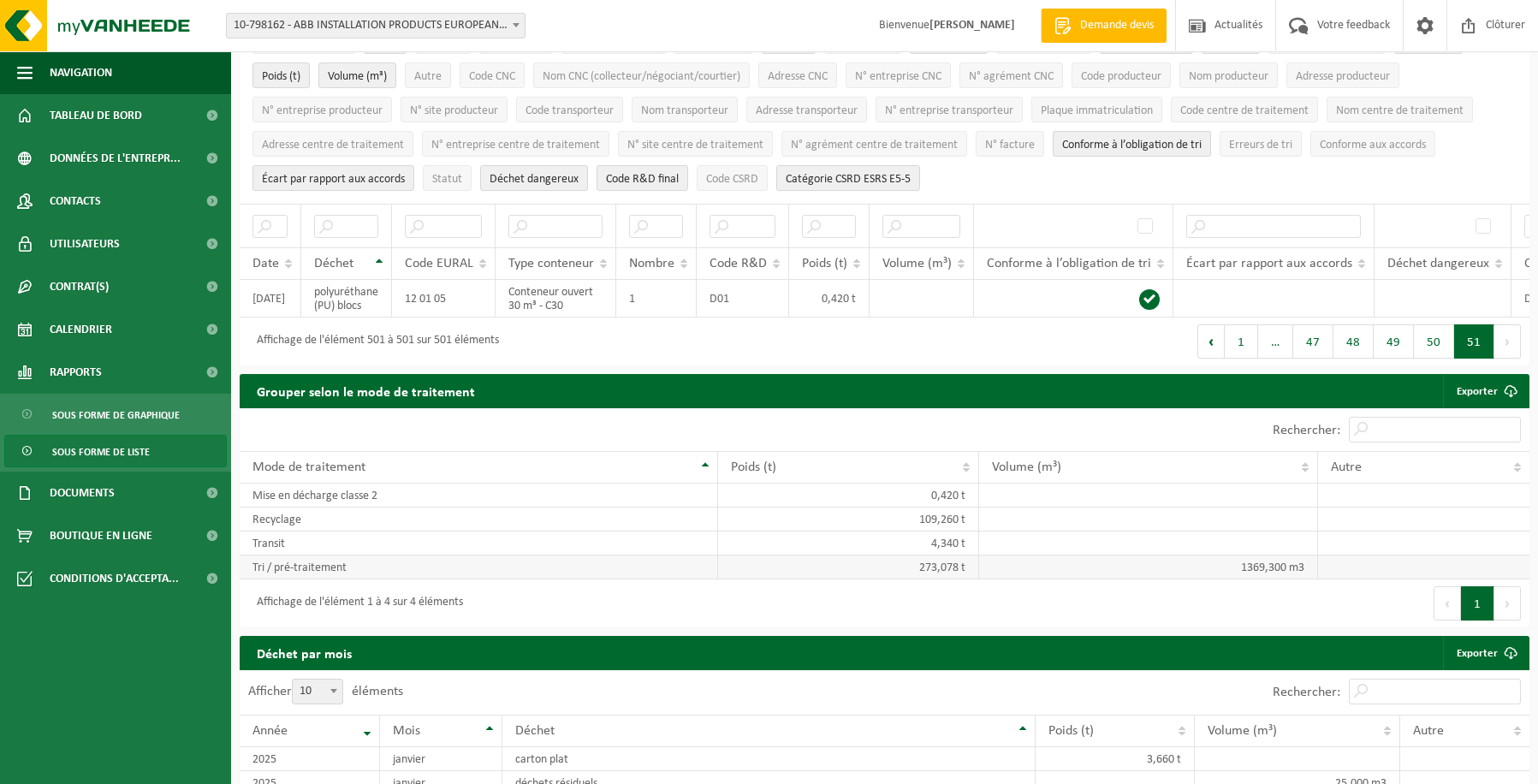
scroll to position [86, 0]
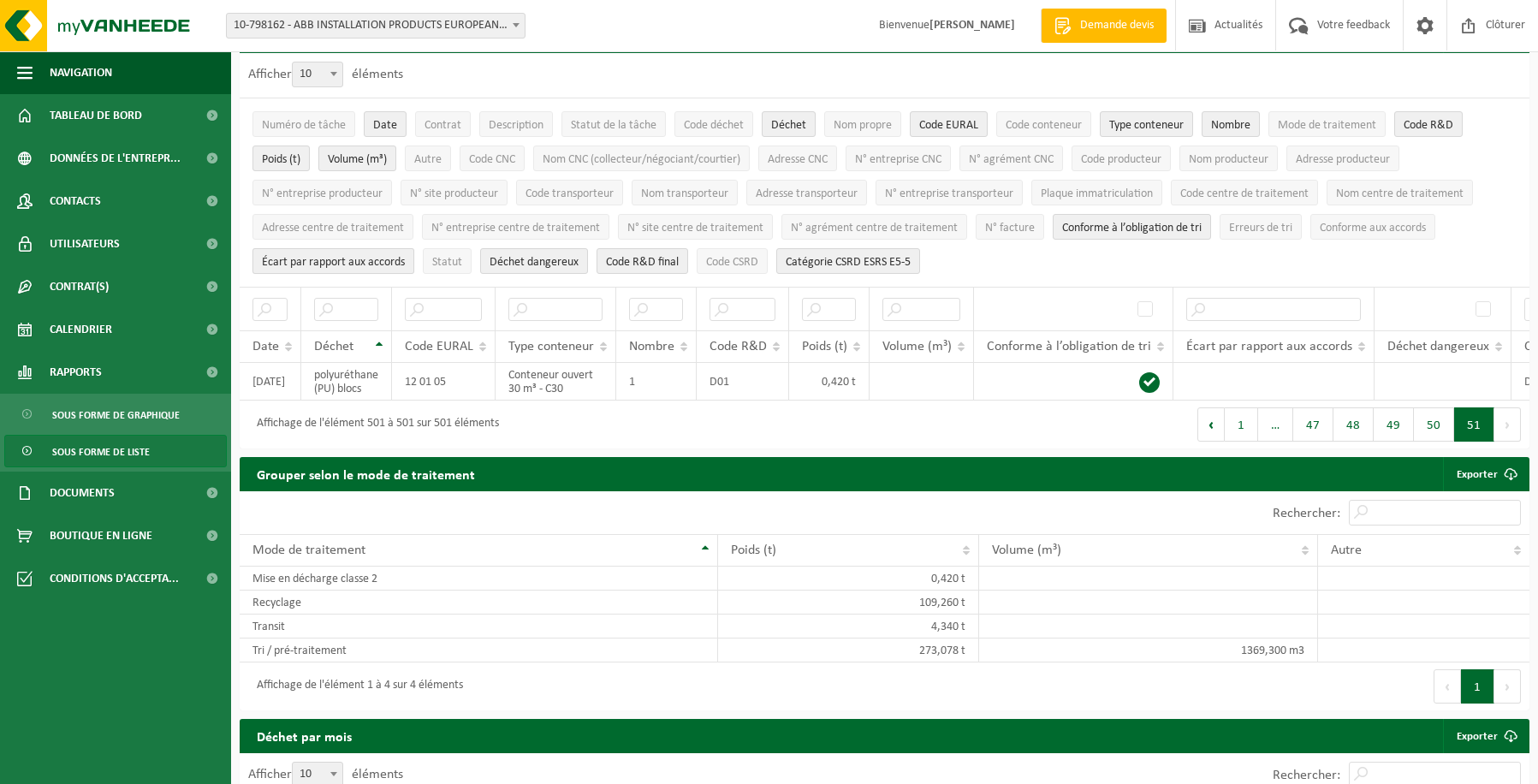
click at [377, 258] on span "Écart par rapport aux accords" at bounding box center [333, 262] width 143 height 13
click at [440, 261] on span "Statut" at bounding box center [447, 262] width 30 height 13
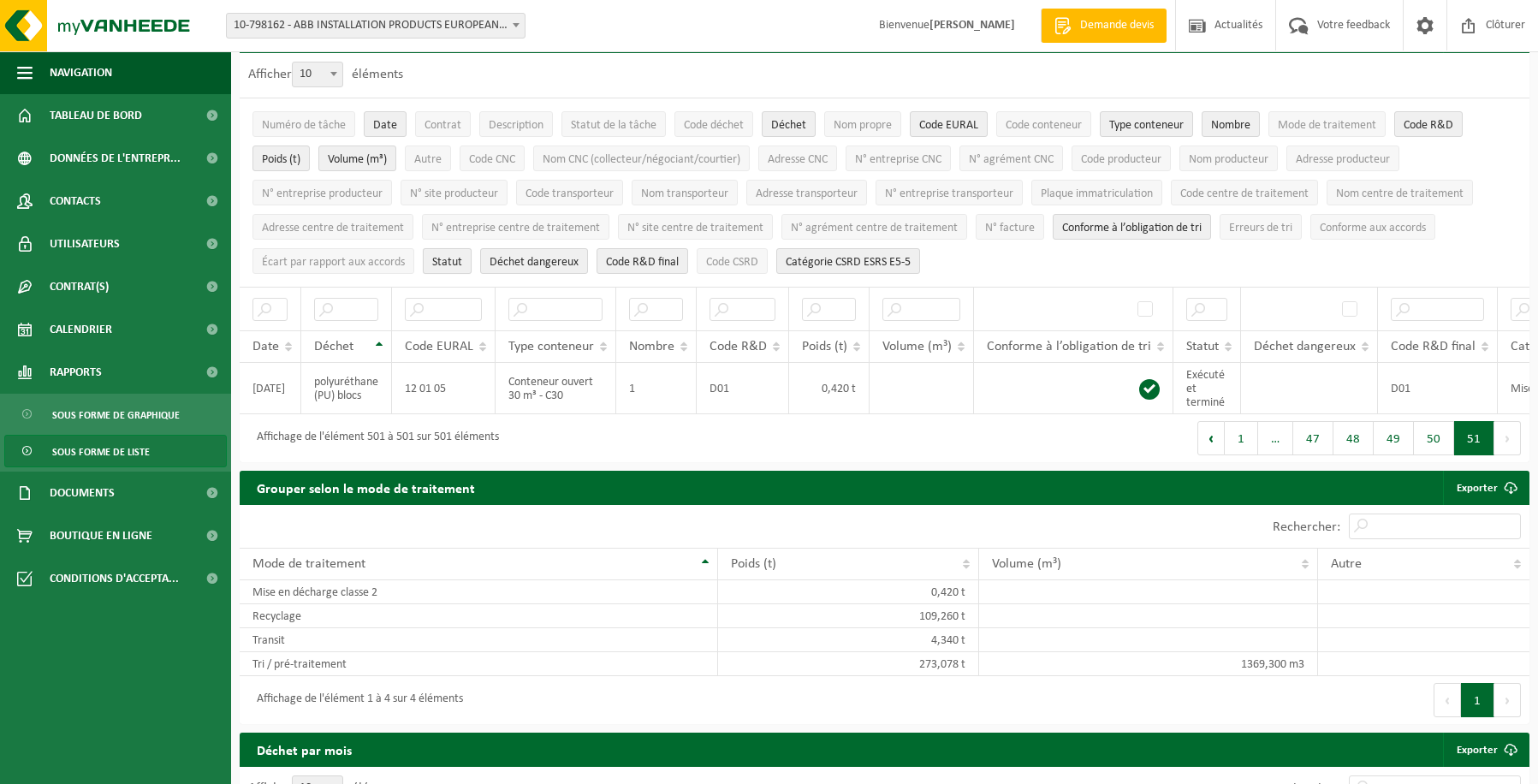
click at [440, 261] on span "Statut" at bounding box center [447, 262] width 30 height 13
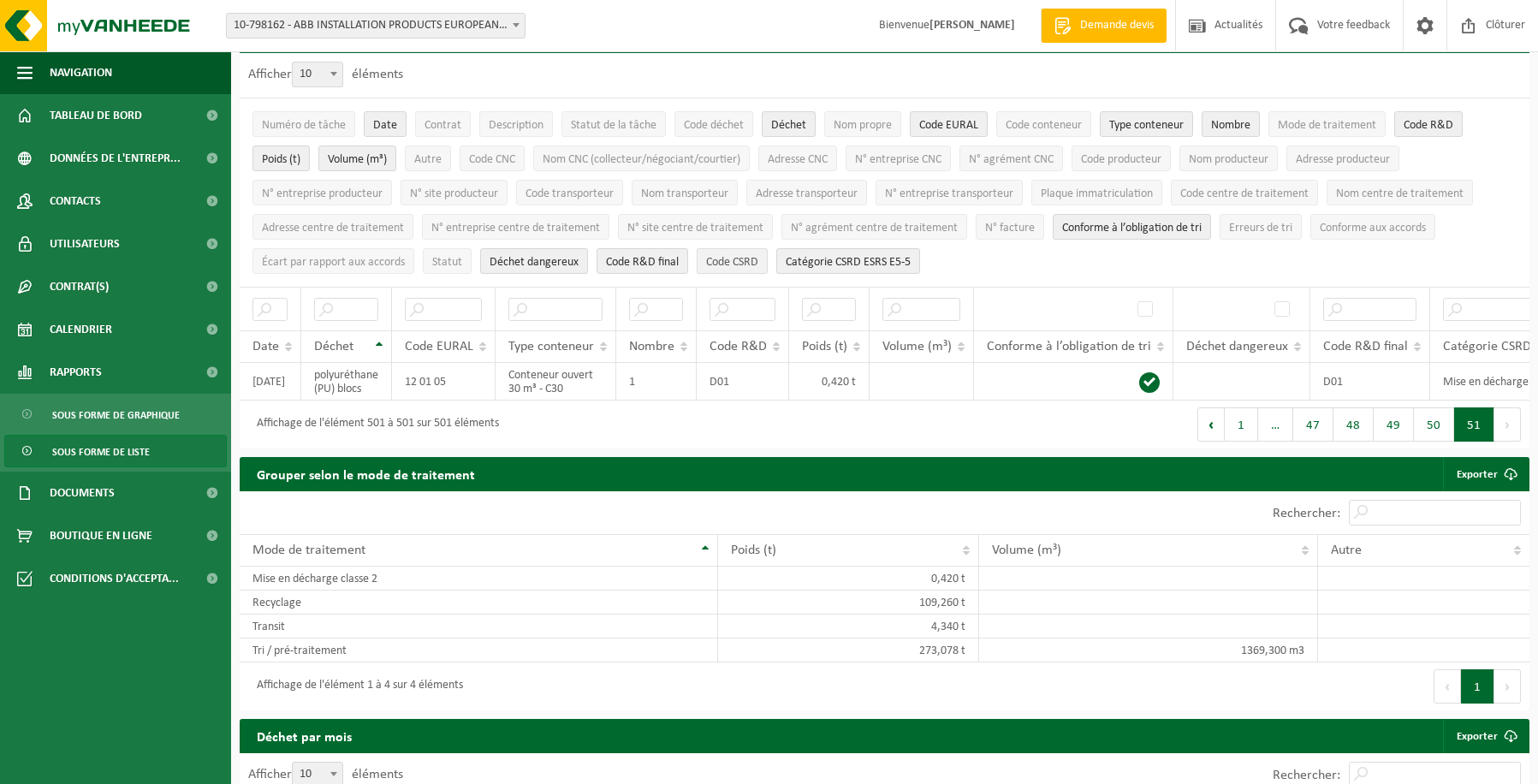
click at [722, 259] on span "Code CSRD" at bounding box center [732, 262] width 52 height 13
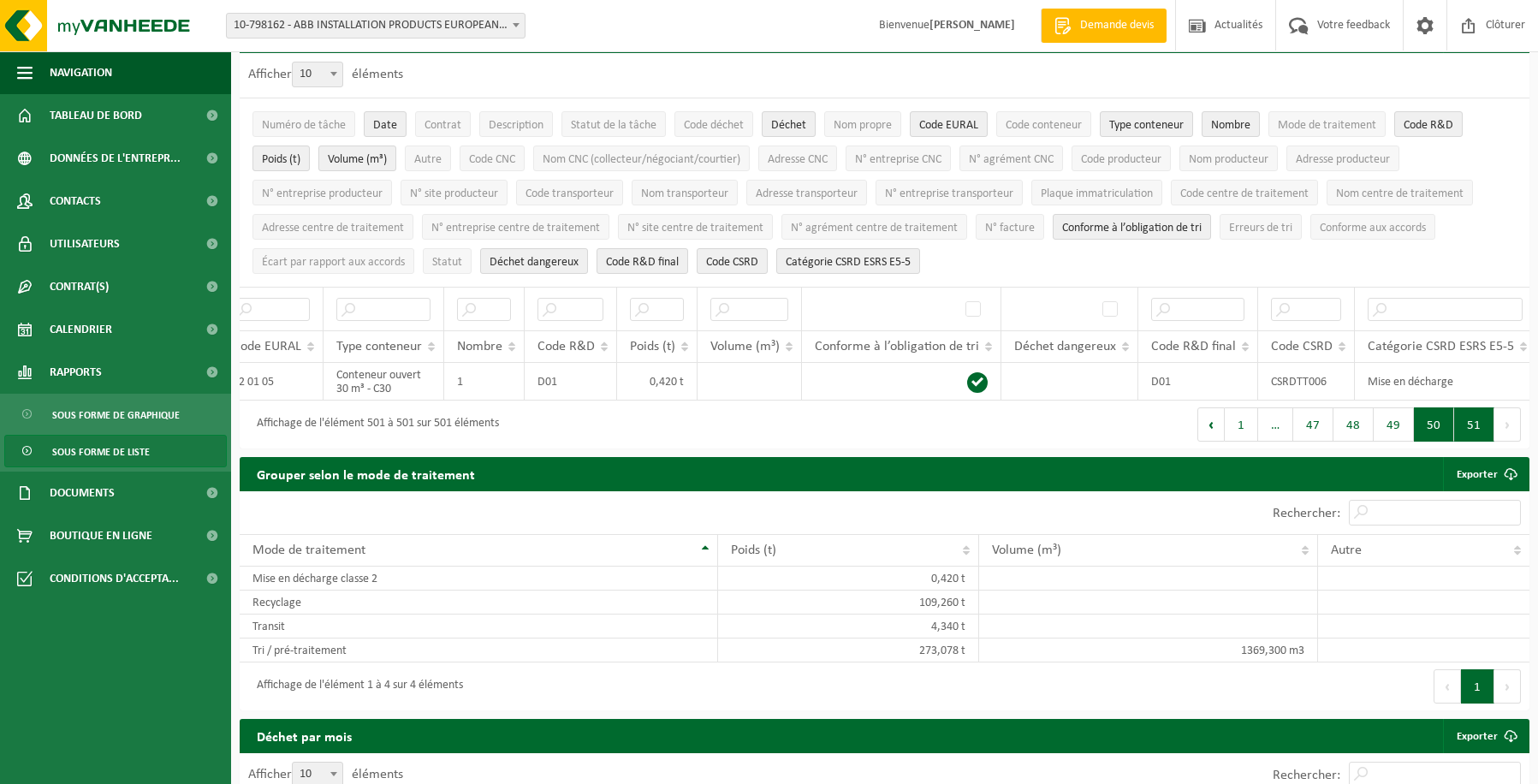
click at [1445, 438] on button "50" at bounding box center [1433, 425] width 40 height 35
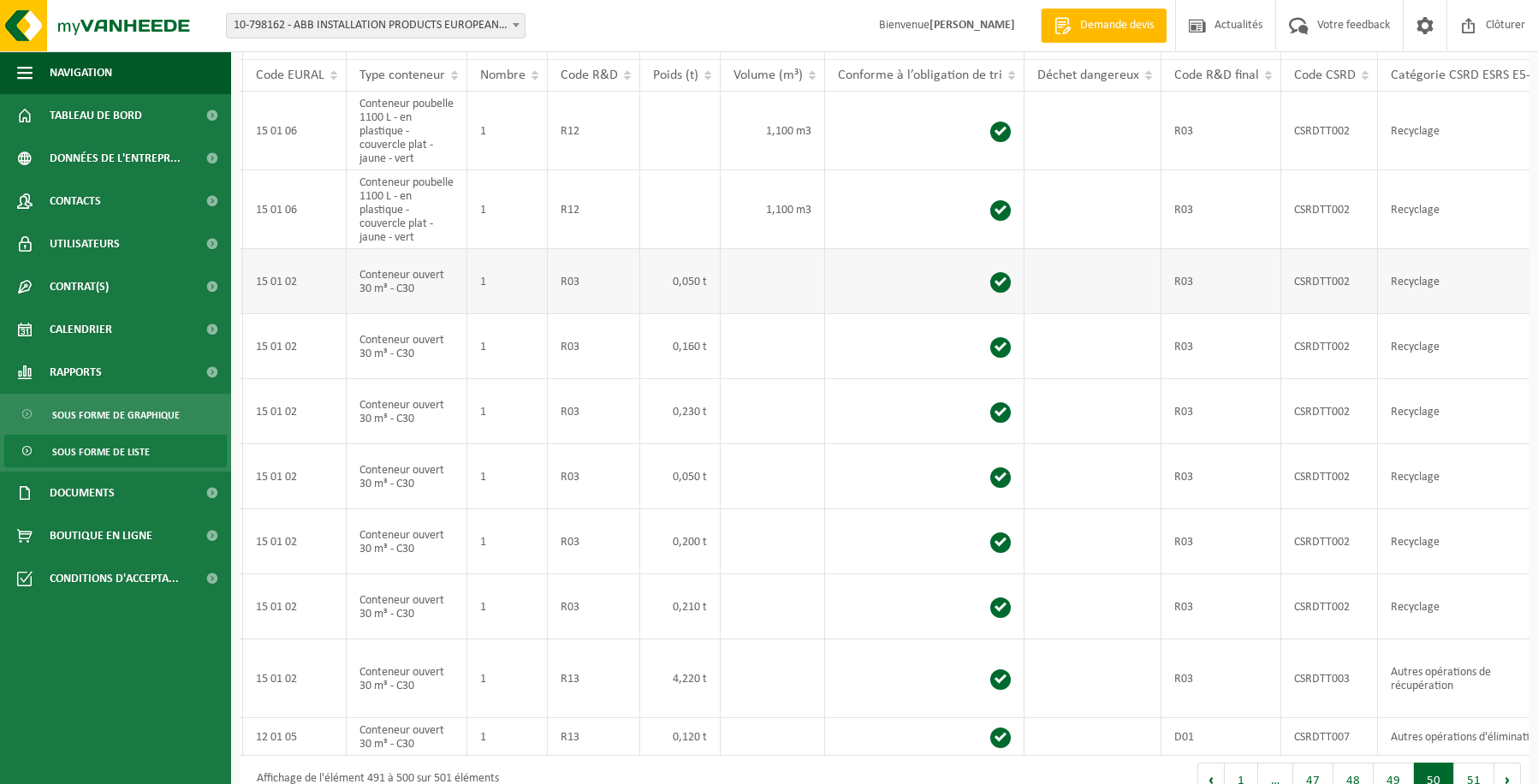
scroll to position [325, 0]
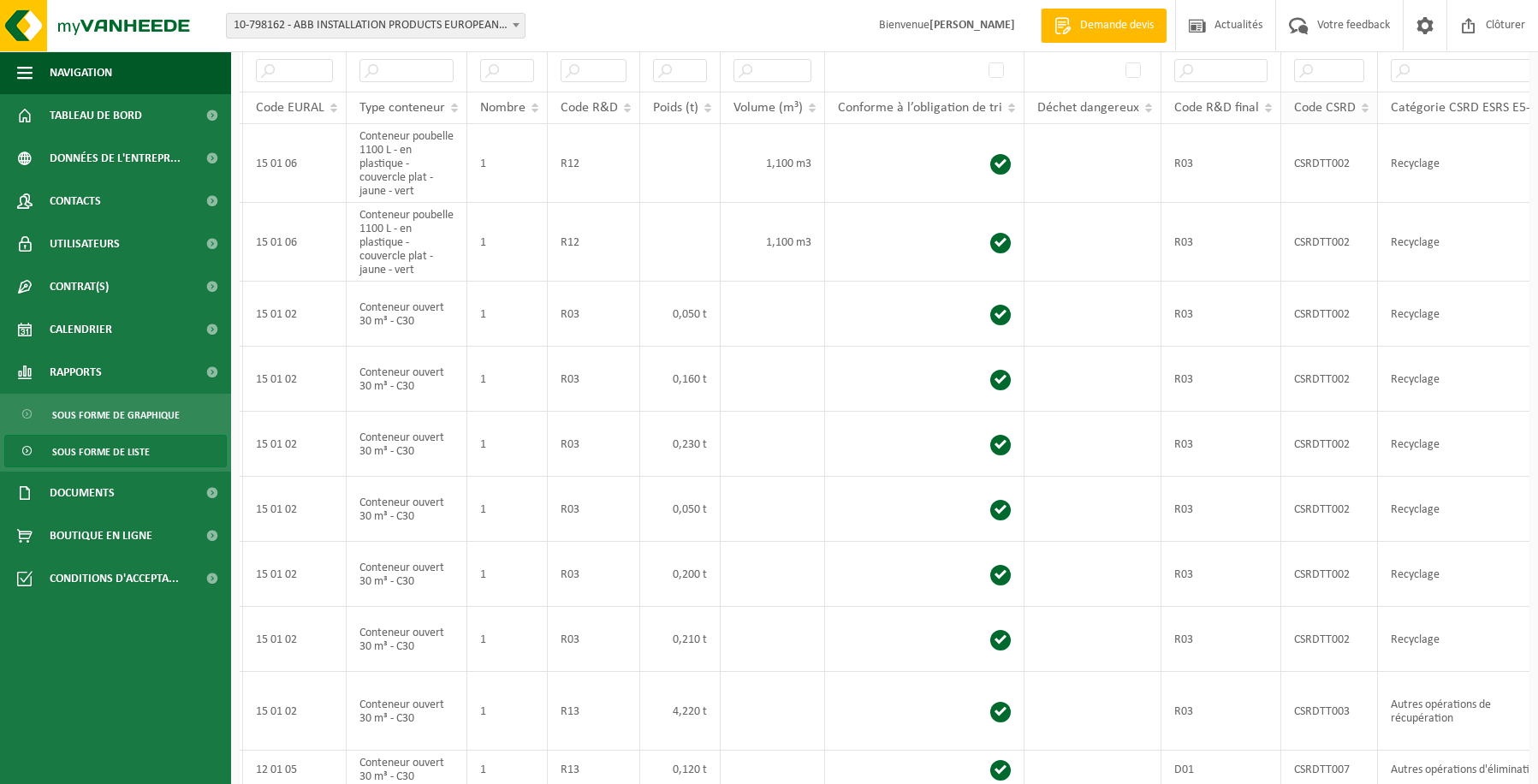
click at [1316, 104] on span "Code CSRD" at bounding box center [1324, 108] width 61 height 14
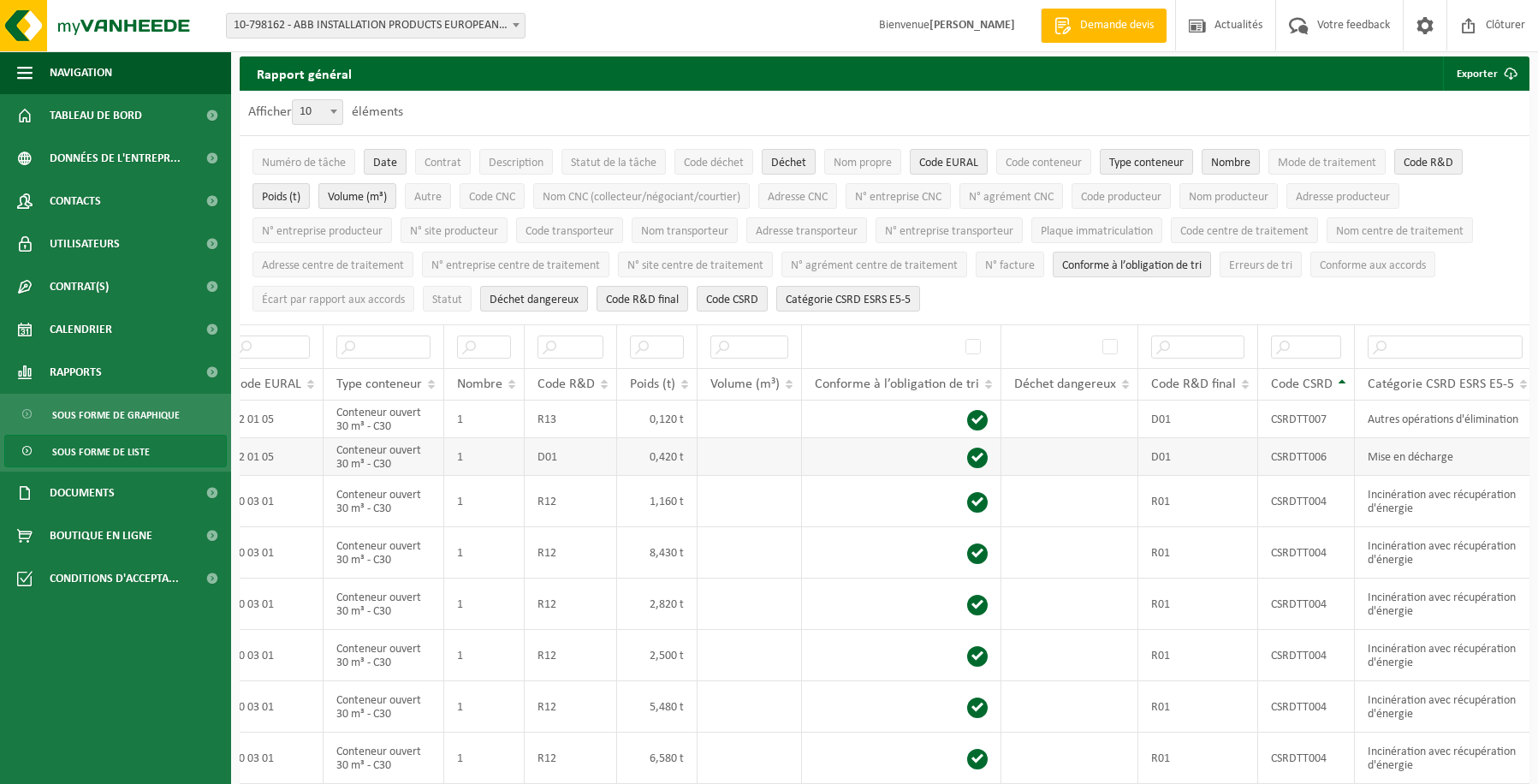
scroll to position [0, 0]
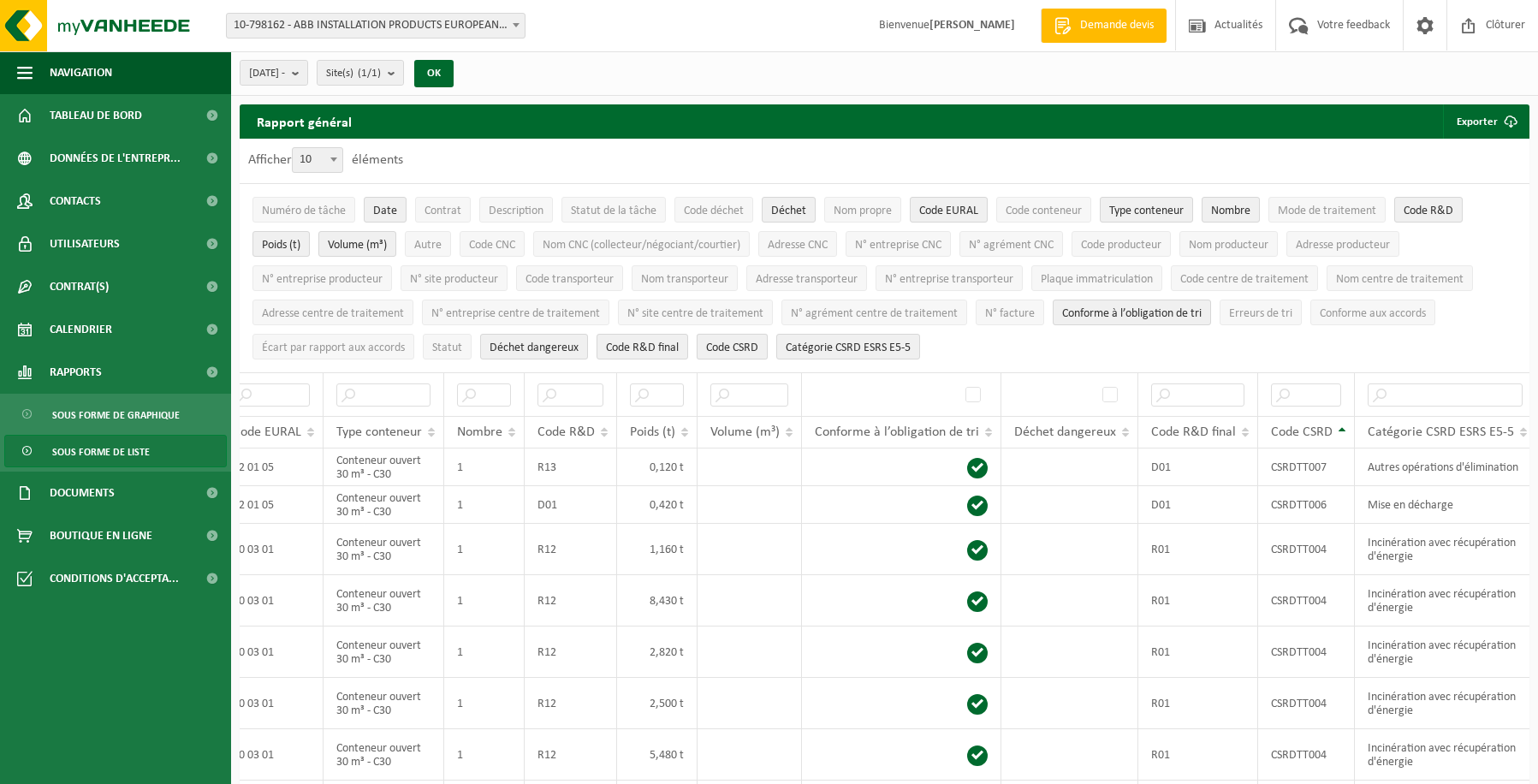
click at [746, 342] on span "Code CSRD" at bounding box center [732, 347] width 52 height 13
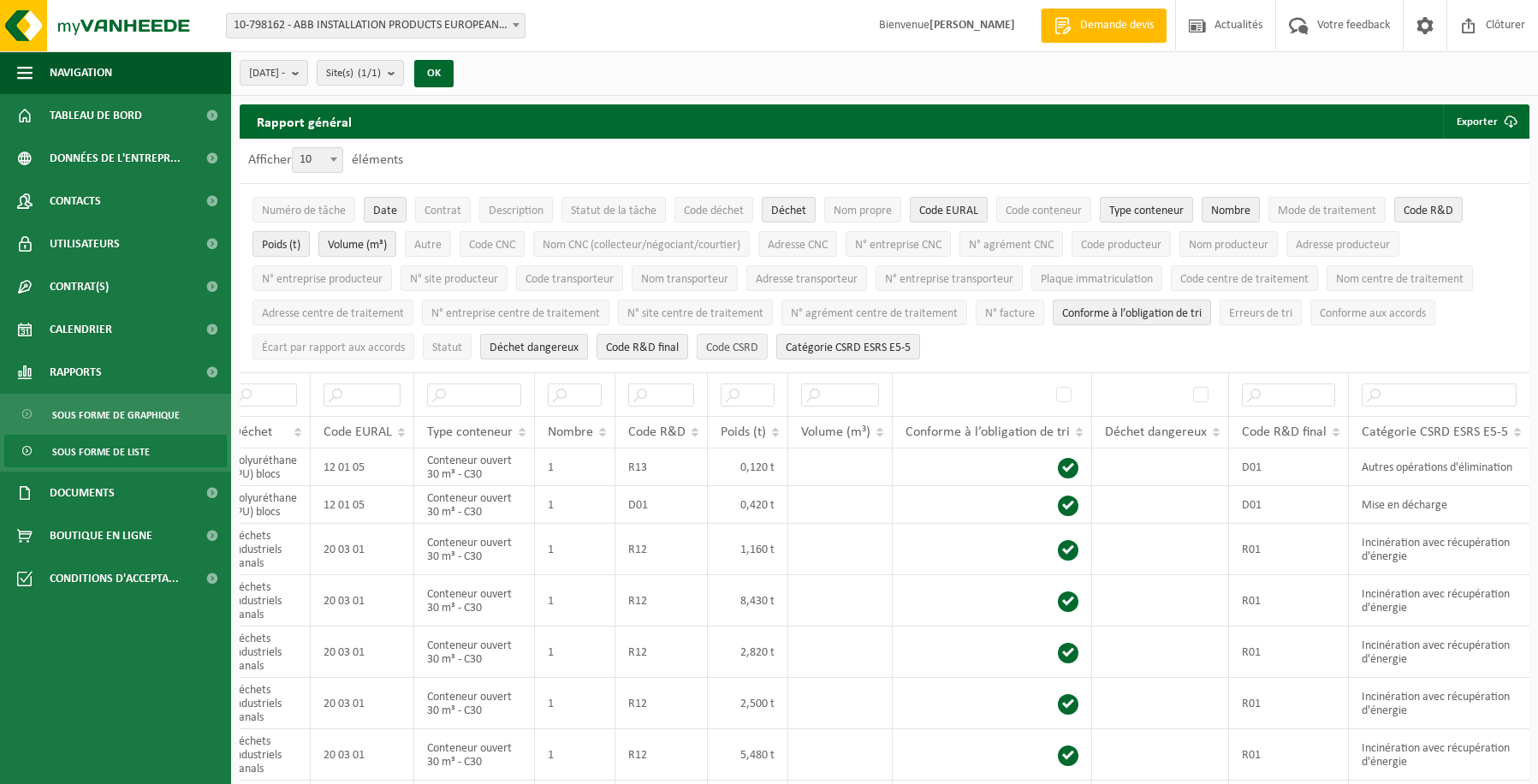
scroll to position [0, 76]
click at [567, 404] on th at bounding box center [580, 394] width 80 height 43
click at [351, 387] on input "text" at bounding box center [367, 395] width 77 height 23
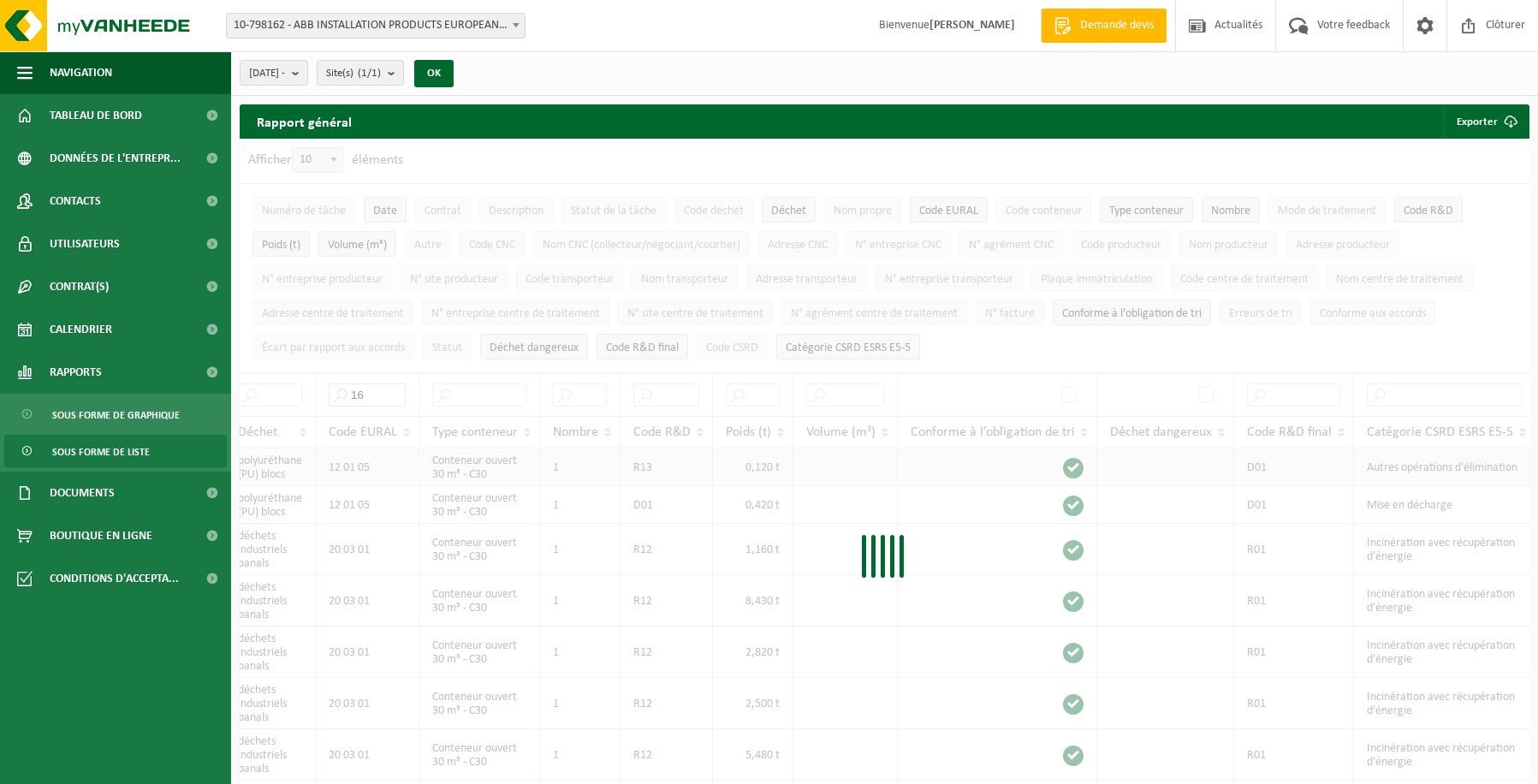
scroll to position [0, 72]
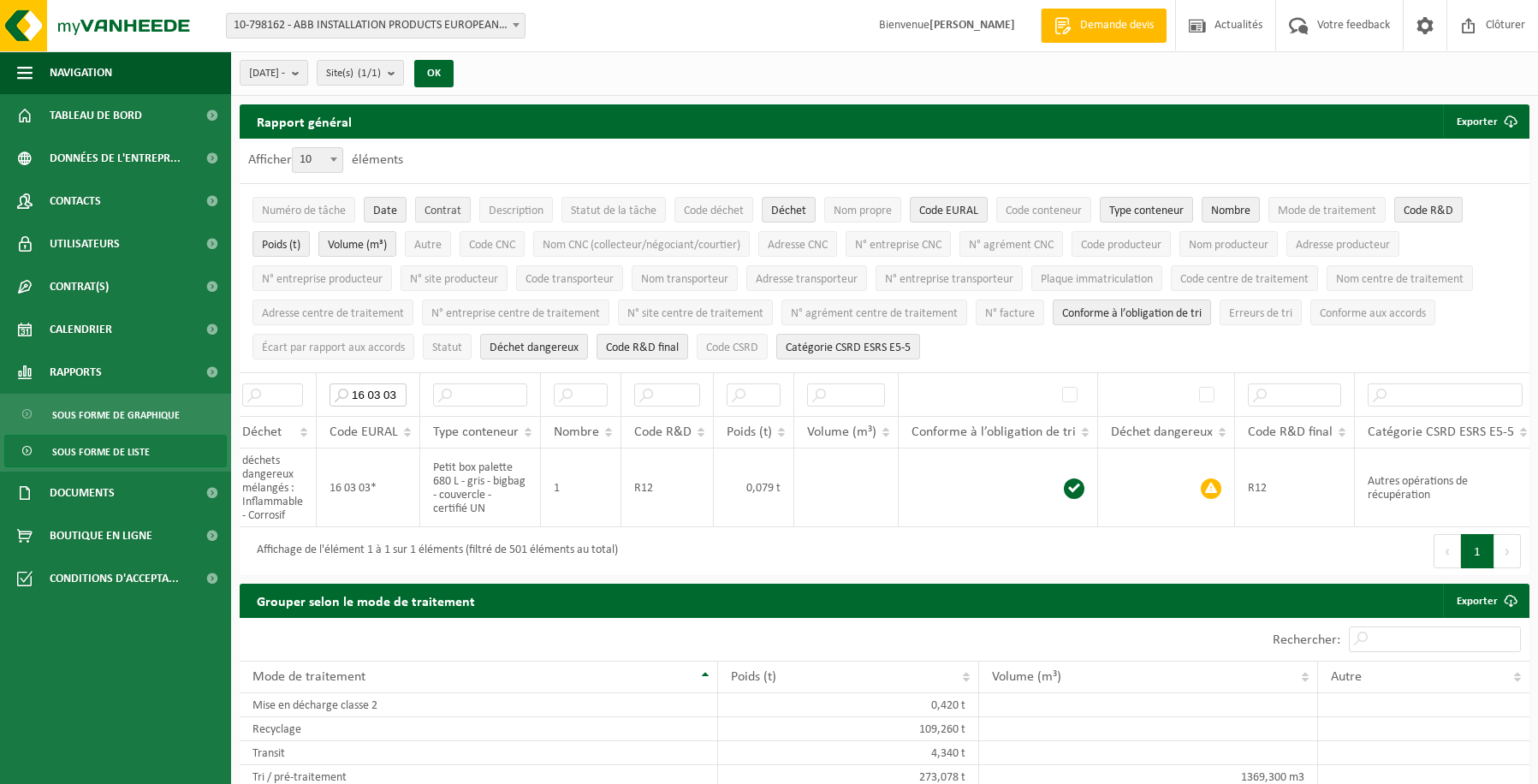
type input "16 03 03"
click at [441, 212] on span "Contrat" at bounding box center [442, 210] width 37 height 13
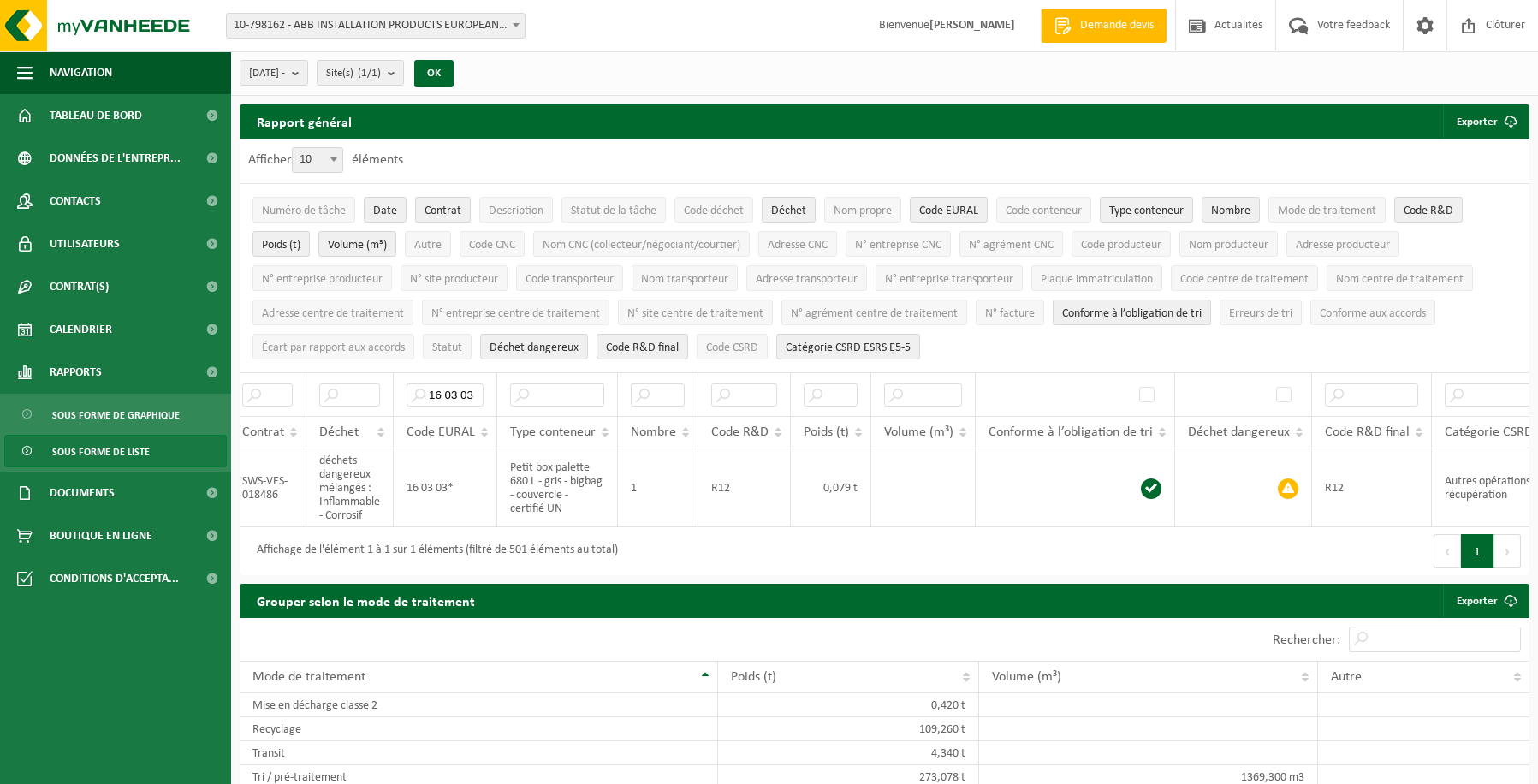
click at [441, 212] on span "Contrat" at bounding box center [442, 210] width 37 height 13
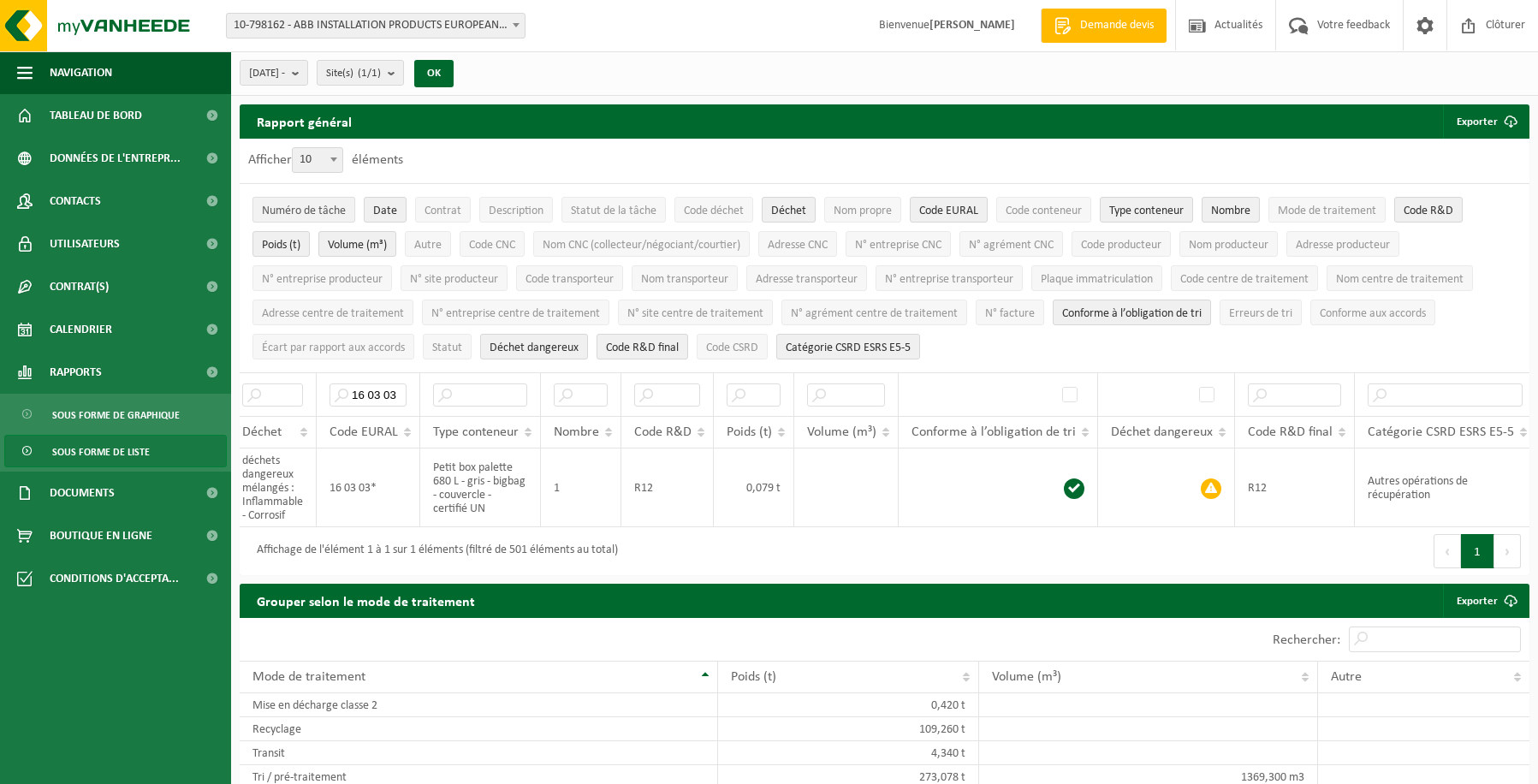
click at [329, 213] on span "Numéro de tâche" at bounding box center [304, 210] width 84 height 13
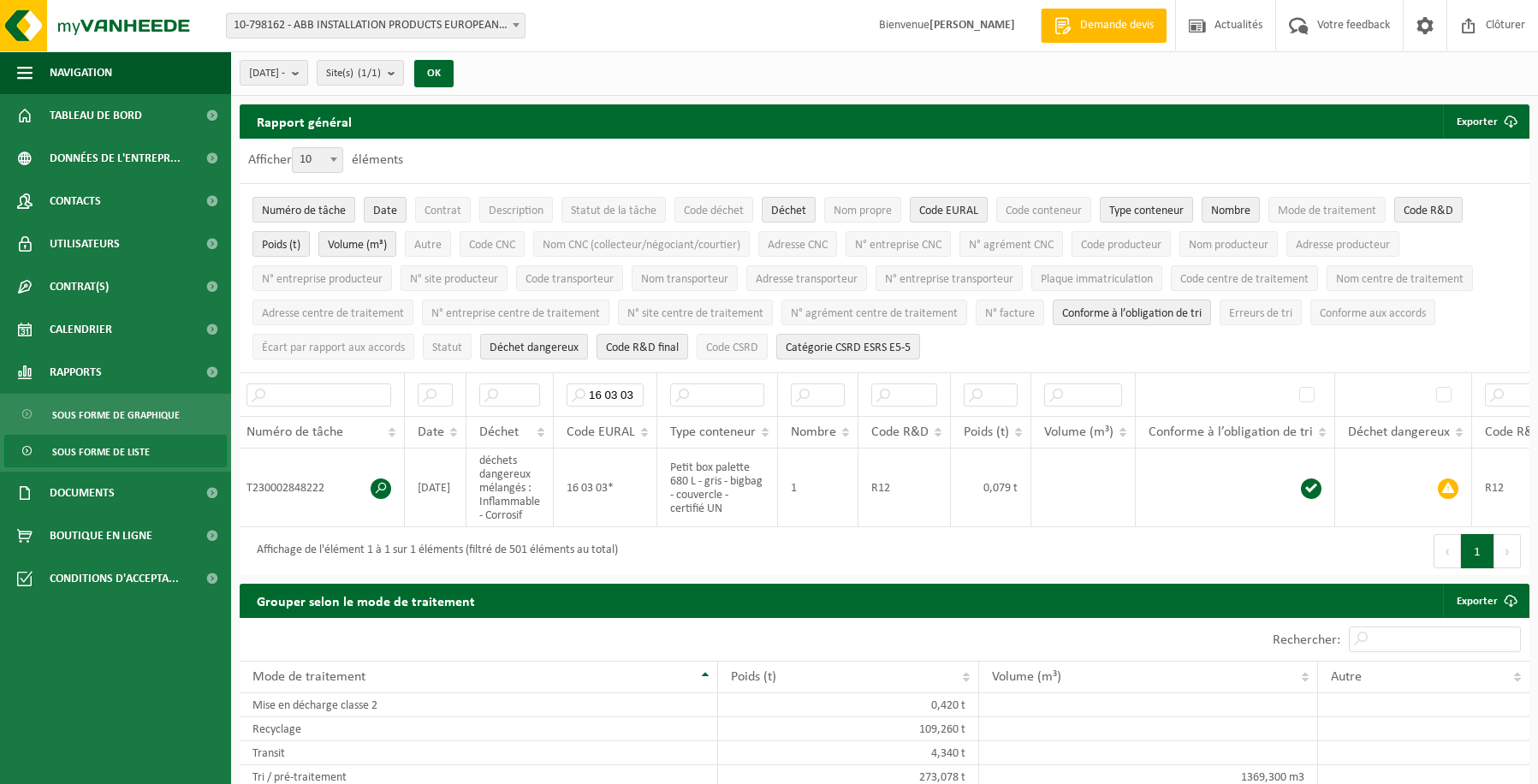
scroll to position [0, 0]
click at [382, 482] on span at bounding box center [387, 489] width 21 height 21
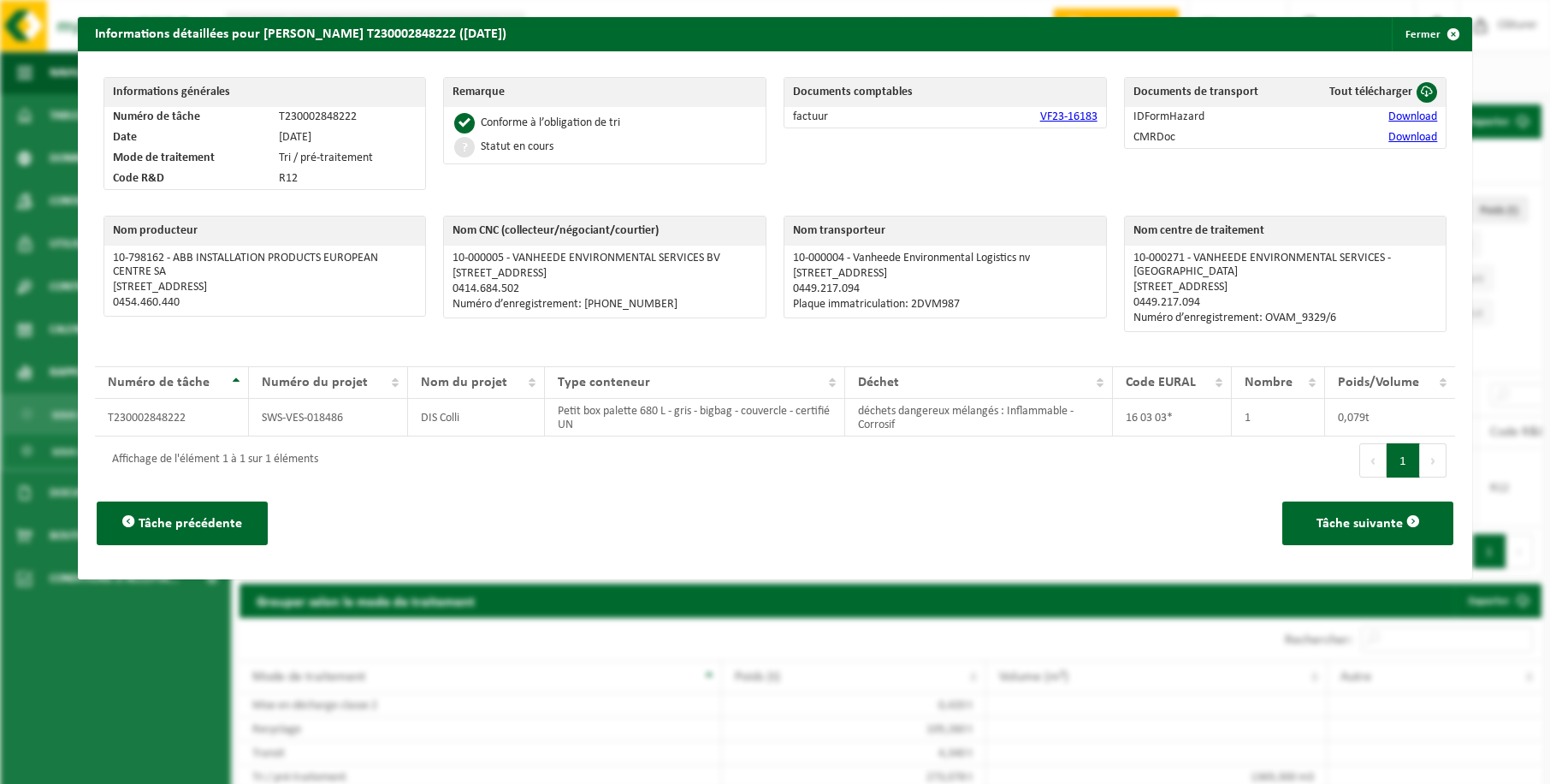
click at [1068, 119] on link "VF23-16183" at bounding box center [1069, 117] width 57 height 13
click at [1410, 38] on button "Fermer" at bounding box center [1431, 35] width 79 height 35
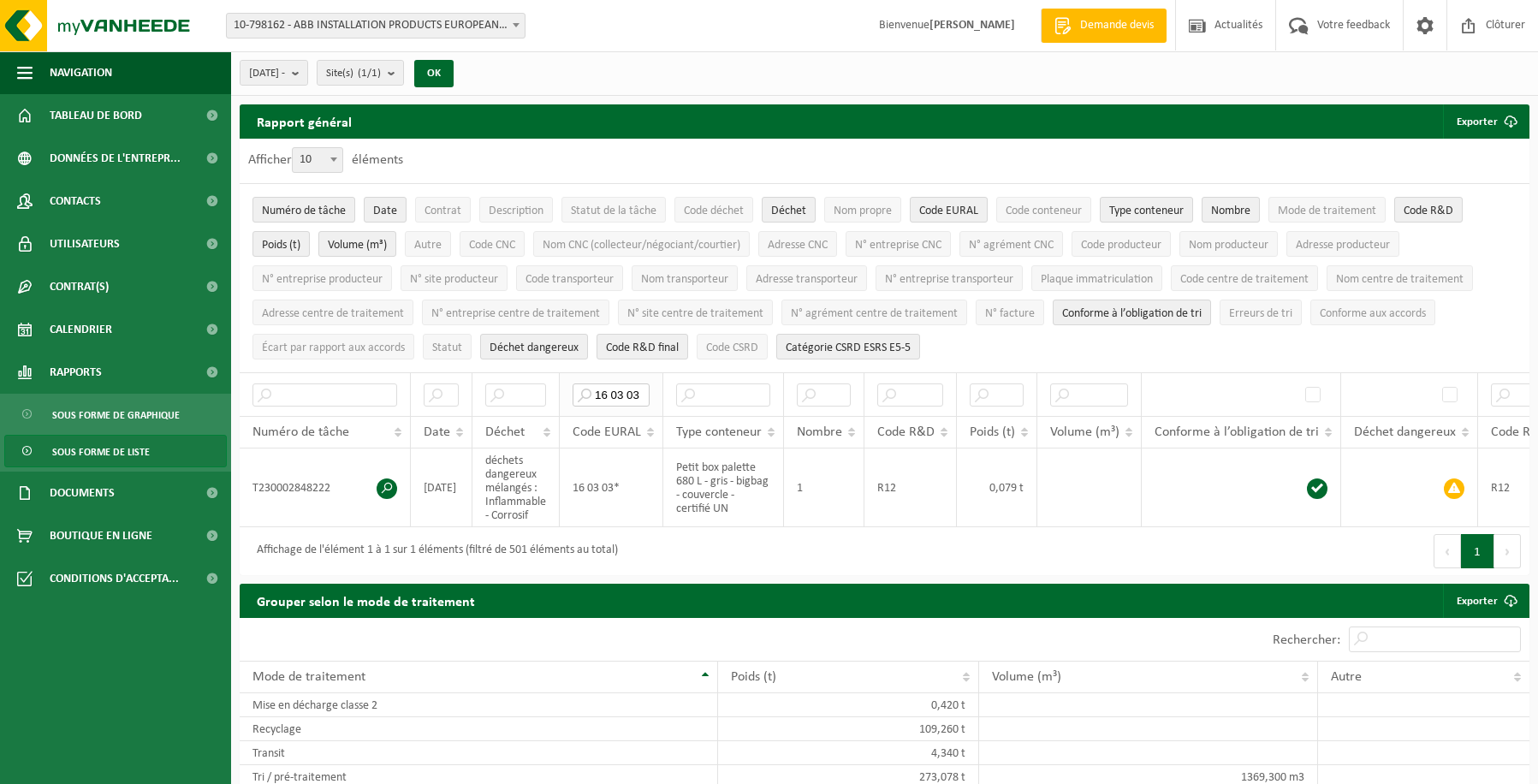
drag, startPoint x: 639, startPoint y: 389, endPoint x: 576, endPoint y: 380, distance: 63.6
click at [576, 383] on input "16 03 03" at bounding box center [610, 395] width 77 height 23
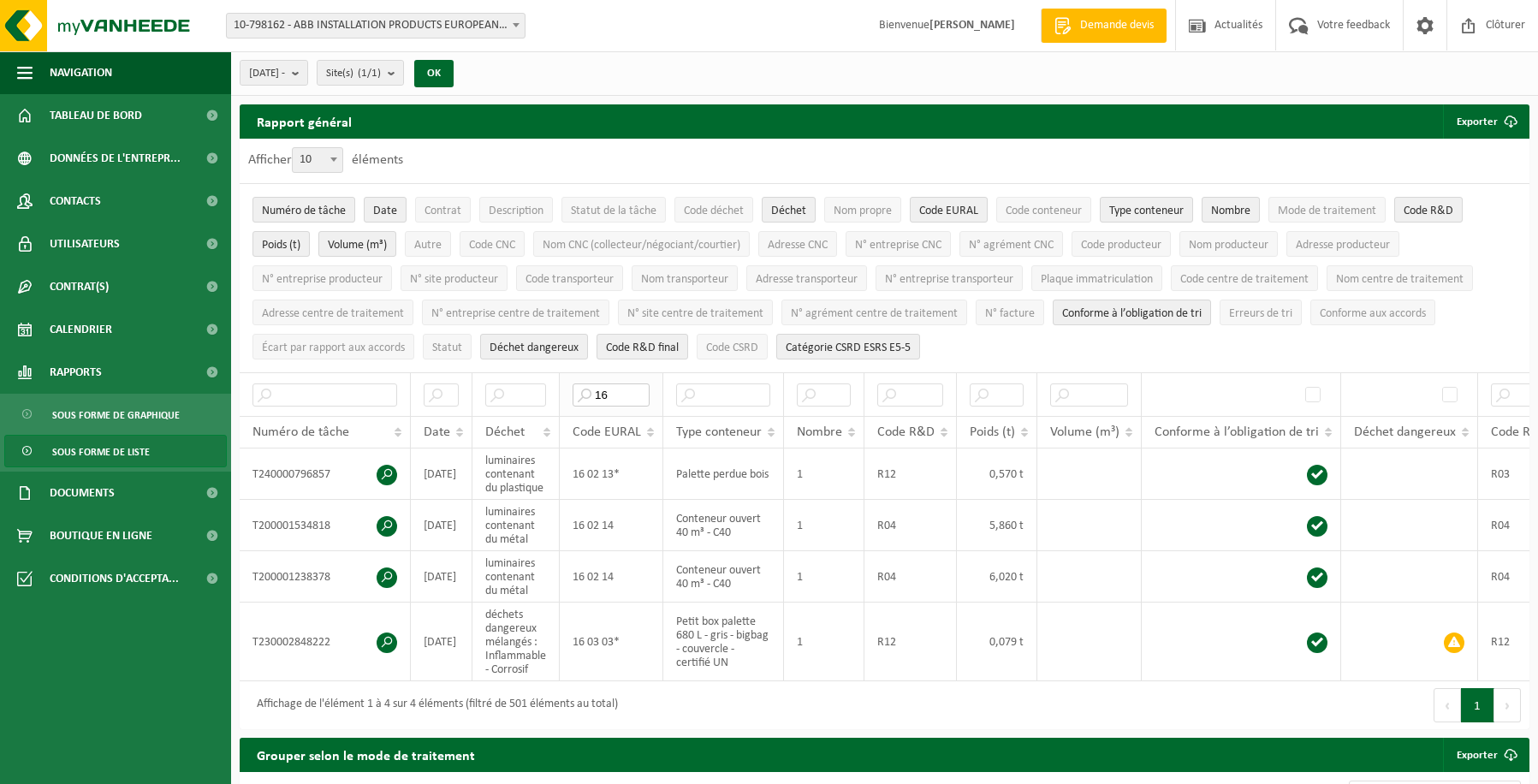
type input "1"
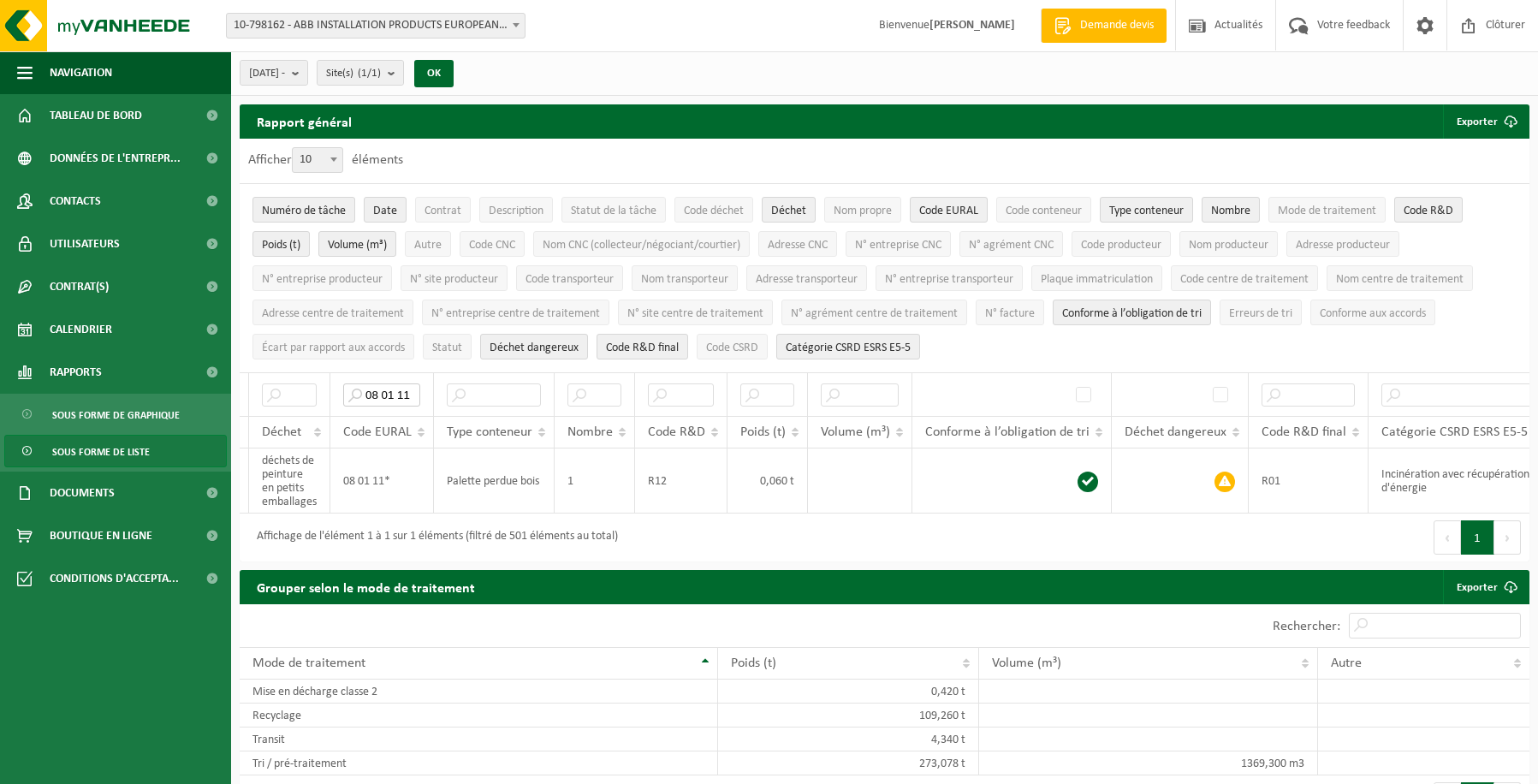
scroll to position [0, 237]
type input "0"
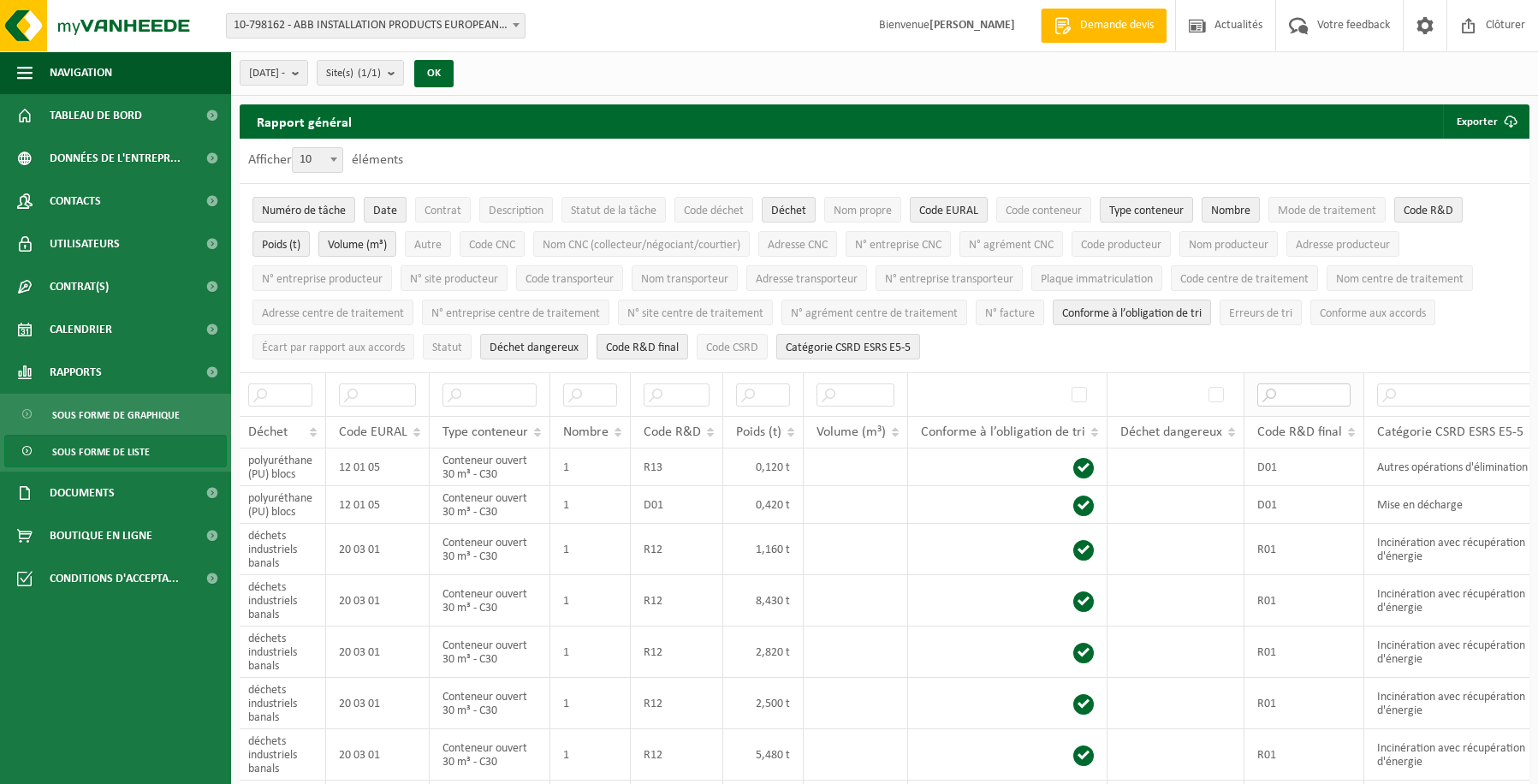
click at [1309, 389] on input "text" at bounding box center [1303, 395] width 93 height 23
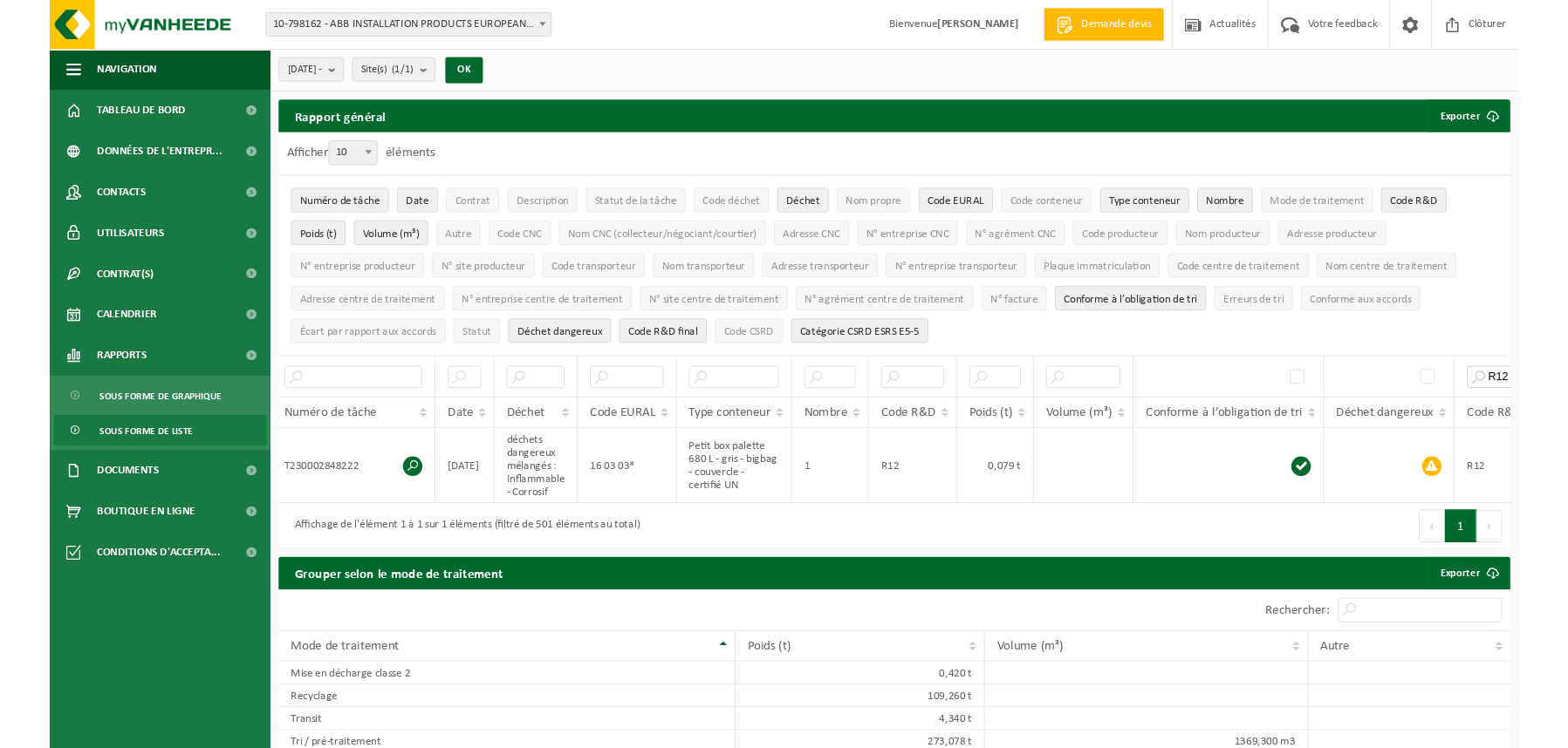
scroll to position [0, 0]
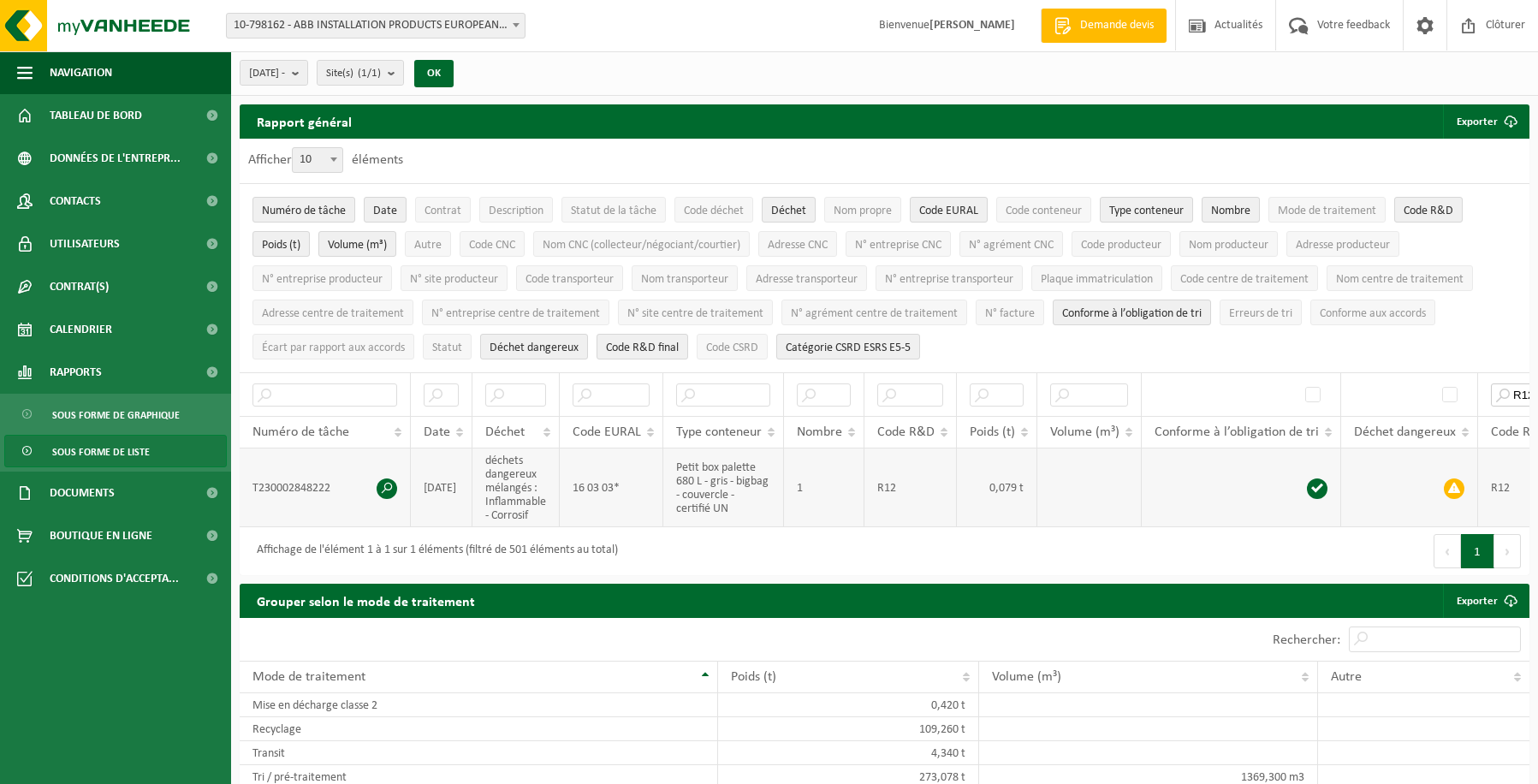
type input "R12"
click at [389, 485] on span at bounding box center [387, 489] width 21 height 21
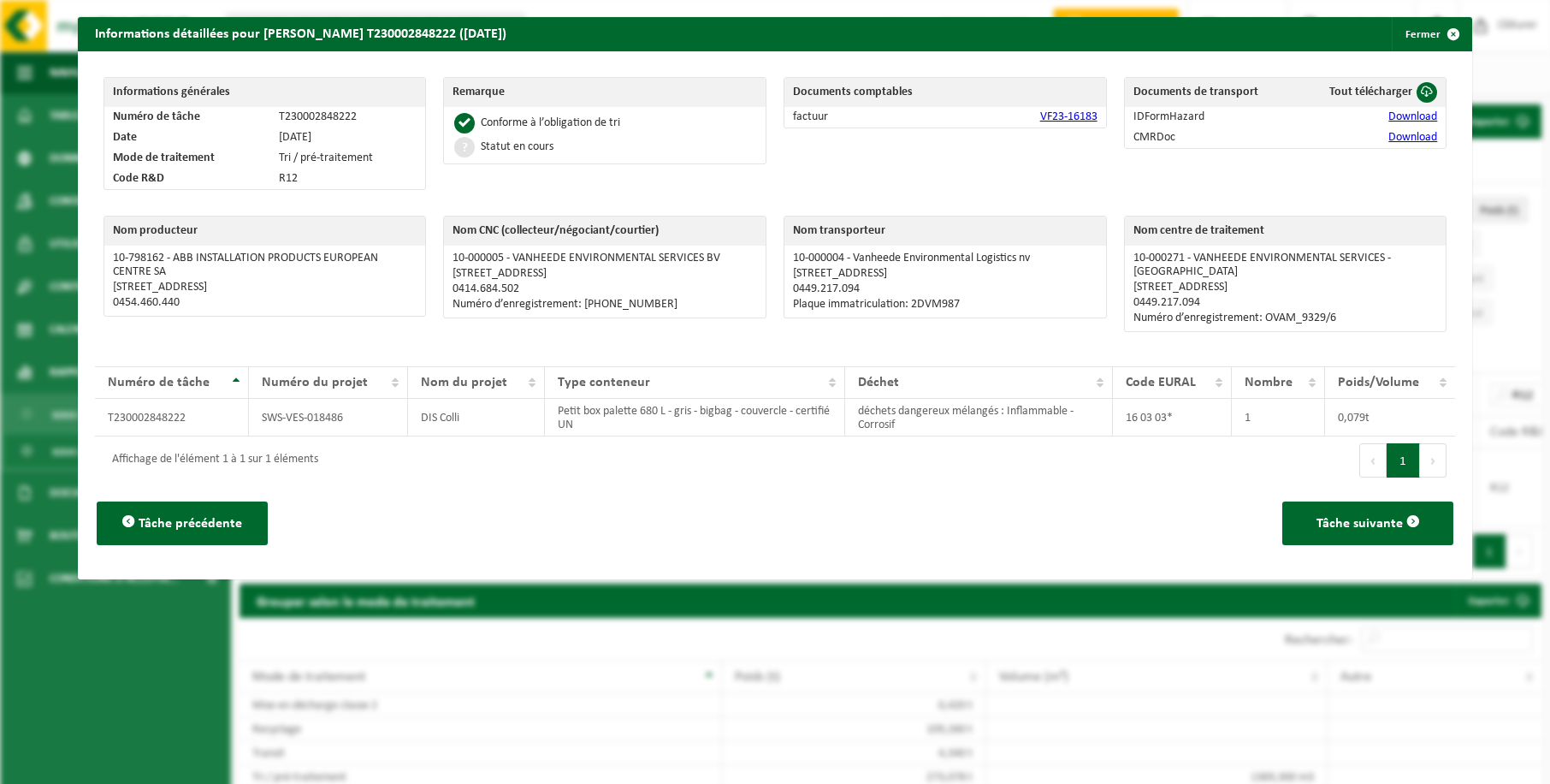
click at [1407, 116] on link "Download" at bounding box center [1413, 117] width 48 height 13
click at [1391, 135] on link "Download" at bounding box center [1413, 137] width 48 height 13
click at [1404, 35] on button "Fermer" at bounding box center [1431, 35] width 79 height 35
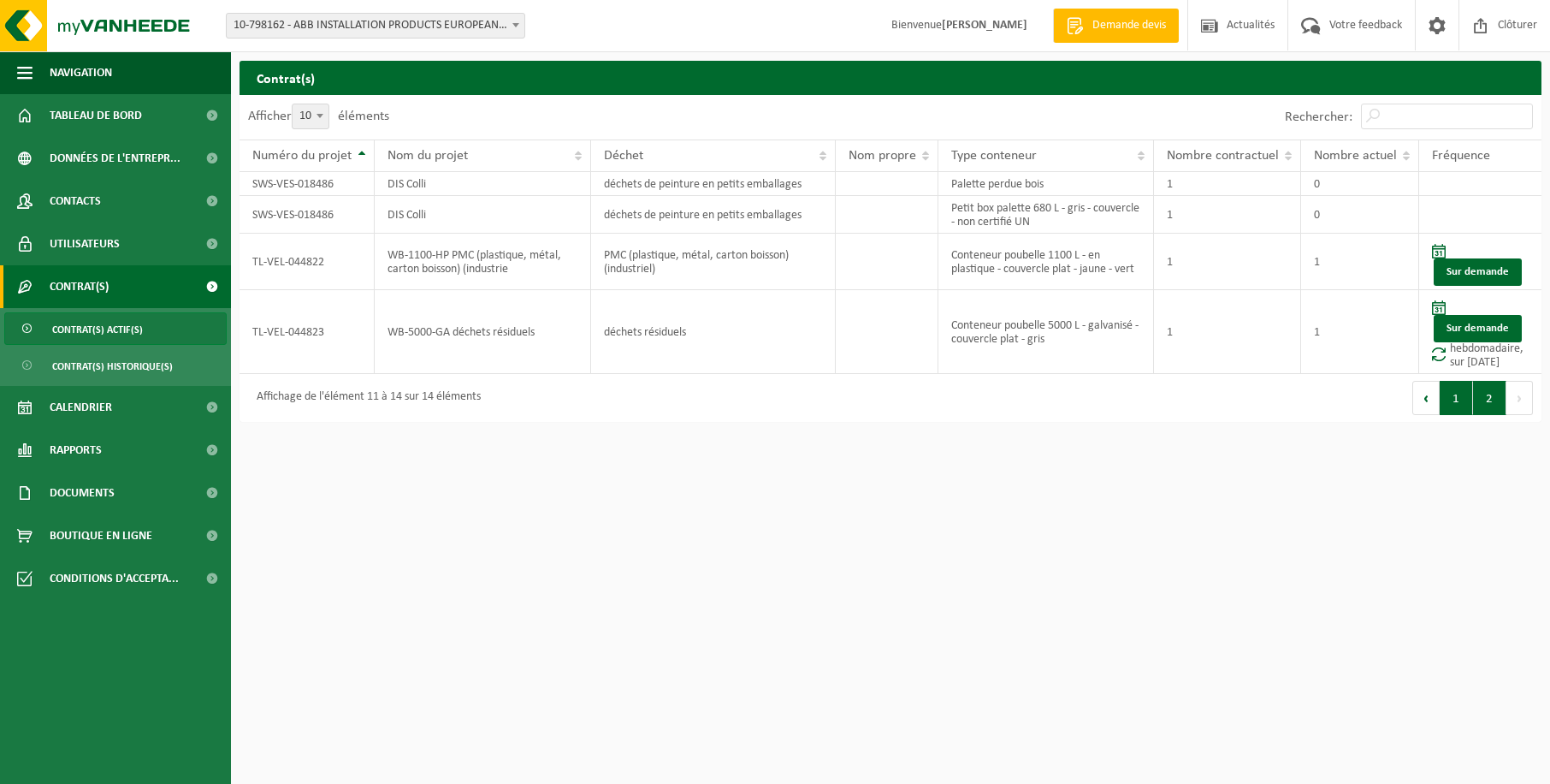
click at [1463, 400] on button "1" at bounding box center [1457, 398] width 34 height 35
